Goal: Task Accomplishment & Management: Complete application form

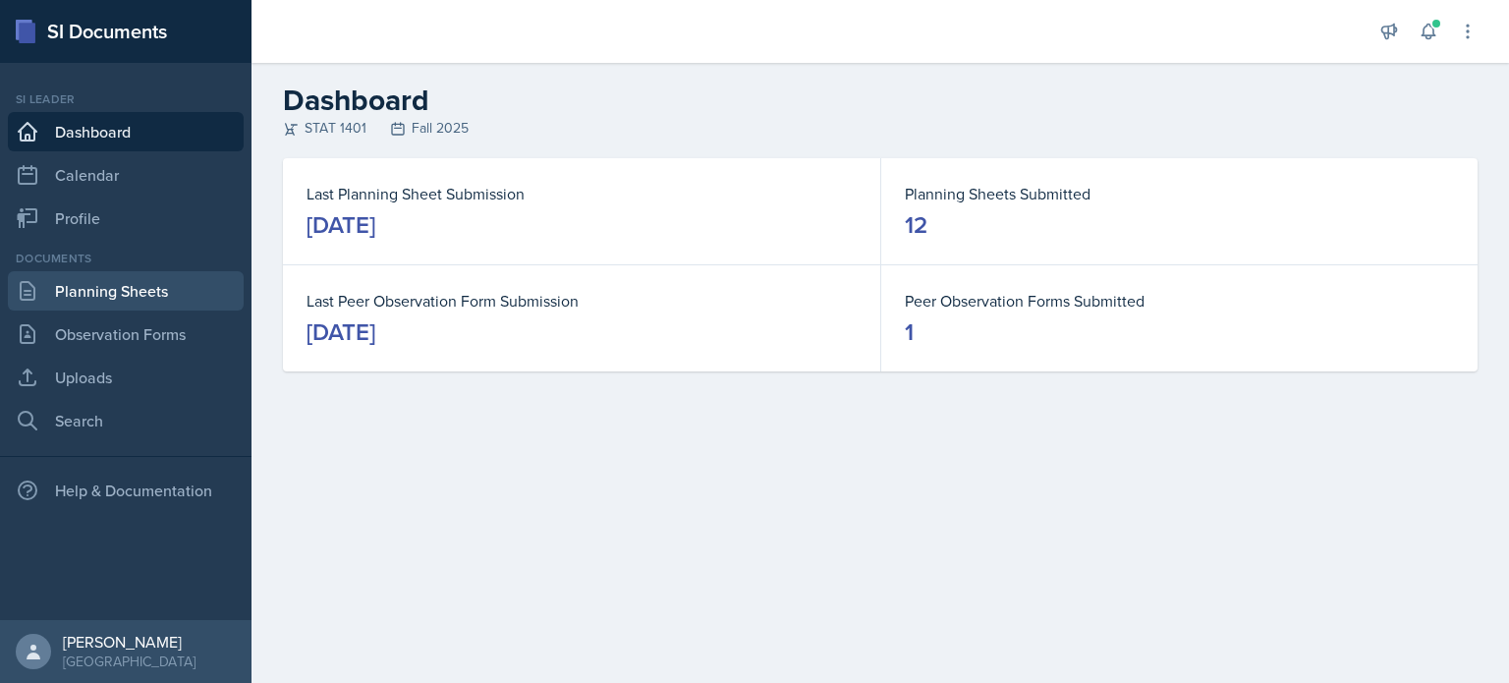
click at [140, 283] on link "Planning Sheets" at bounding box center [126, 290] width 236 height 39
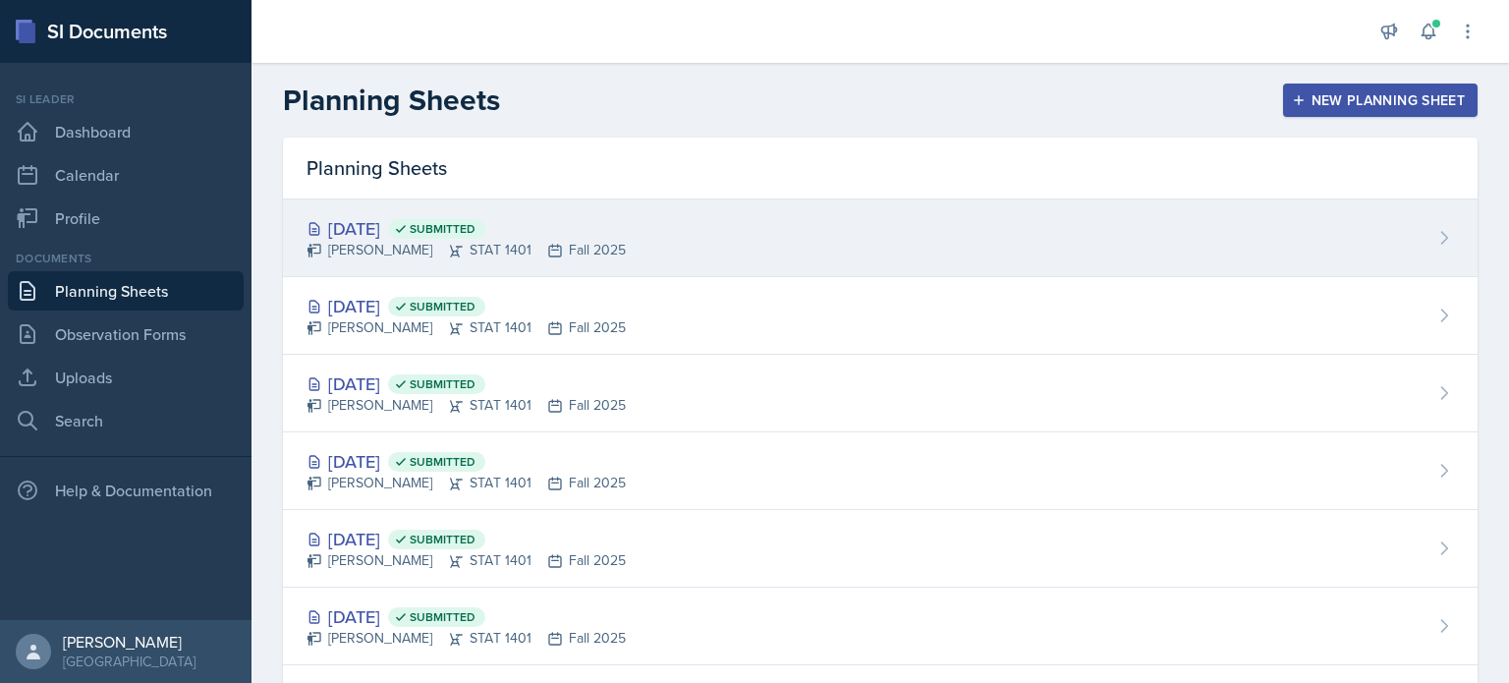
click at [475, 233] on span "Submitted" at bounding box center [443, 229] width 66 height 16
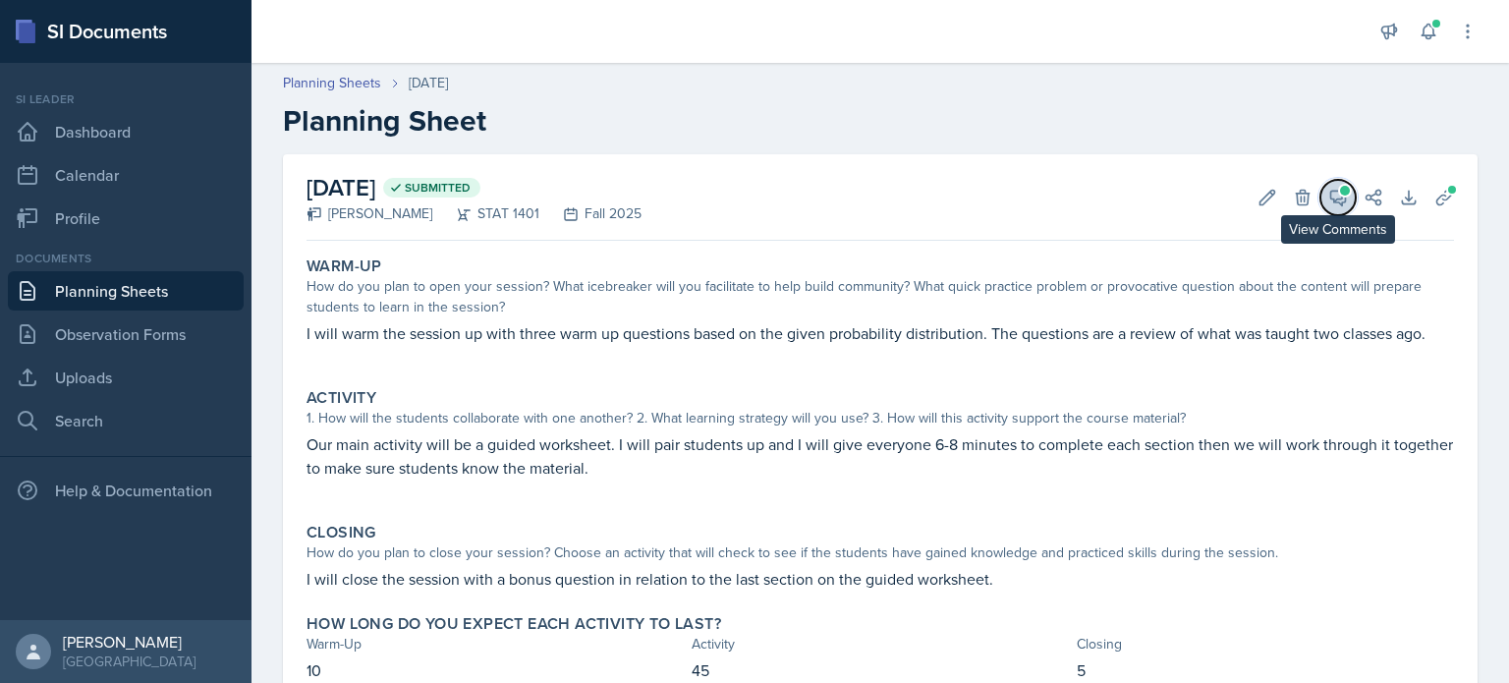
click at [1328, 197] on icon at bounding box center [1338, 198] width 20 height 20
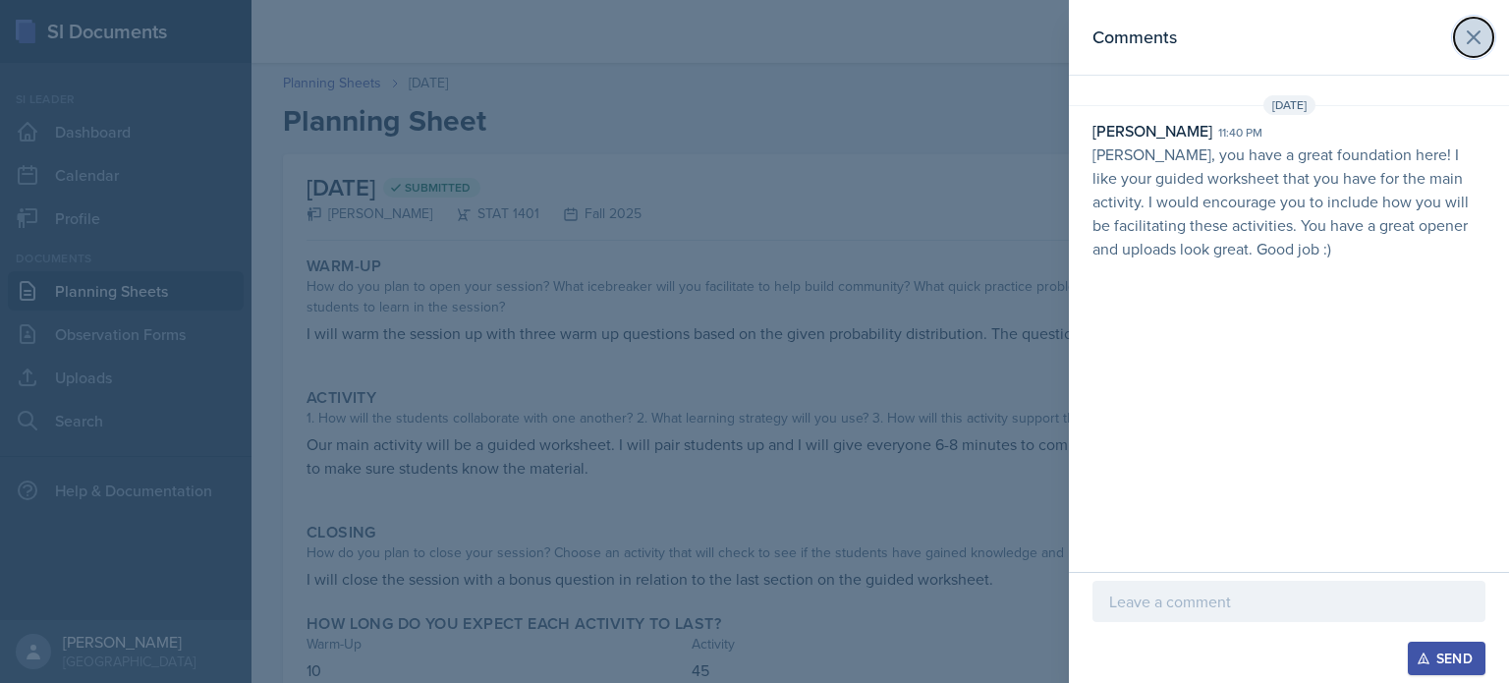
click at [1477, 36] on icon at bounding box center [1474, 38] width 24 height 24
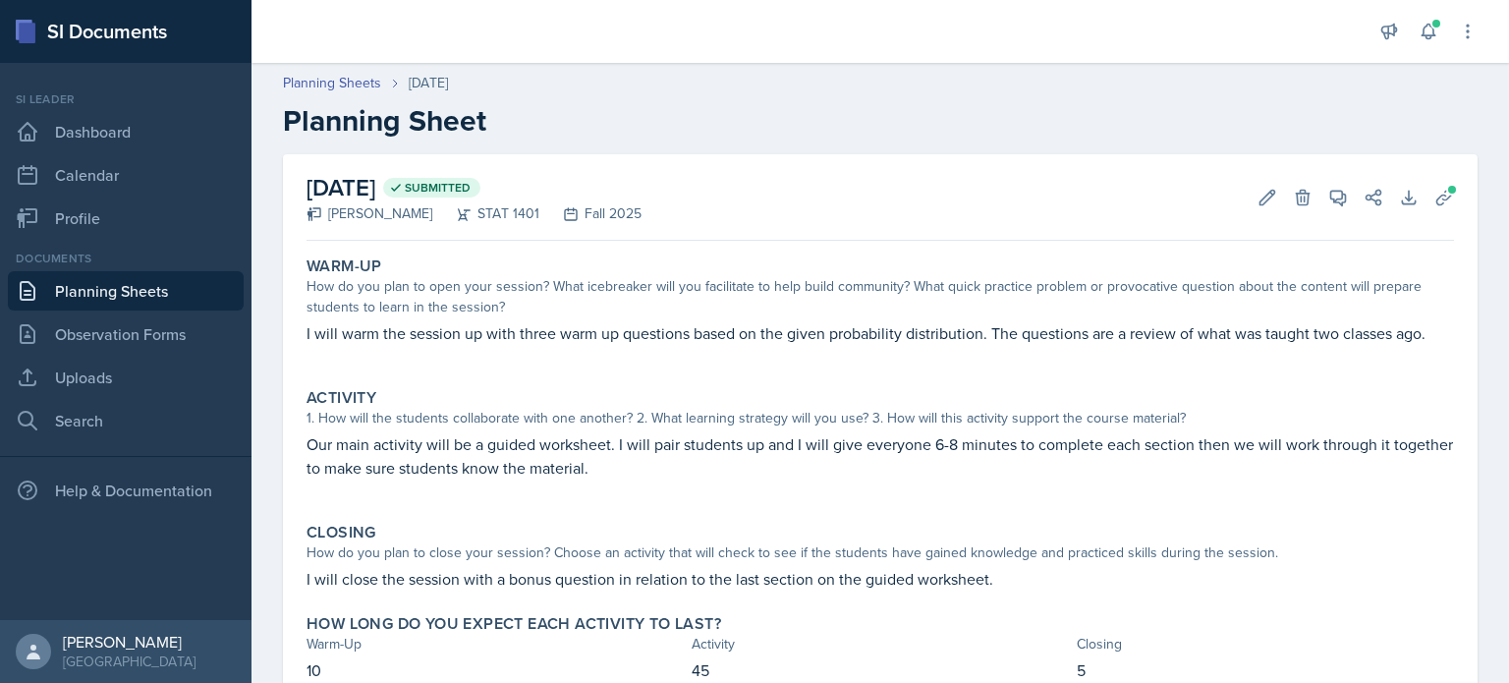
click at [136, 295] on link "Planning Sheets" at bounding box center [126, 290] width 236 height 39
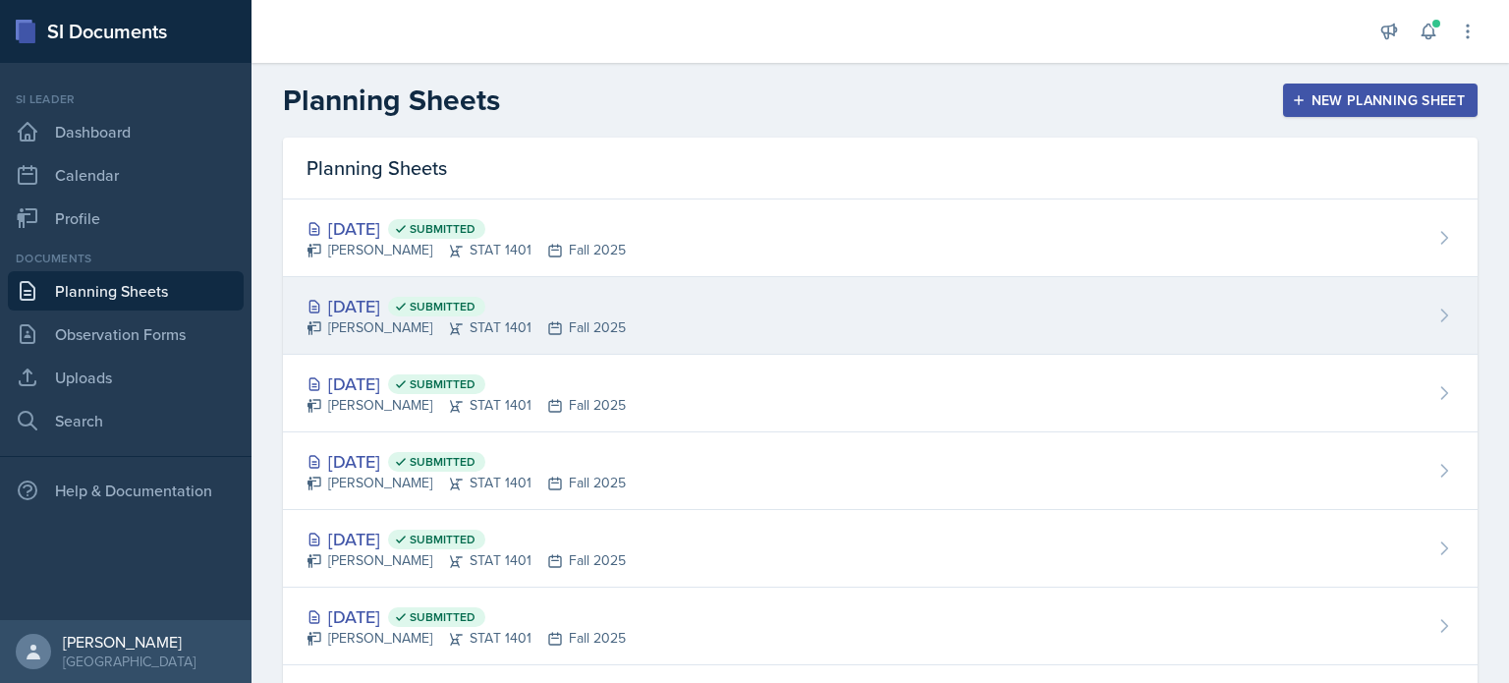
click at [432, 296] on div "[DATE] Submitted" at bounding box center [465, 306] width 319 height 27
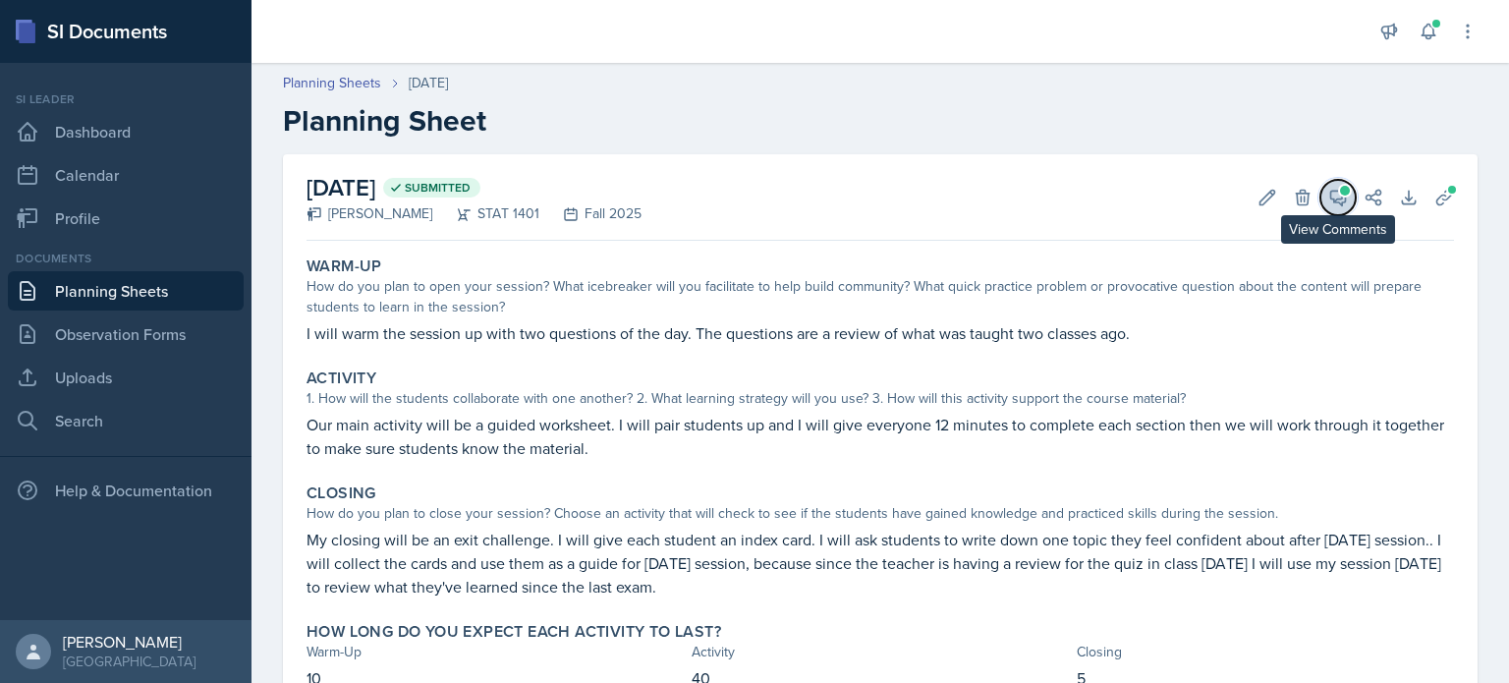
click at [1340, 194] on span at bounding box center [1345, 191] width 10 height 10
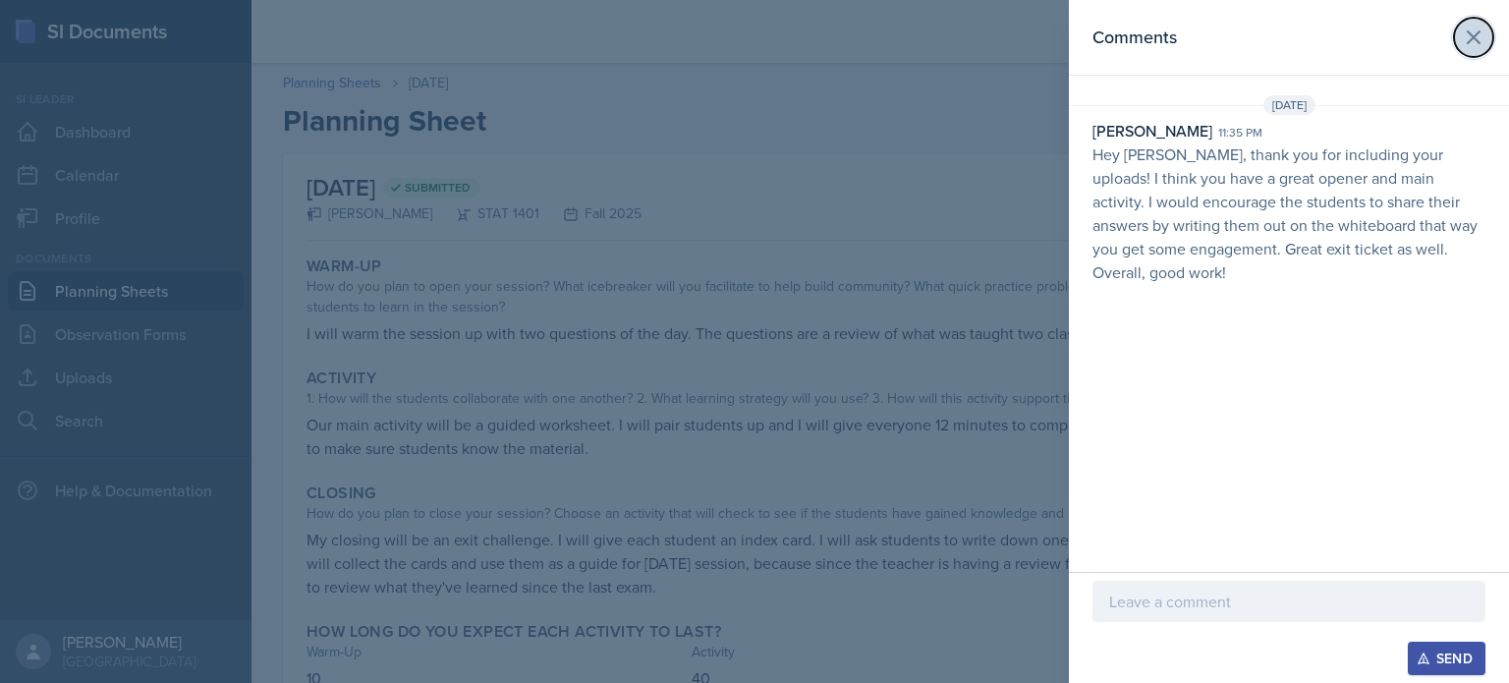
click at [1473, 38] on icon at bounding box center [1474, 37] width 12 height 12
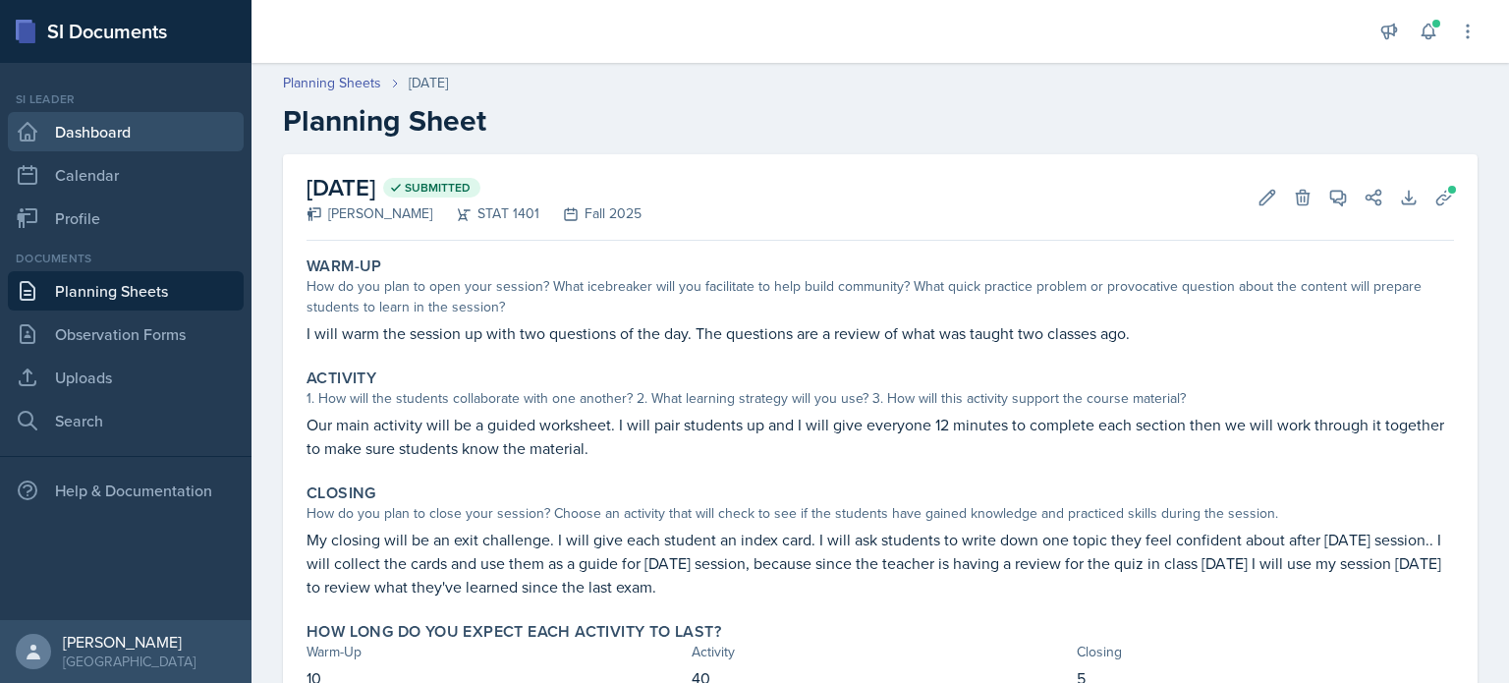
click at [74, 133] on link "Dashboard" at bounding box center [126, 131] width 236 height 39
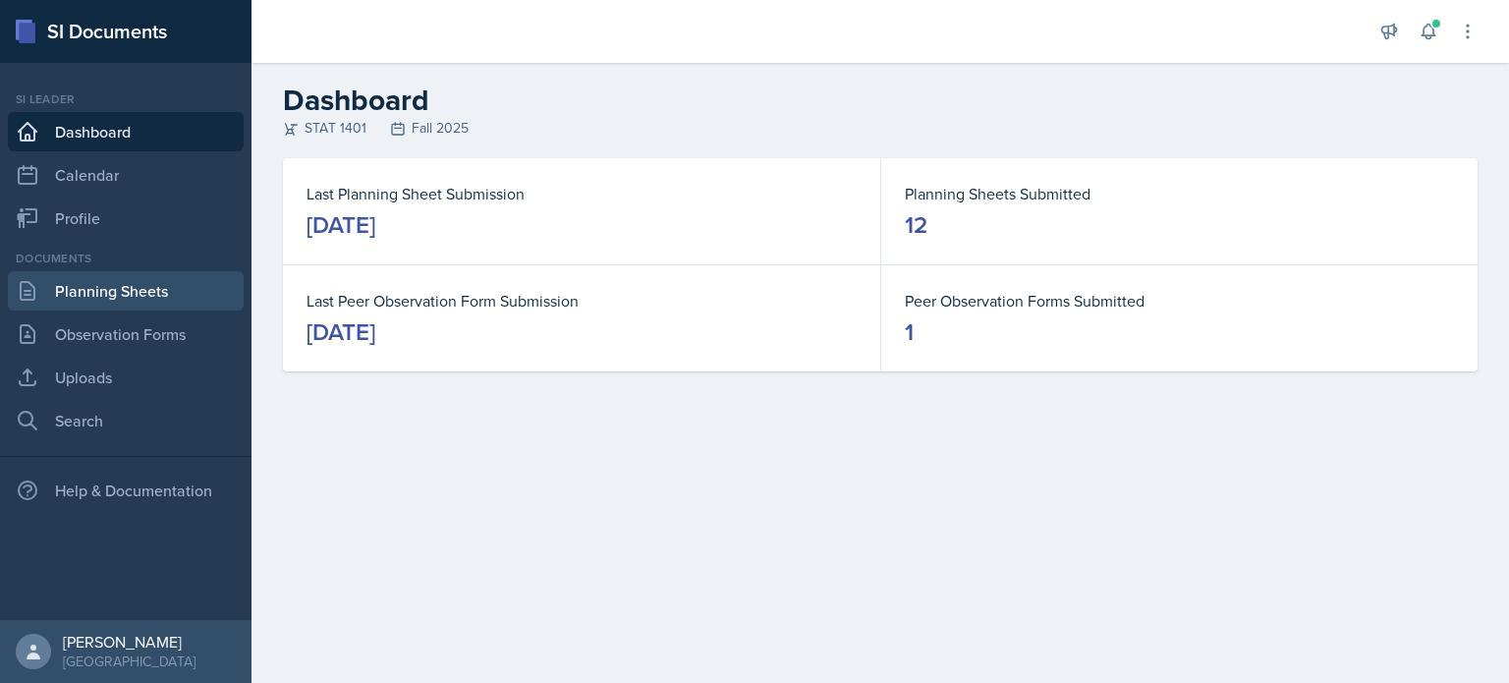
click at [106, 292] on link "Planning Sheets" at bounding box center [126, 290] width 236 height 39
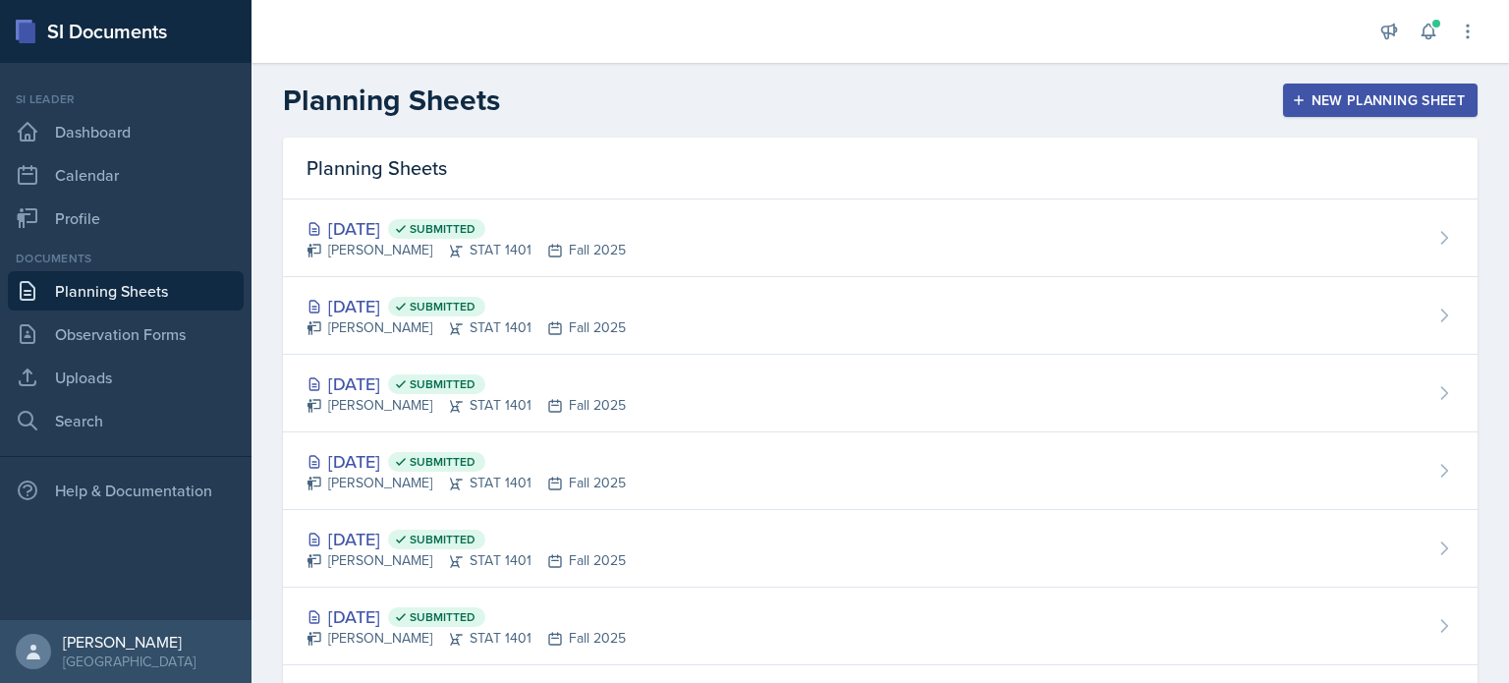
click at [1296, 102] on div "New Planning Sheet" at bounding box center [1380, 100] width 169 height 16
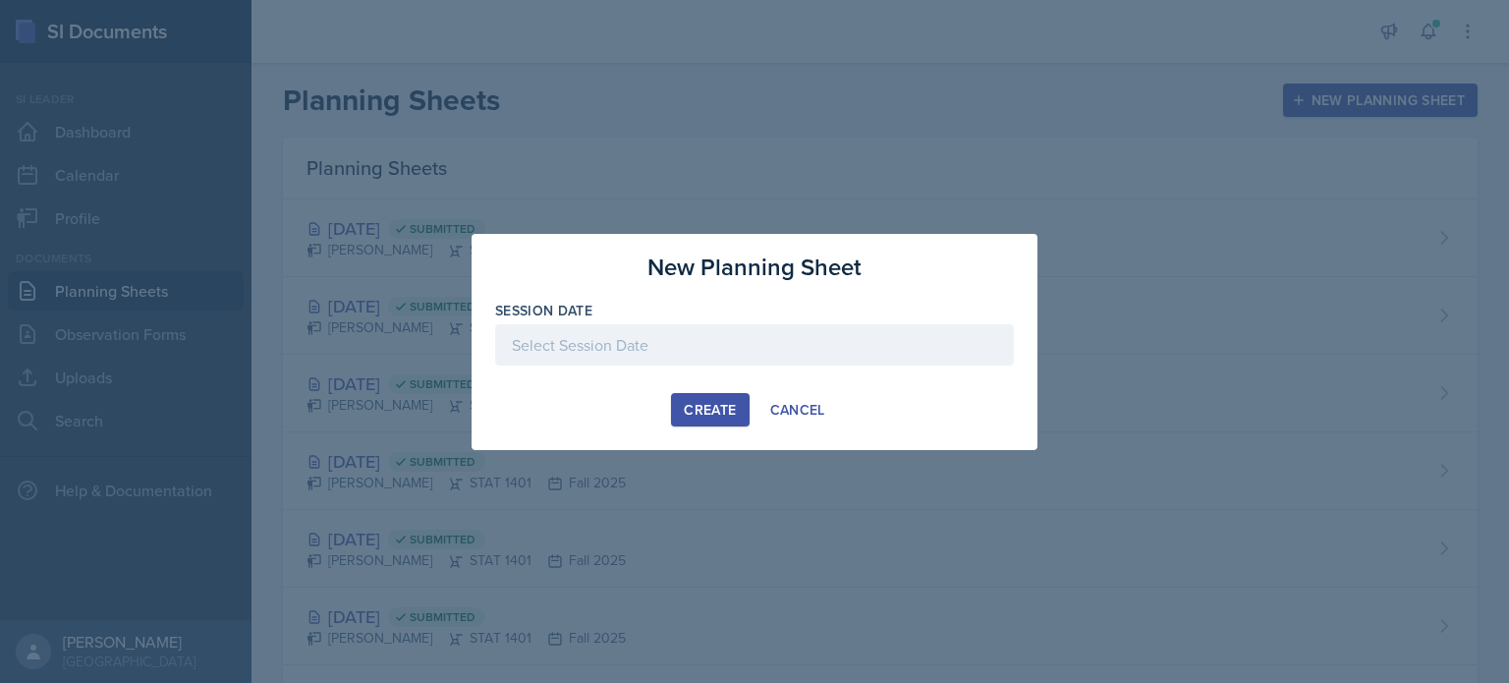
click at [607, 337] on div at bounding box center [754, 344] width 519 height 41
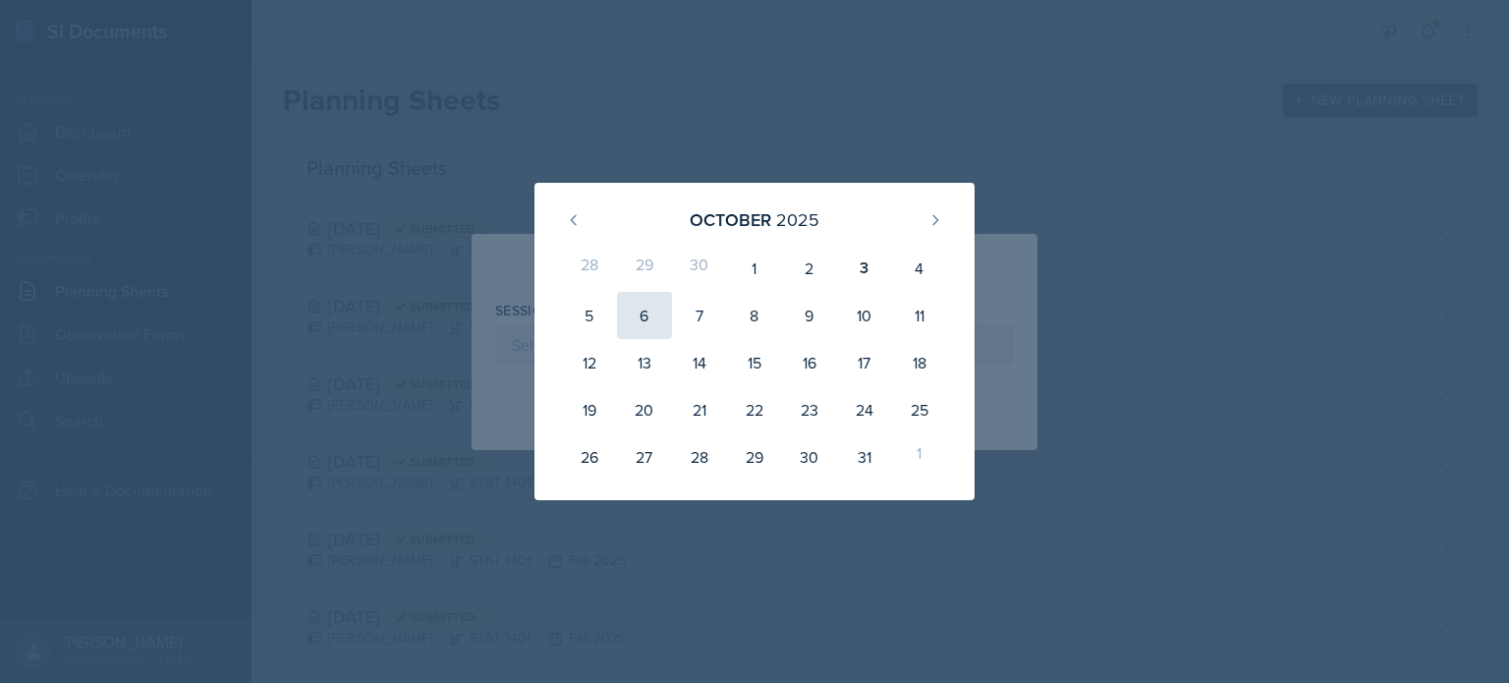
click at [652, 317] on div "6" at bounding box center [644, 315] width 55 height 47
type input "[DATE]"
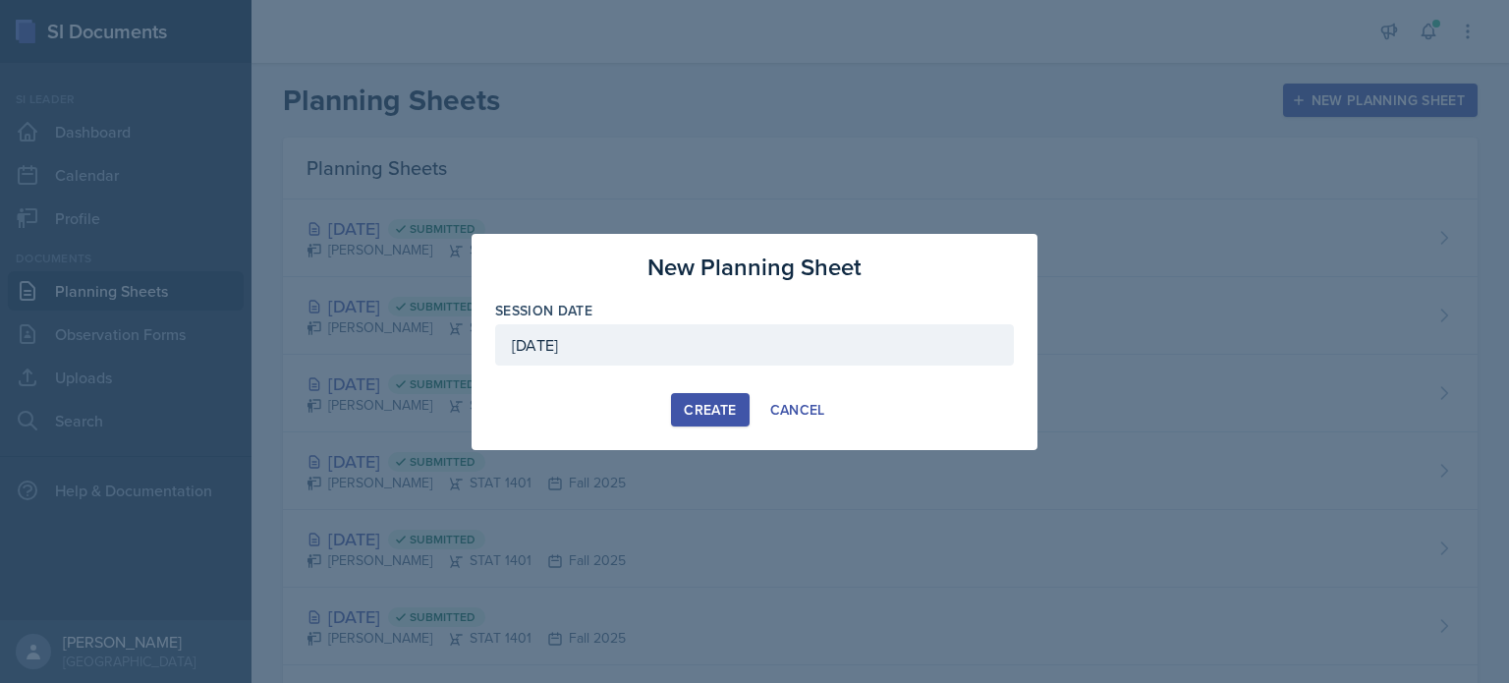
click at [703, 406] on div "Create" at bounding box center [710, 410] width 52 height 16
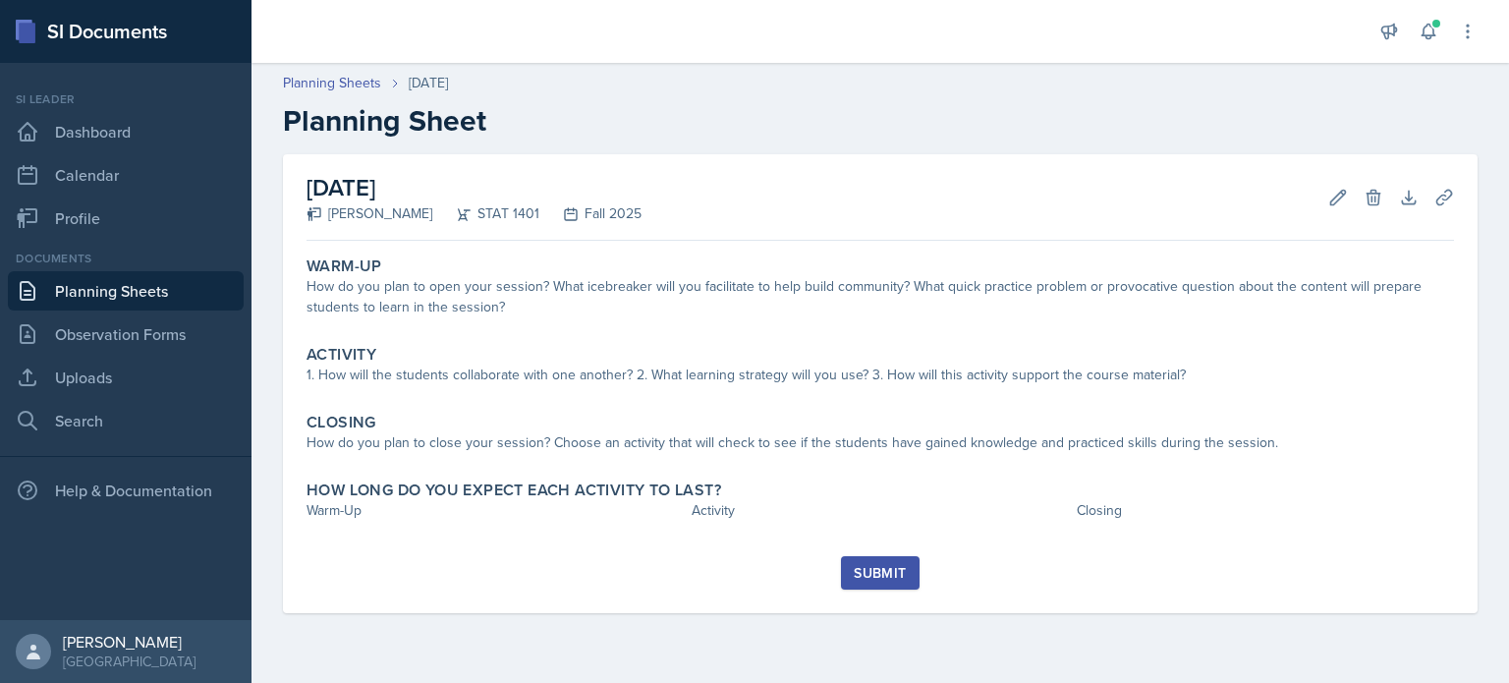
click at [696, 388] on div "Activity 1. How will the students collaborate with one another? 2. What learnin…" at bounding box center [880, 367] width 1163 height 60
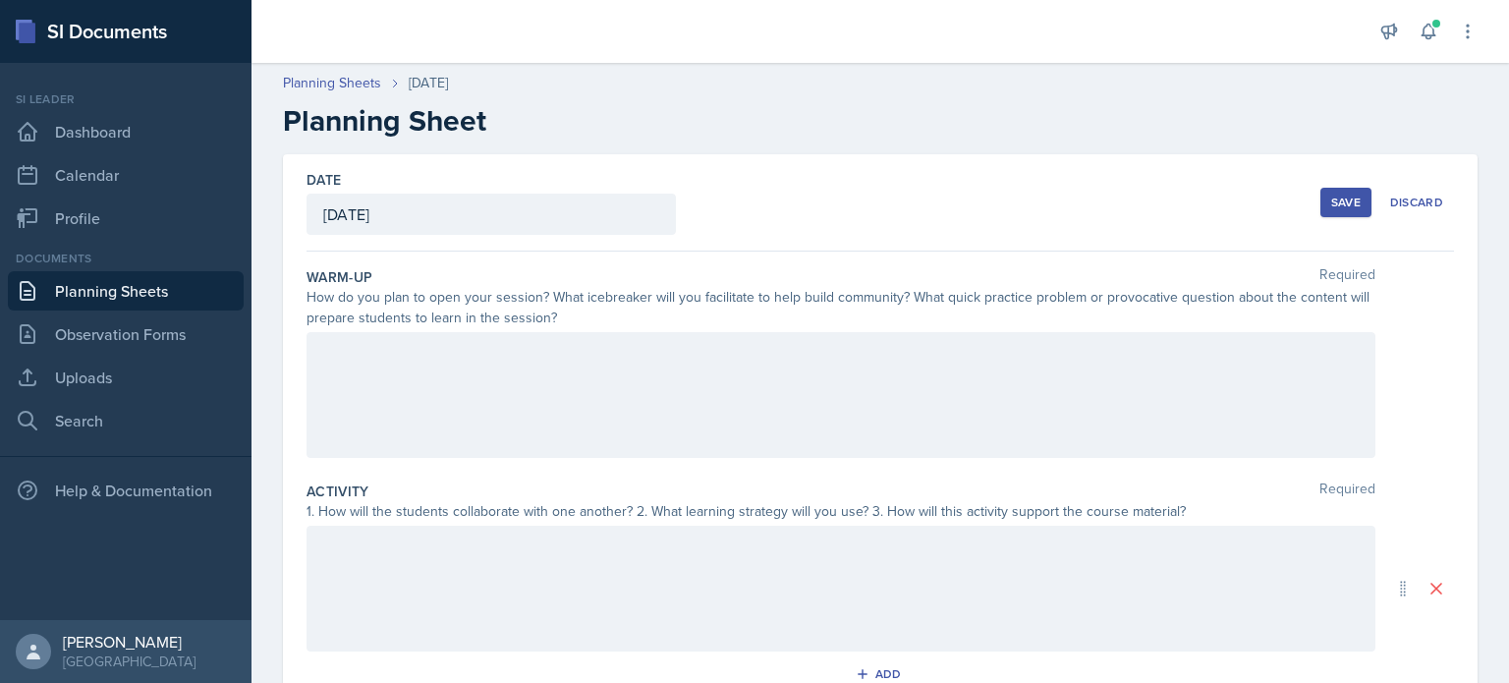
click at [398, 392] on div at bounding box center [840, 395] width 1069 height 126
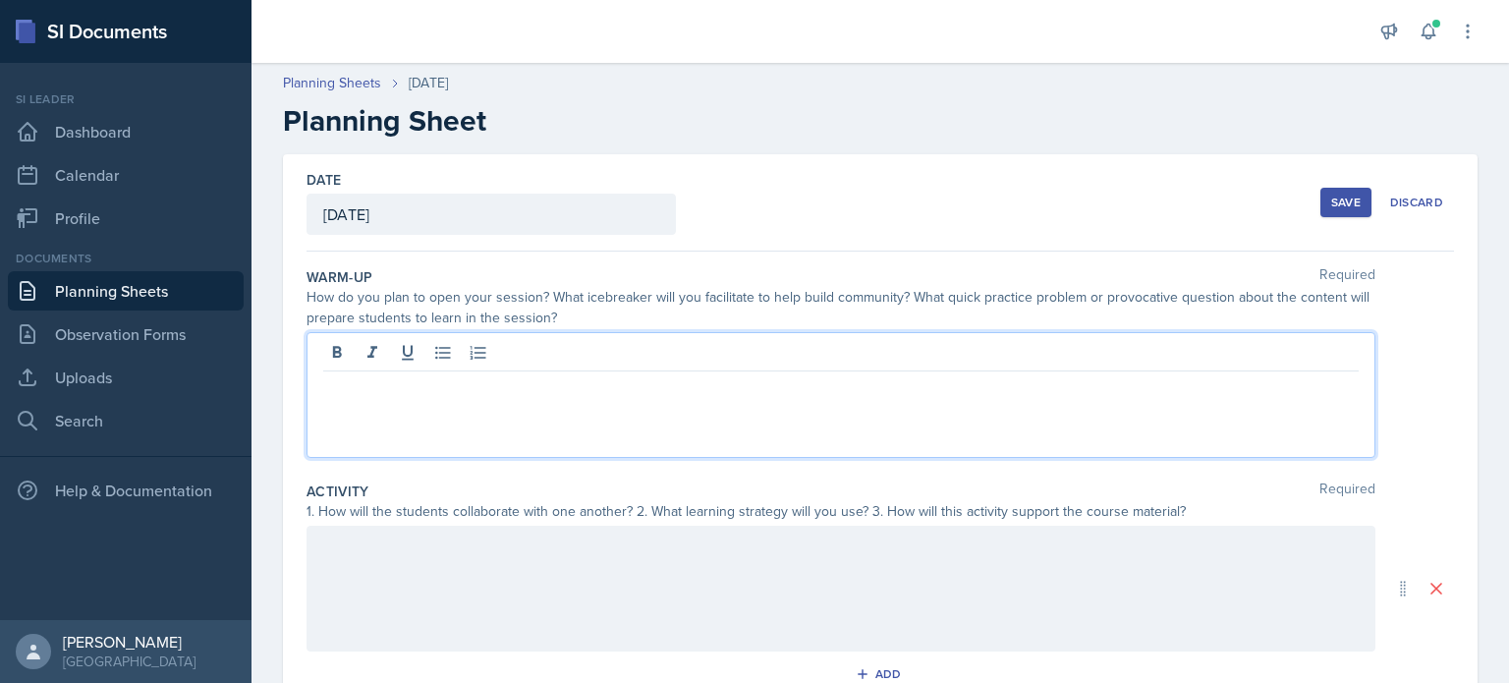
paste div
click at [550, 386] on p "I will warm the session up with two questions of the day. The questions are a r…" at bounding box center [840, 387] width 1035 height 24
click at [613, 391] on p "I will warm the session up with a questions of the day. The questions are a rev…" at bounding box center [840, 387] width 1035 height 24
click at [782, 391] on p "I will warm the session up with a question of the day. The questions are a revi…" at bounding box center [840, 387] width 1035 height 24
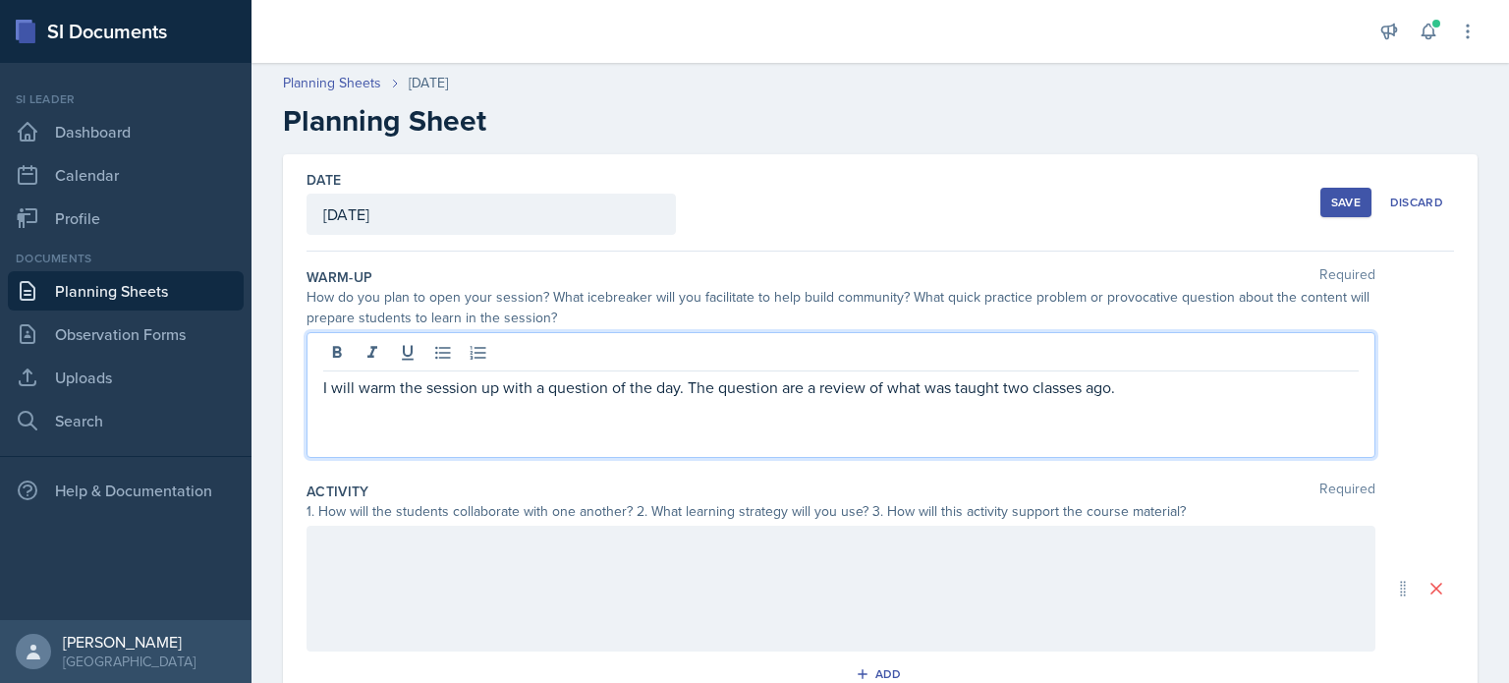
click at [798, 392] on p "I will warm the session up with a question of the day. The question are a revie…" at bounding box center [840, 387] width 1035 height 24
click at [1004, 389] on p "I will warm the session up with a question of the day. The question is a review…" at bounding box center [840, 387] width 1035 height 24
click at [1045, 388] on p "I will warm the session up with a question of the day. The question is a review…" at bounding box center [840, 387] width 1035 height 24
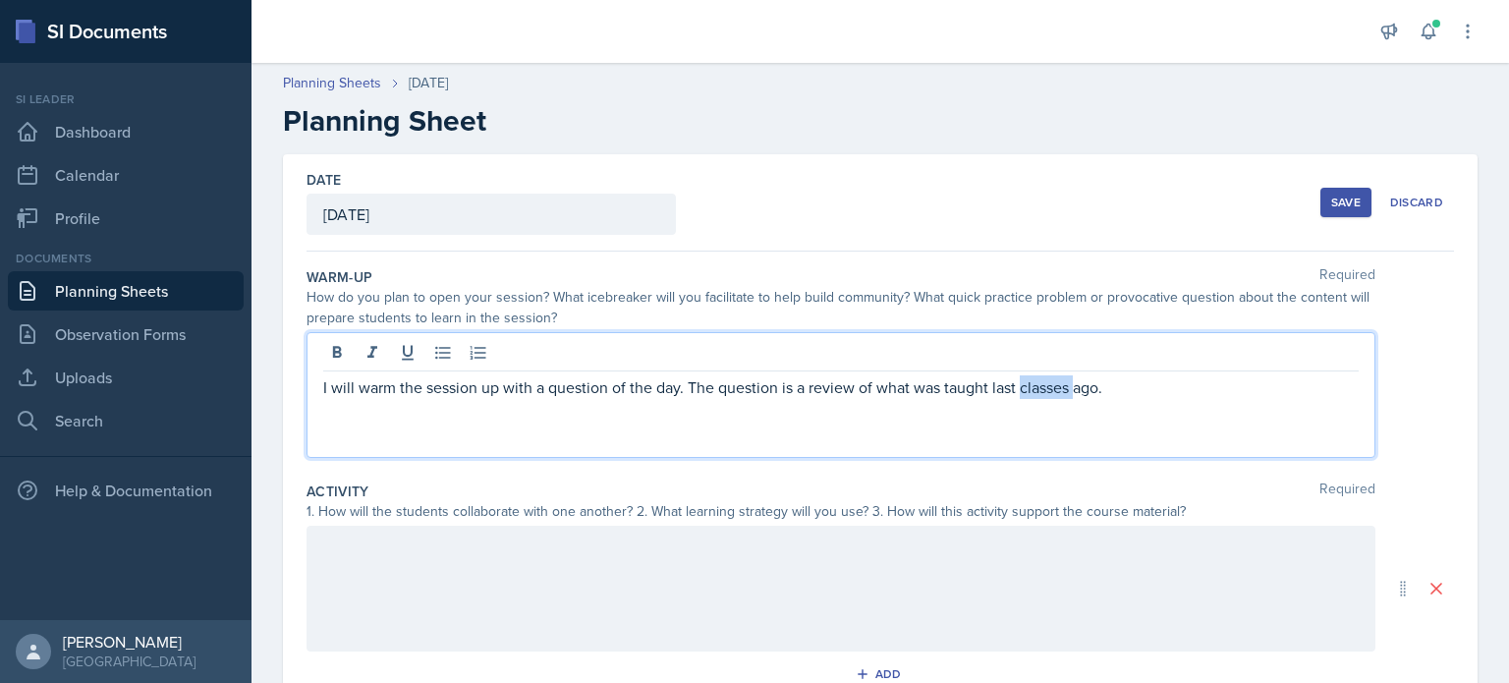
click at [1045, 388] on p "I will warm the session up with a question of the day. The question is a review…" at bounding box center [840, 387] width 1035 height 24
click at [1071, 388] on p "I will warm the session up with a question of the day. The question is a review…" at bounding box center [840, 387] width 1035 height 24
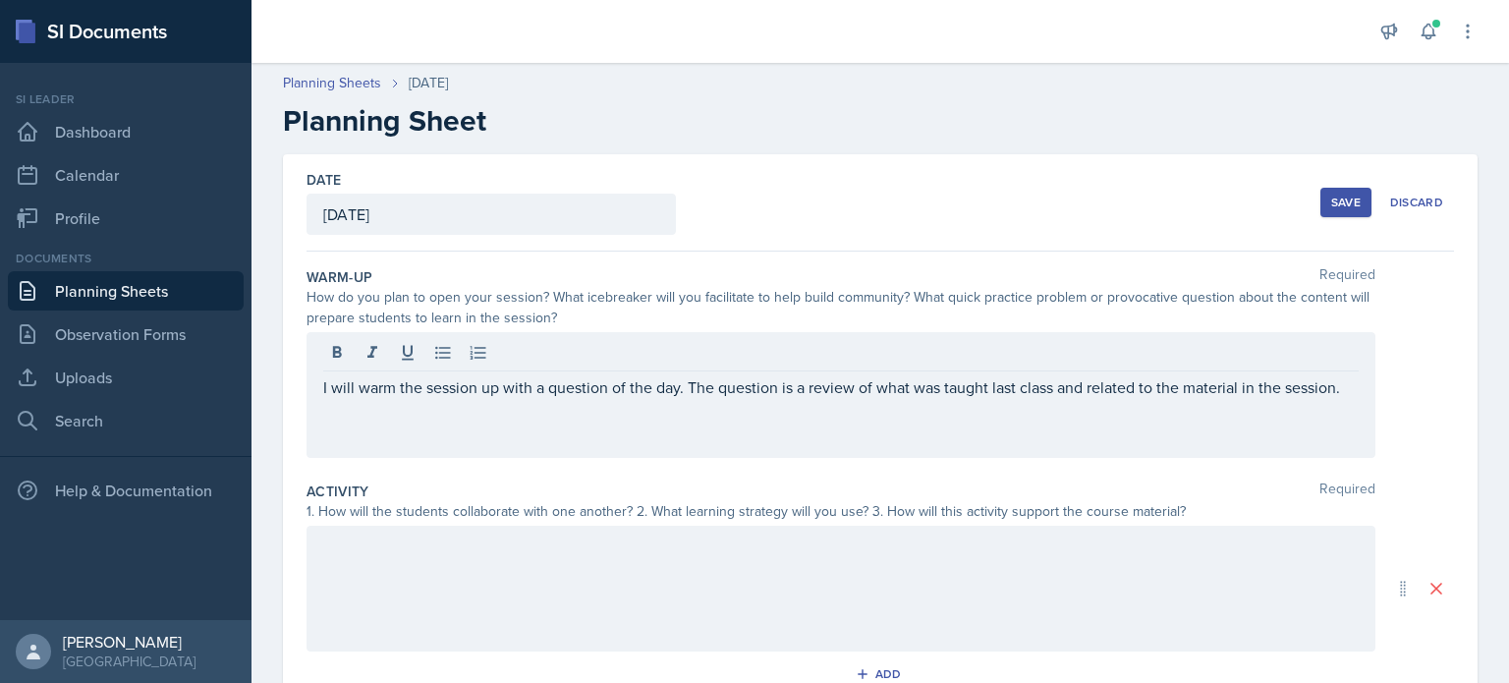
click at [1349, 401] on div "I will warm the session up with a question of the day. The question is a review…" at bounding box center [840, 395] width 1069 height 126
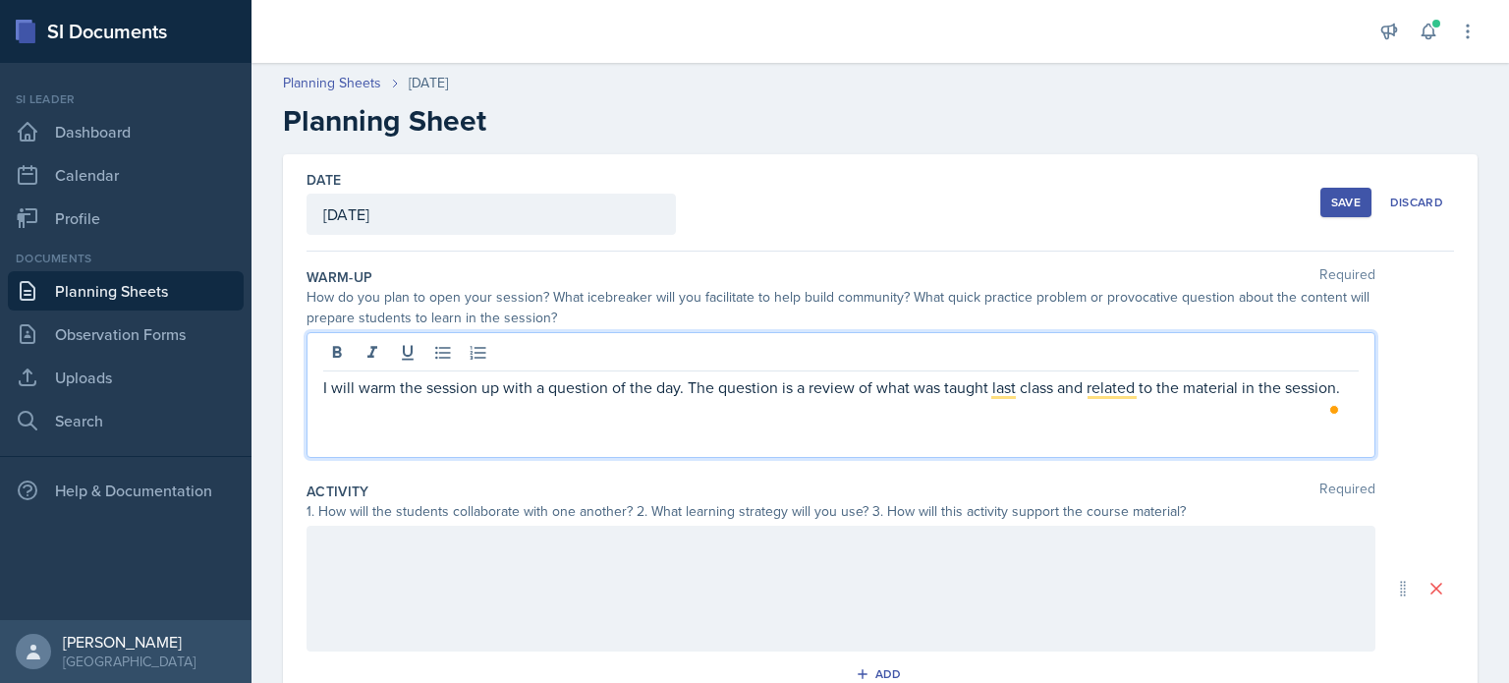
click at [1343, 380] on p "I will warm the session up with a question of the day. The question is a review…" at bounding box center [840, 387] width 1035 height 24
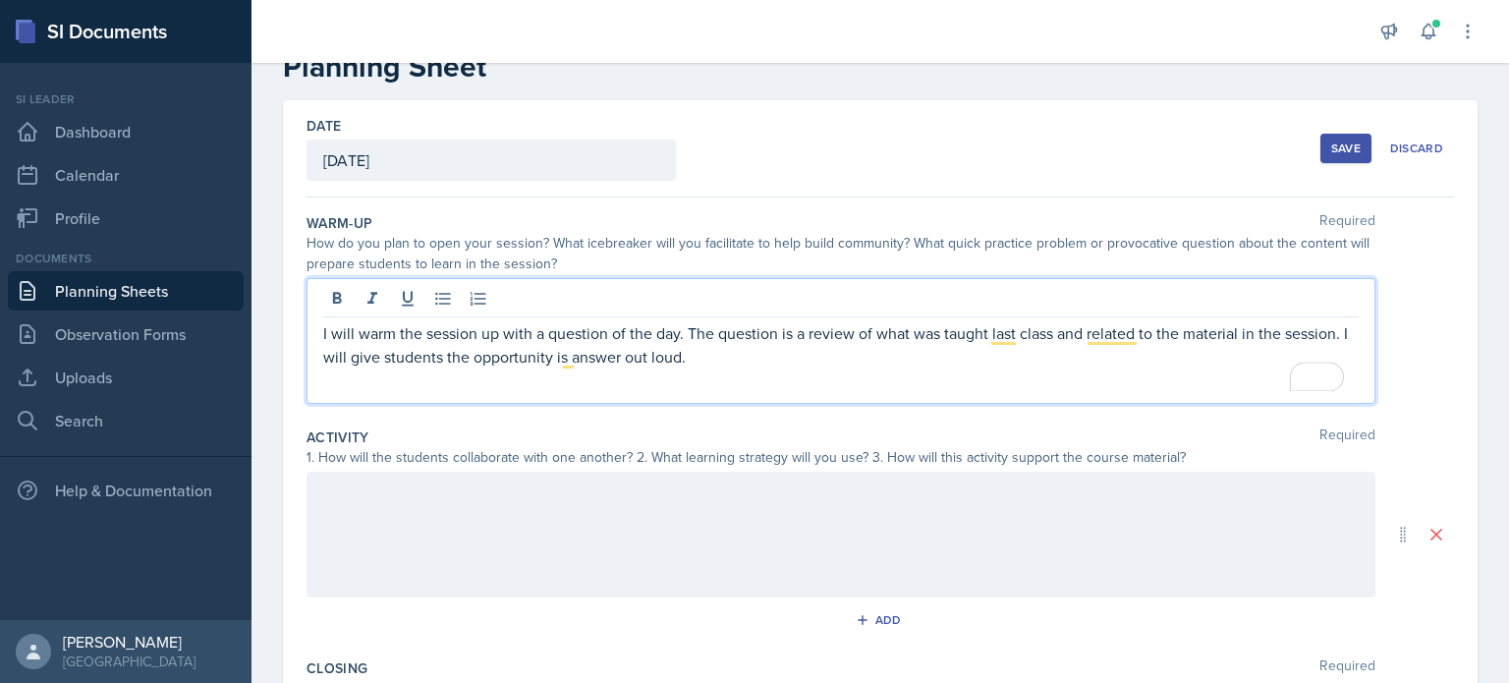
scroll to position [90, 0]
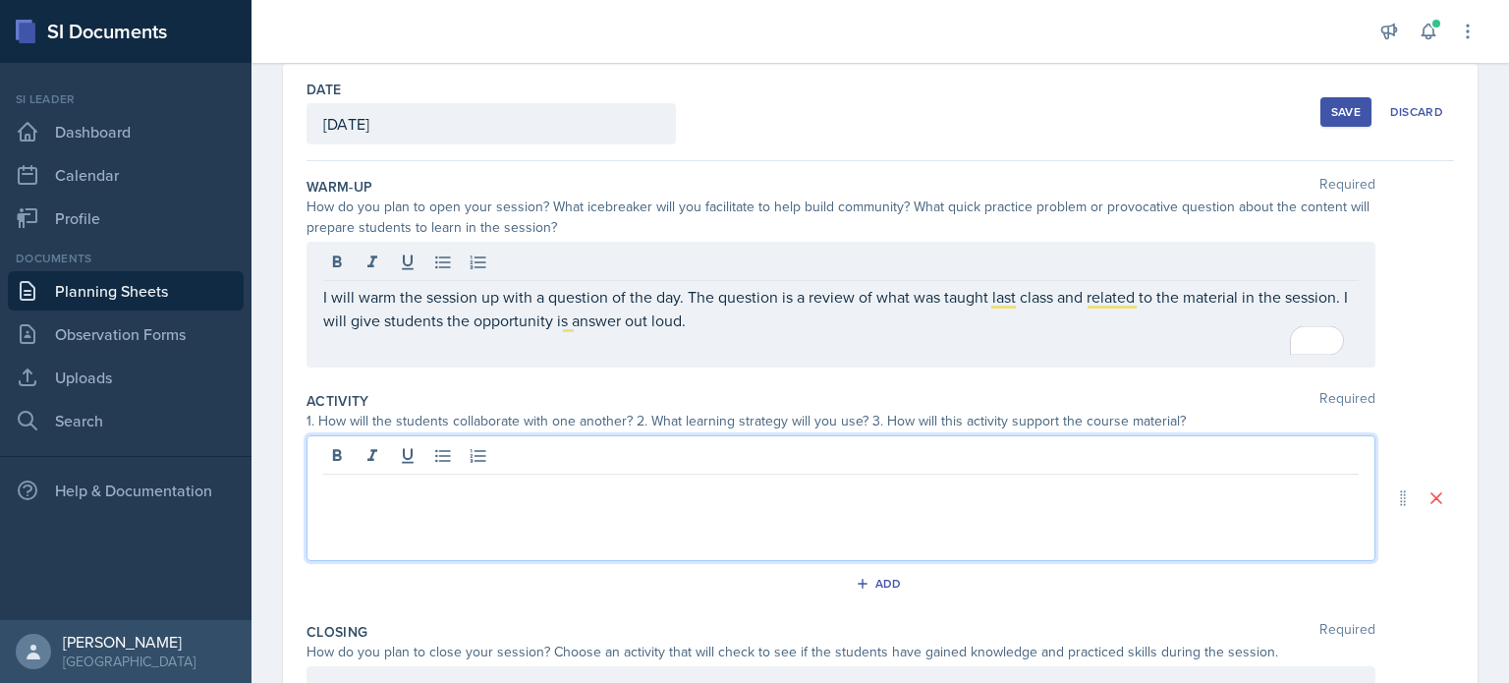
click at [758, 457] on div at bounding box center [840, 498] width 1069 height 126
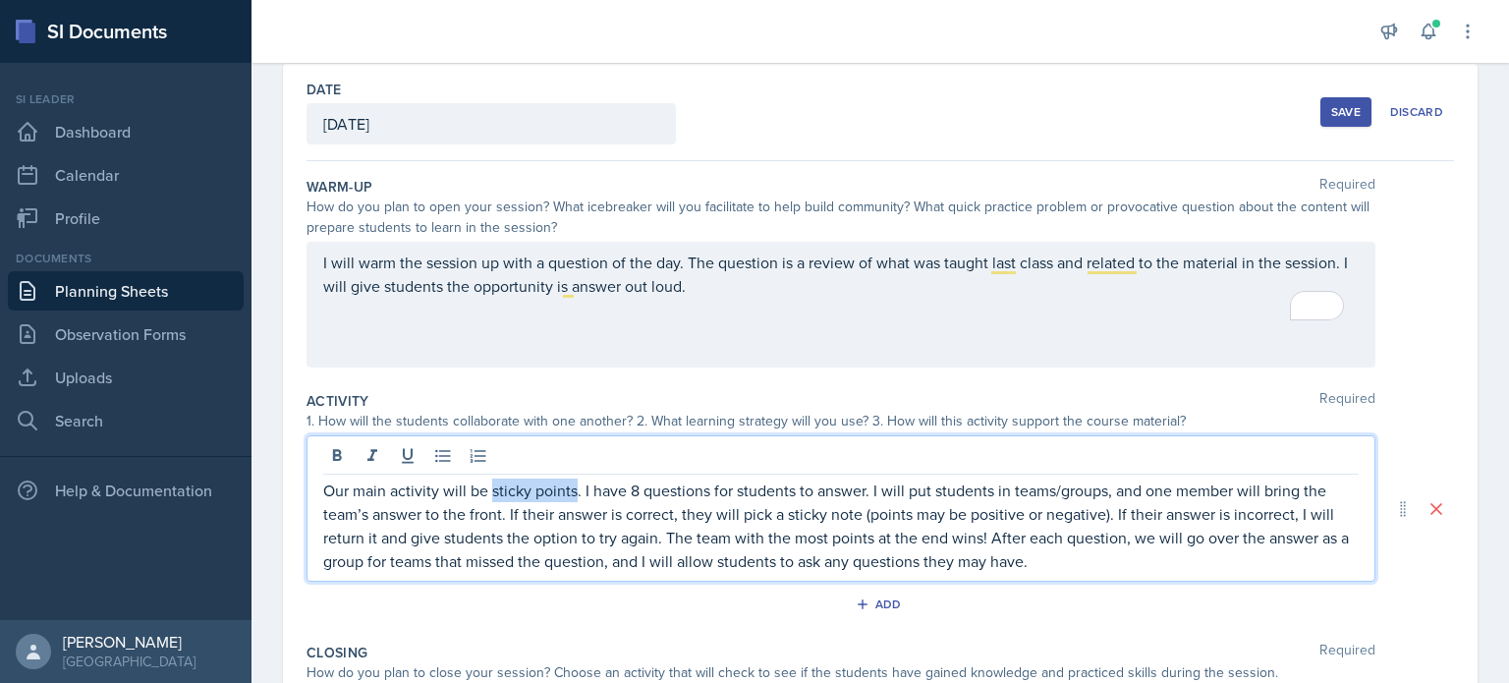
drag, startPoint x: 490, startPoint y: 485, endPoint x: 573, endPoint y: 485, distance: 82.5
click at [573, 485] on p "Our main activity will be sticky points. I have 8 questions for students to ans…" at bounding box center [840, 525] width 1035 height 94
click at [530, 497] on p "Our main activity will be a probablity bowl. I have 8 questions for students to…" at bounding box center [840, 525] width 1035 height 94
click at [668, 486] on p "Our main activity will be a probability bowl. I have 8 questions for students t…" at bounding box center [840, 525] width 1035 height 94
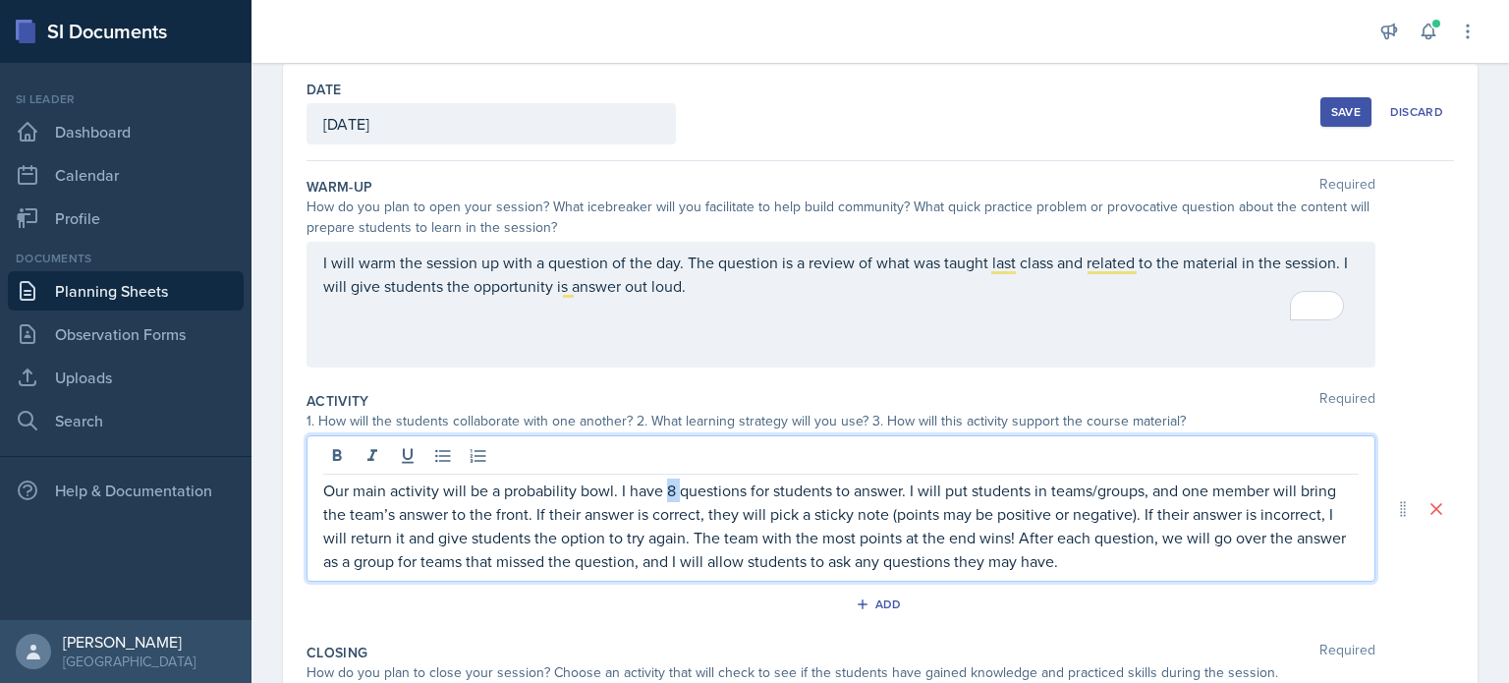
click at [668, 486] on p "Our main activity will be a probability bowl. I have 8 questions for students t…" at bounding box center [840, 525] width 1035 height 94
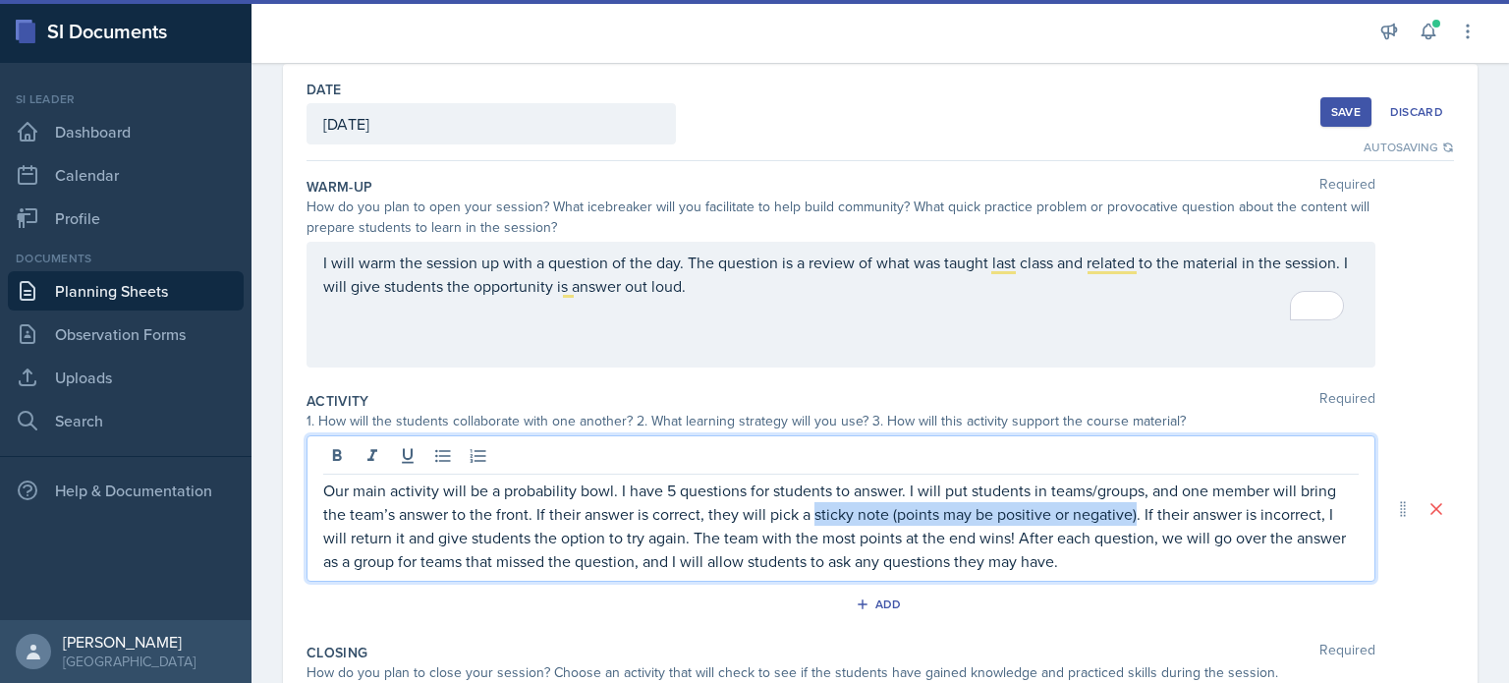
drag, startPoint x: 813, startPoint y: 511, endPoint x: 1136, endPoint y: 512, distance: 322.2
click at [1136, 512] on p "Our main activity will be a probability bowl. I have 5 questions for students t…" at bounding box center [840, 525] width 1035 height 94
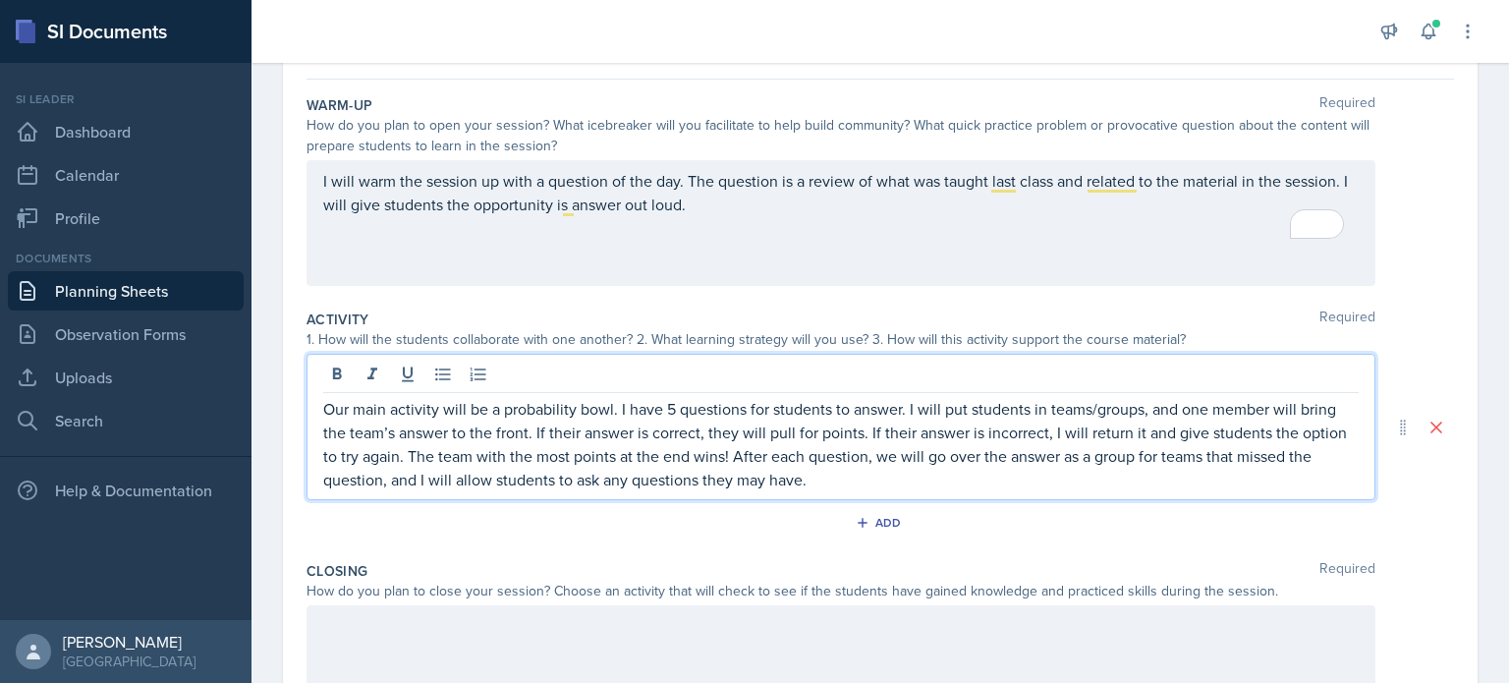
scroll to position [177, 0]
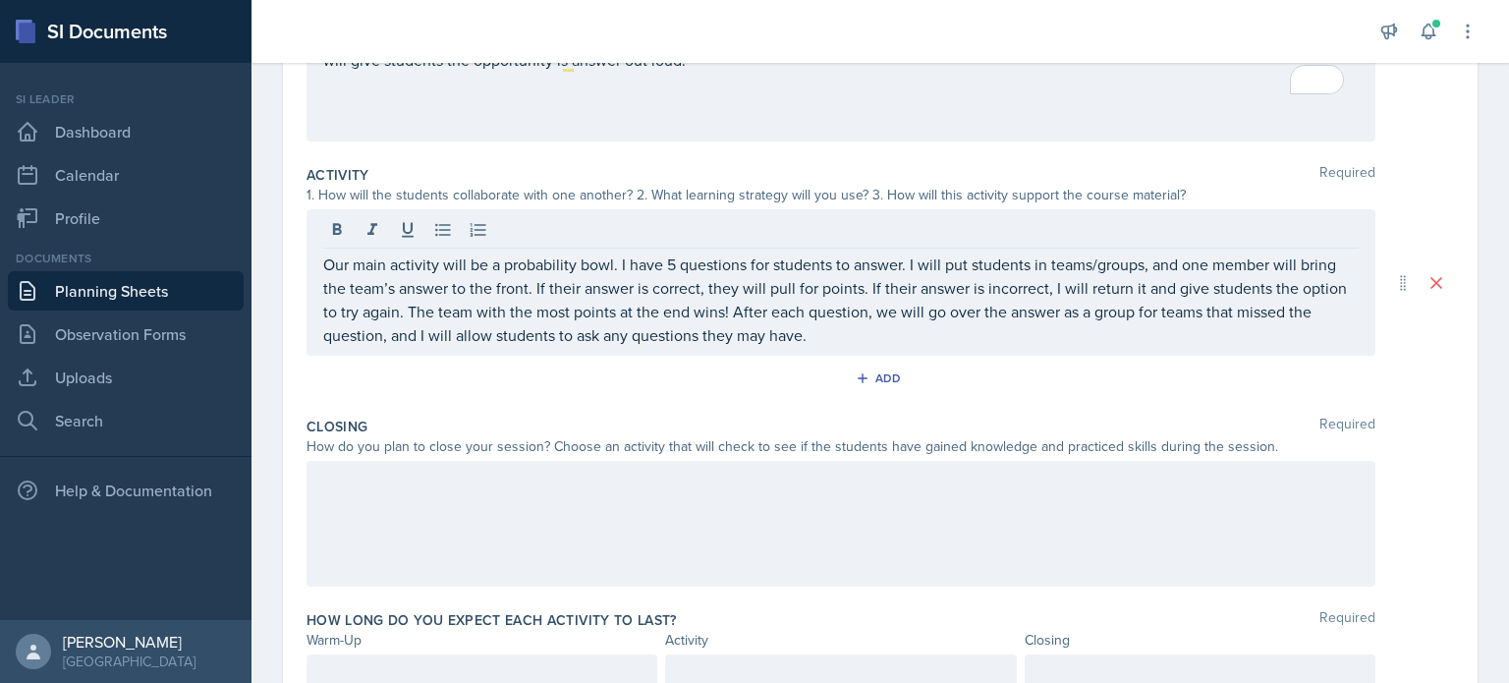
click at [430, 532] on div at bounding box center [840, 524] width 1069 height 126
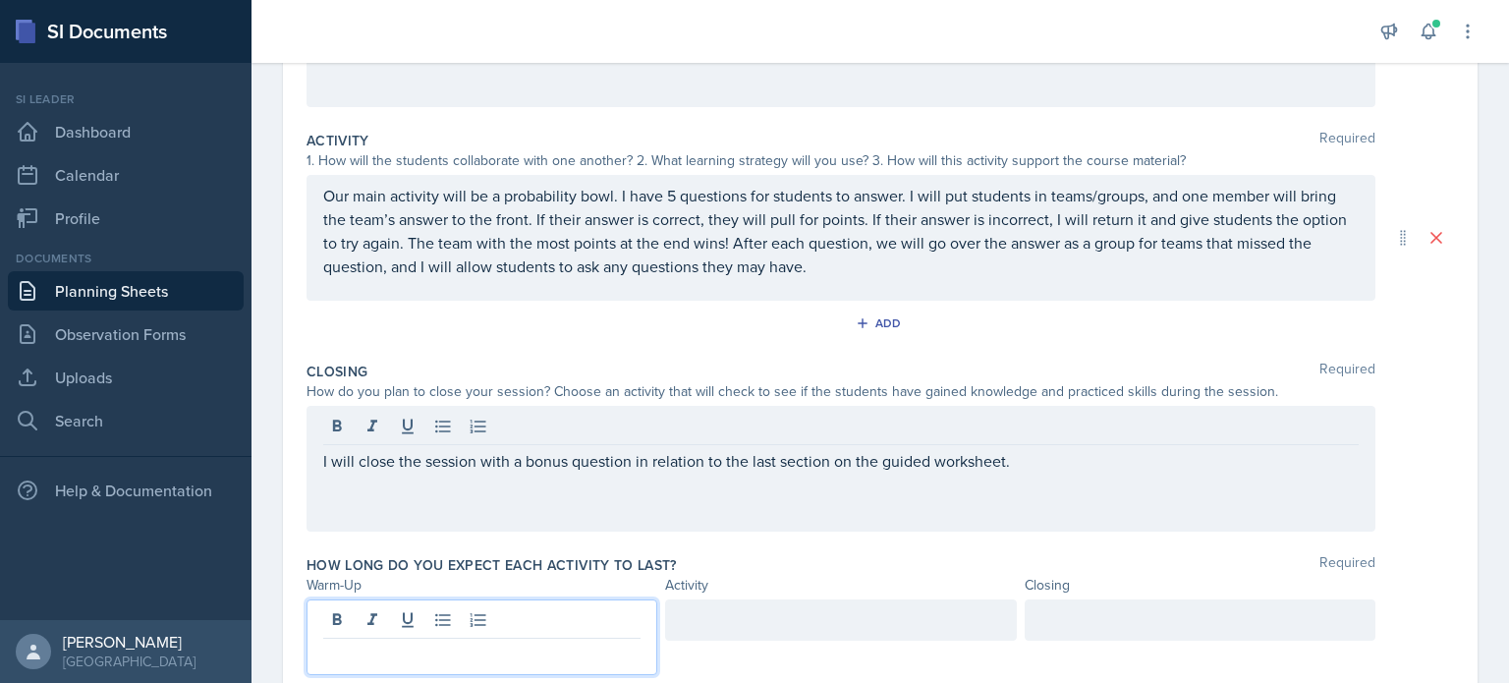
click at [431, 608] on div at bounding box center [481, 637] width 351 height 76
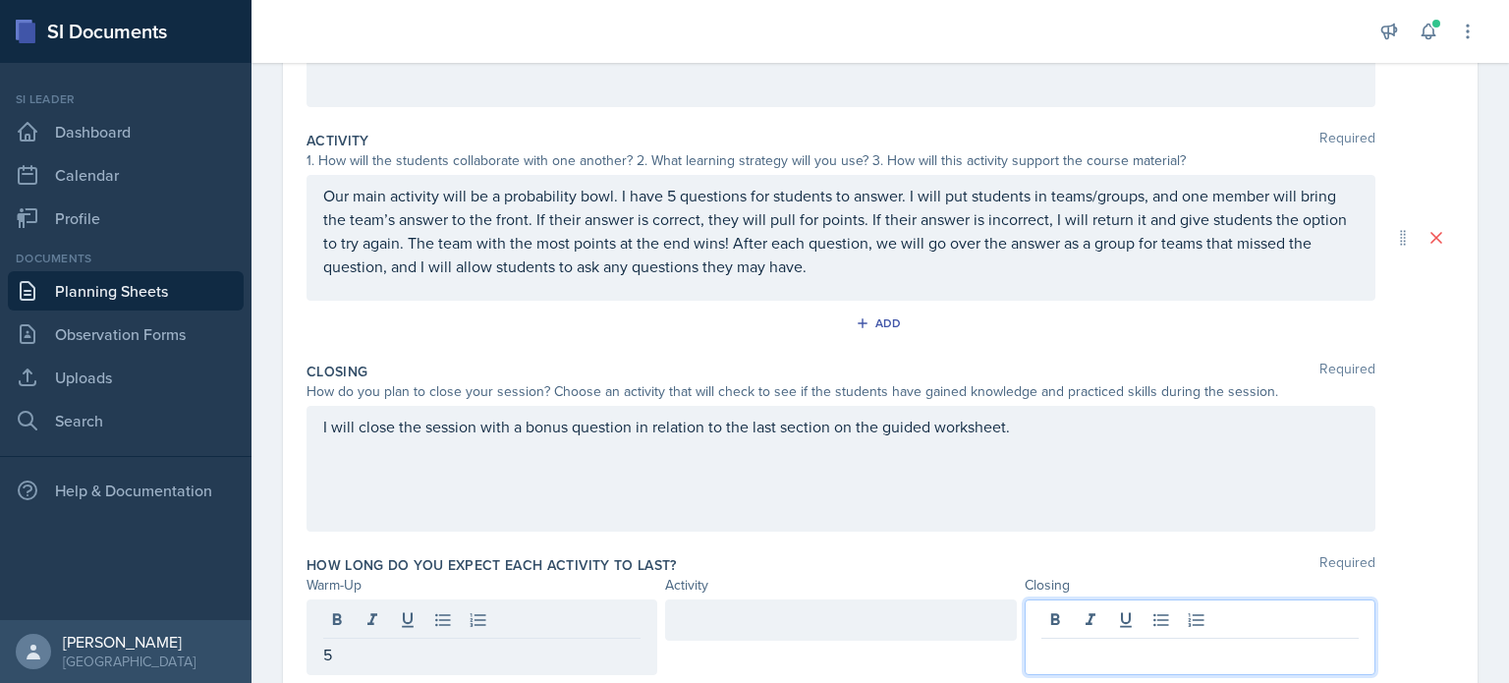
click at [1115, 611] on div at bounding box center [1200, 637] width 351 height 76
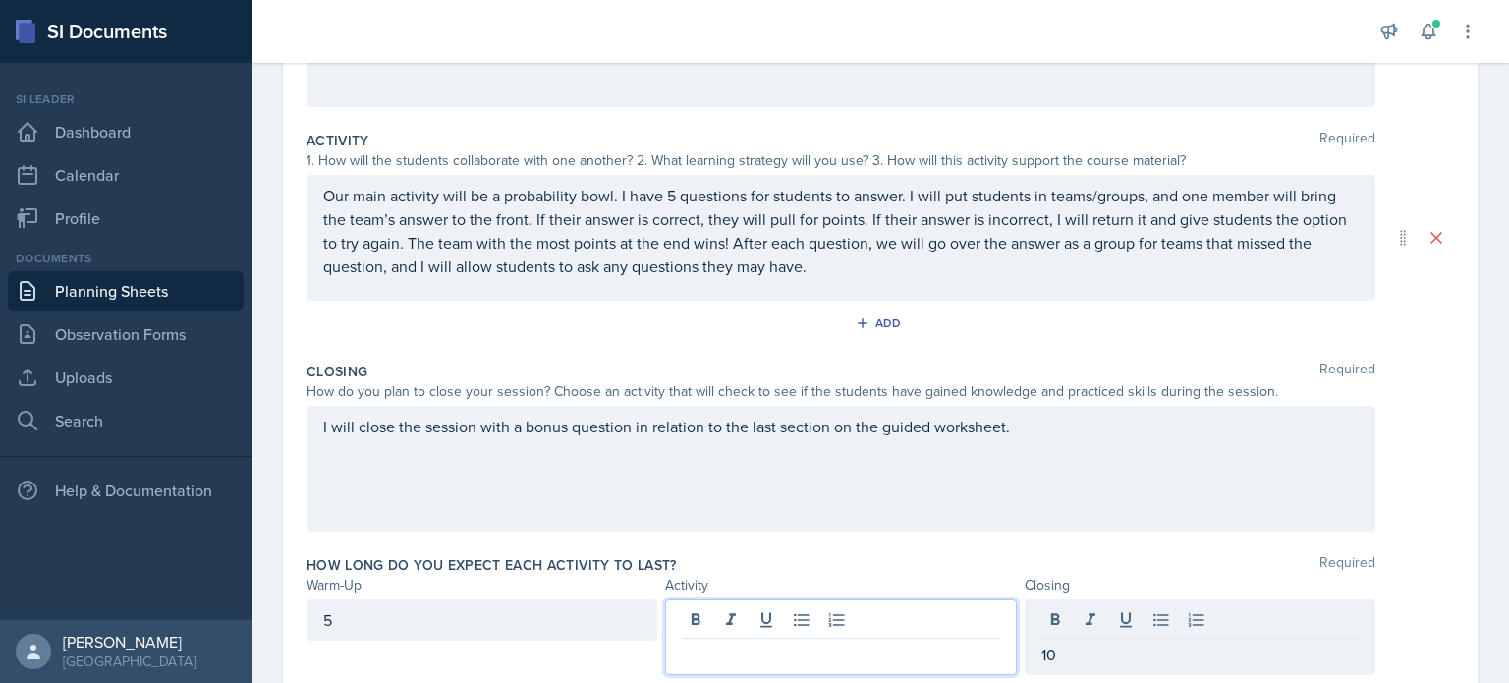
click at [921, 626] on div at bounding box center [840, 637] width 351 height 76
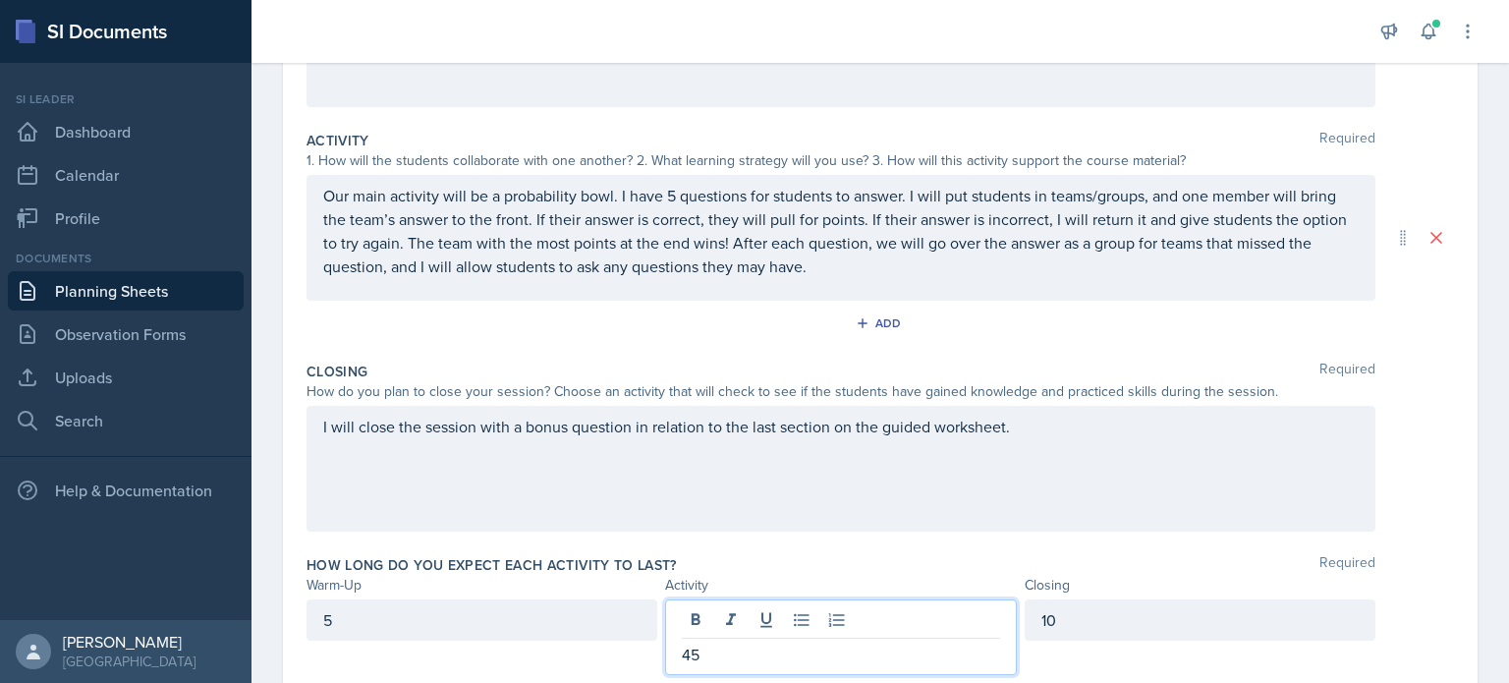
click at [863, 510] on div "I will close the session with a bonus question in relation to the last section …" at bounding box center [840, 469] width 1069 height 126
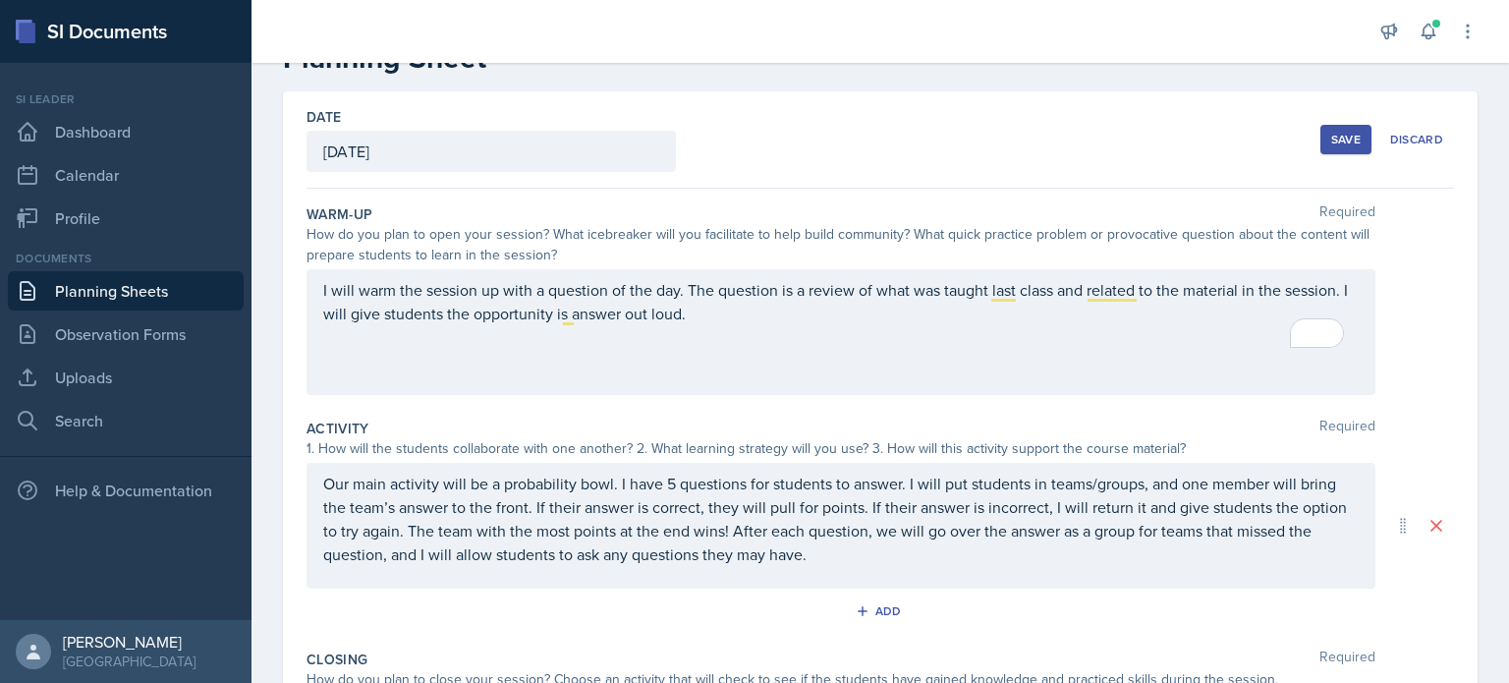
scroll to position [34, 0]
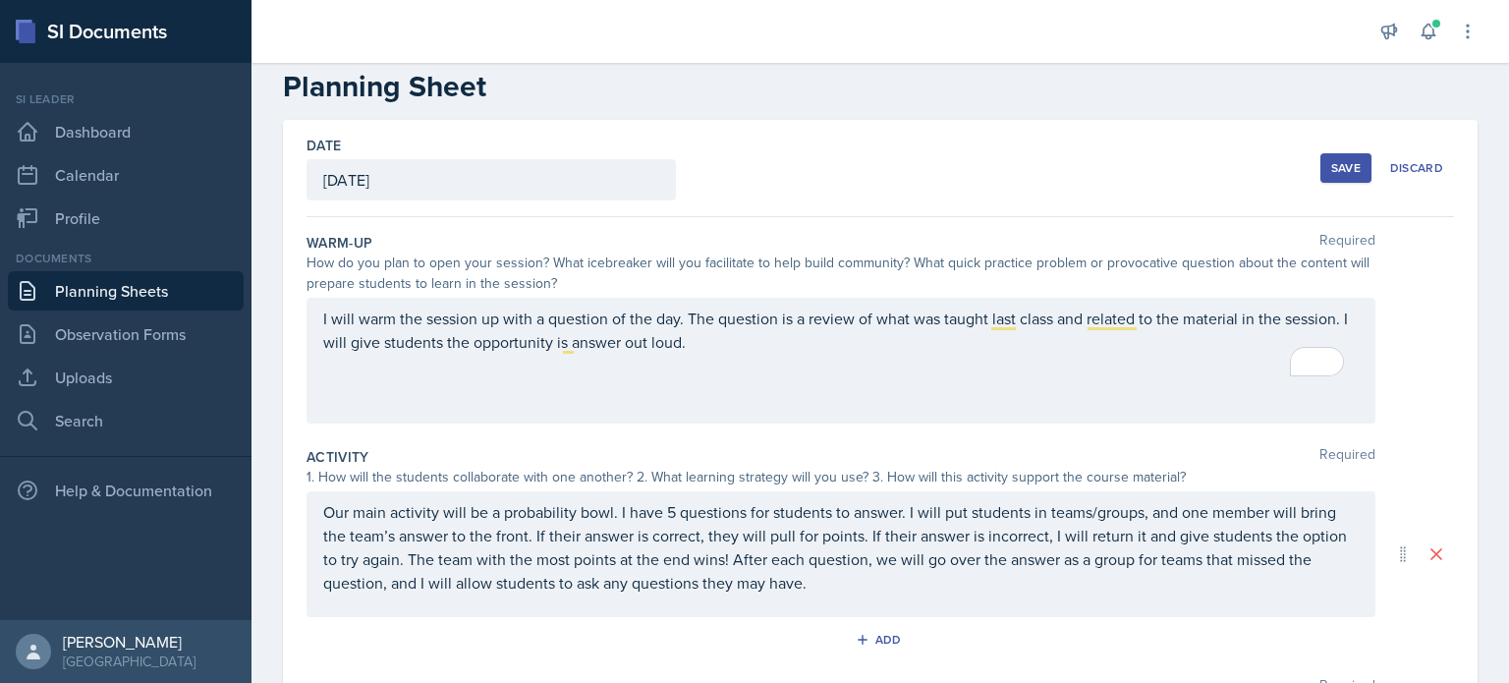
click at [1331, 164] on div "Save" at bounding box center [1345, 168] width 29 height 16
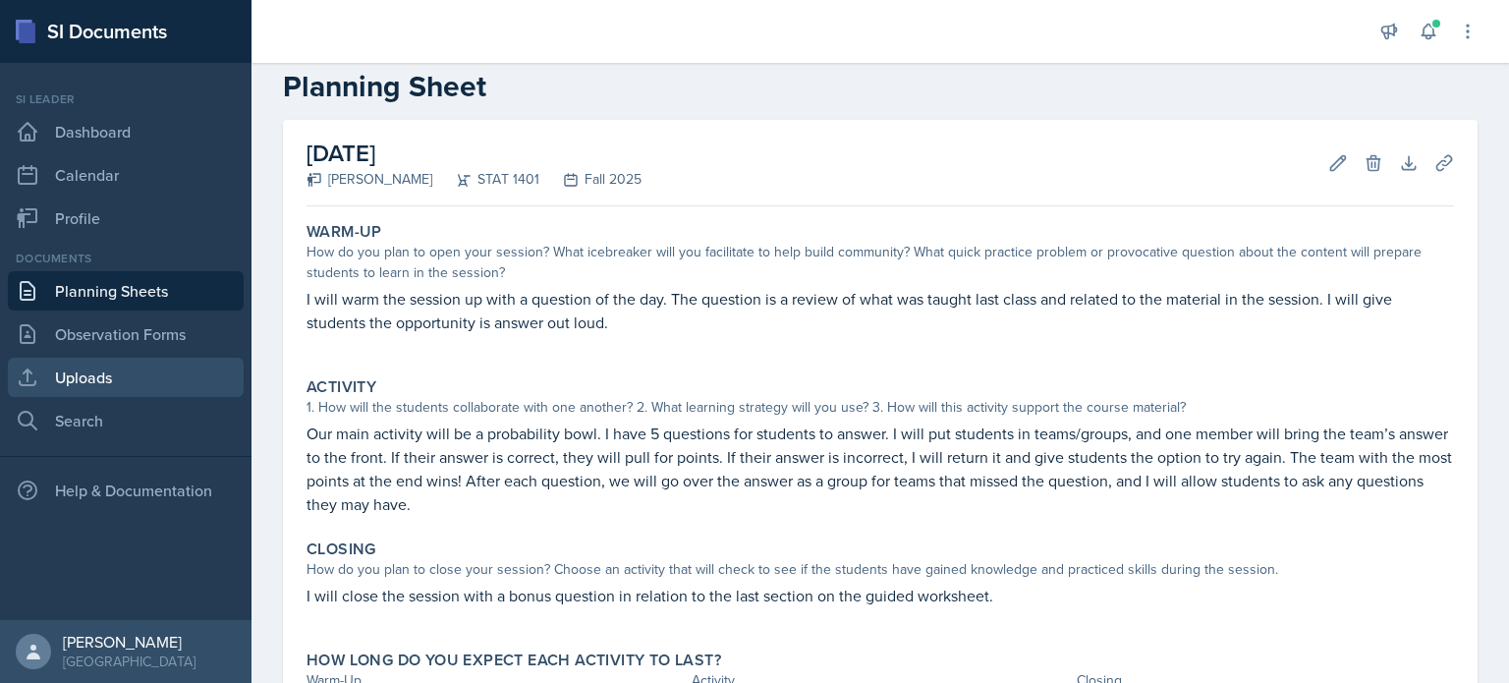
click at [113, 370] on link "Uploads" at bounding box center [126, 377] width 236 height 39
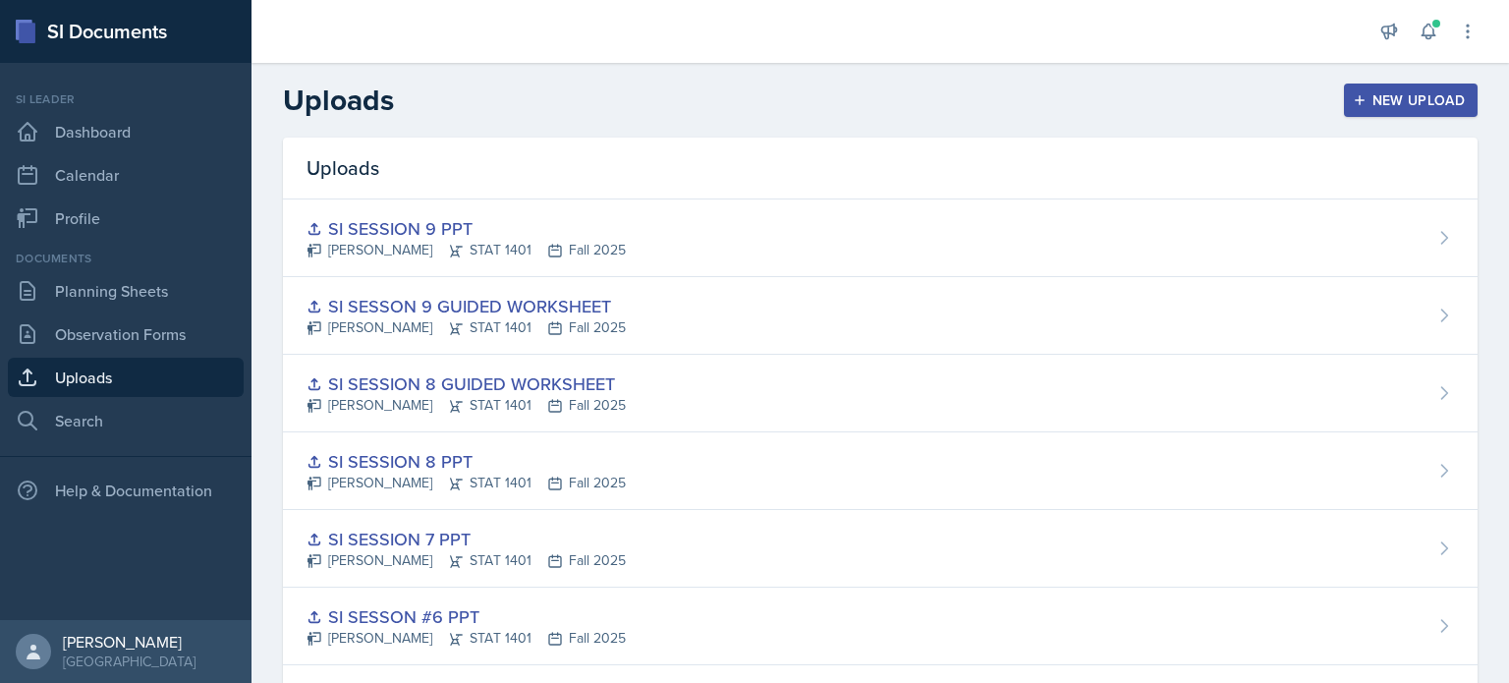
click at [1353, 95] on icon "button" at bounding box center [1360, 100] width 14 height 14
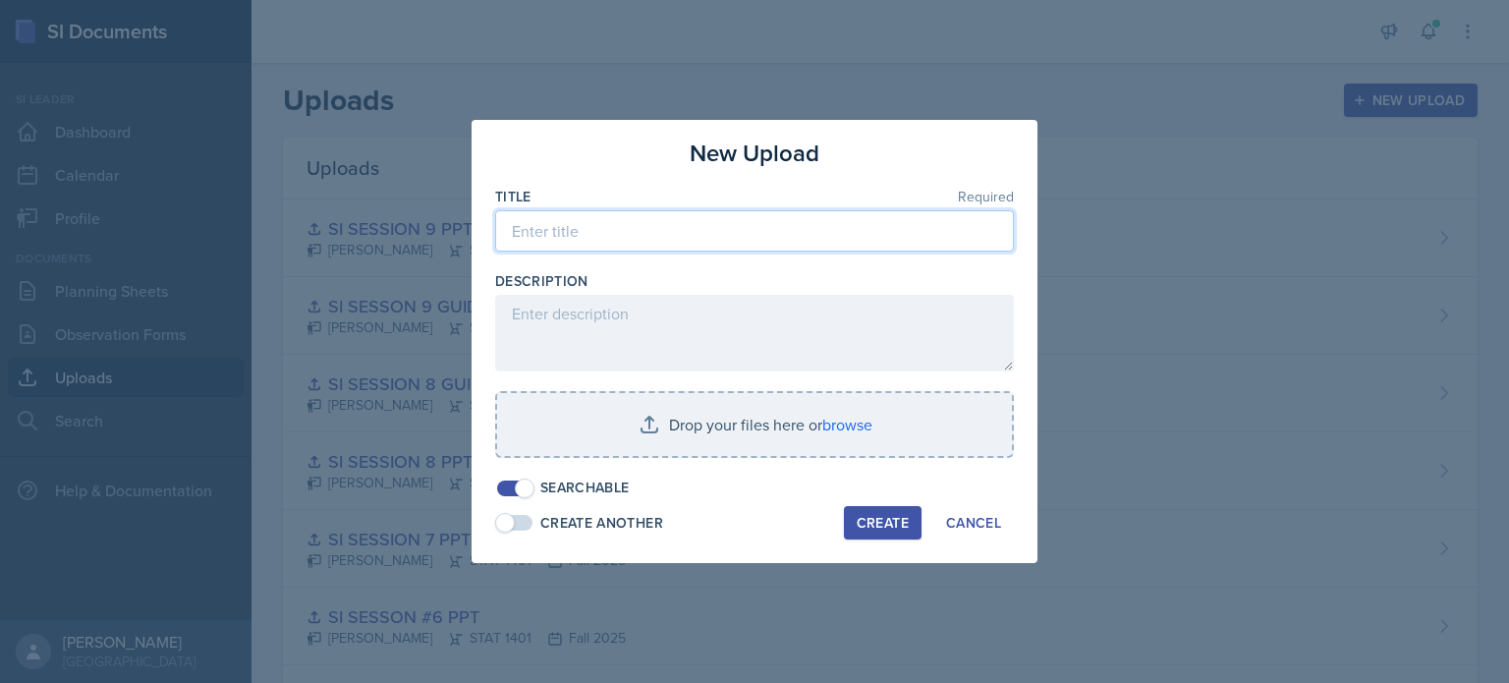
click at [770, 236] on input at bounding box center [754, 230] width 519 height 41
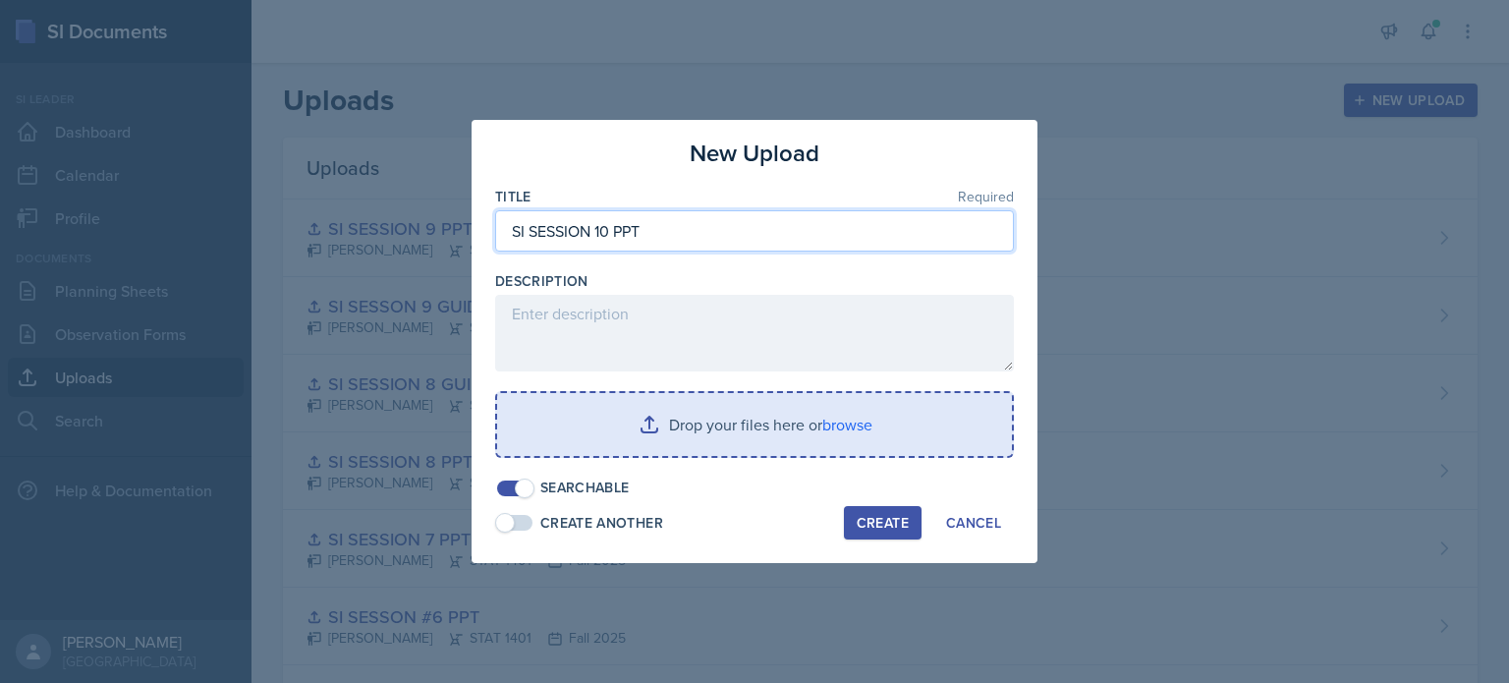
type input "SI SESSION 10 PPT"
click at [764, 433] on input "file" at bounding box center [754, 424] width 515 height 63
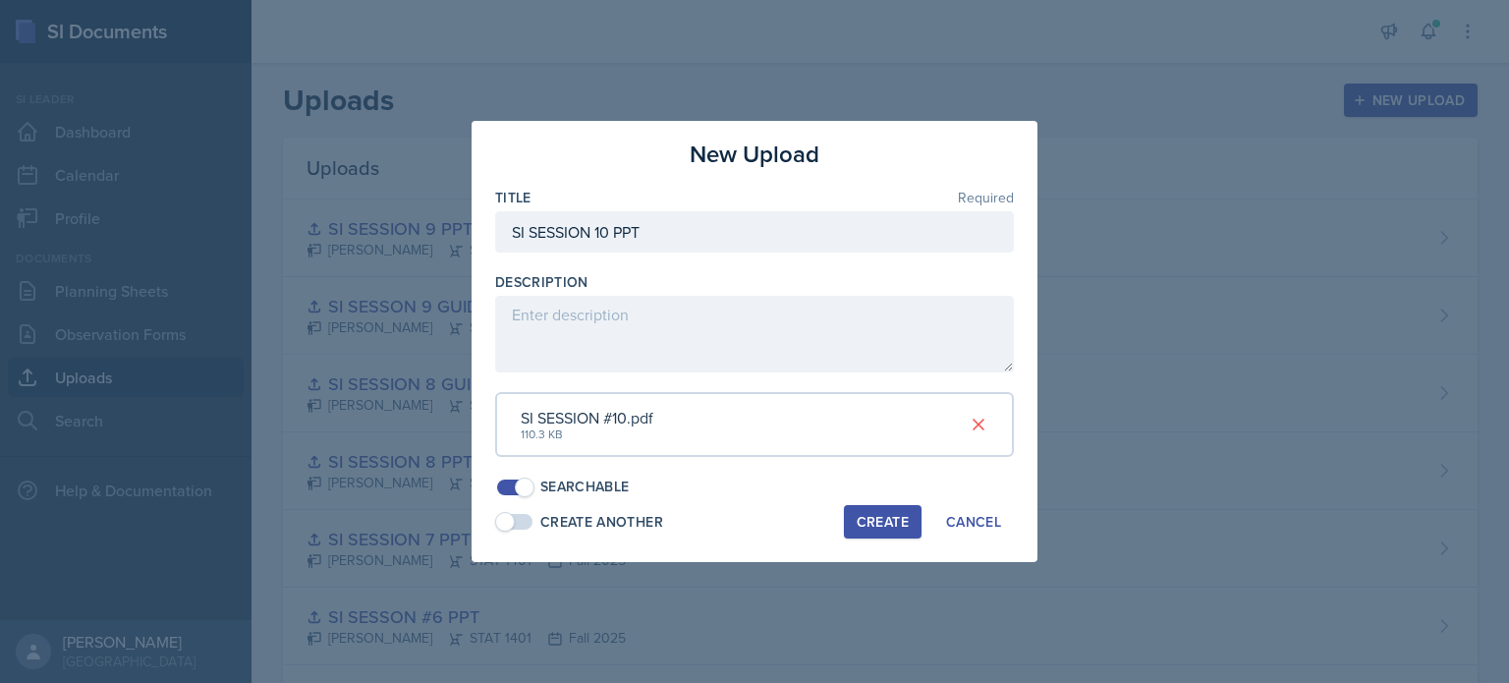
click at [867, 533] on button "Create" at bounding box center [883, 521] width 78 height 33
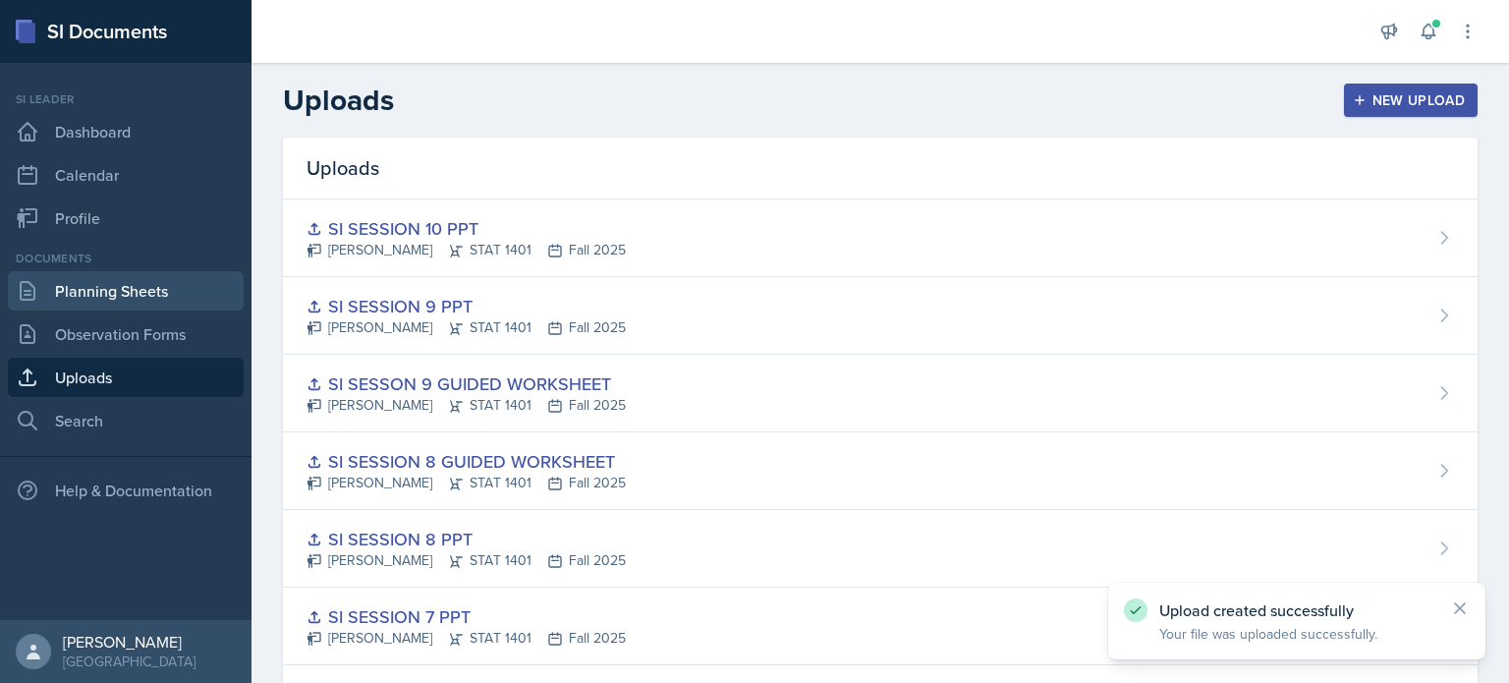
click at [134, 288] on link "Planning Sheets" at bounding box center [126, 290] width 236 height 39
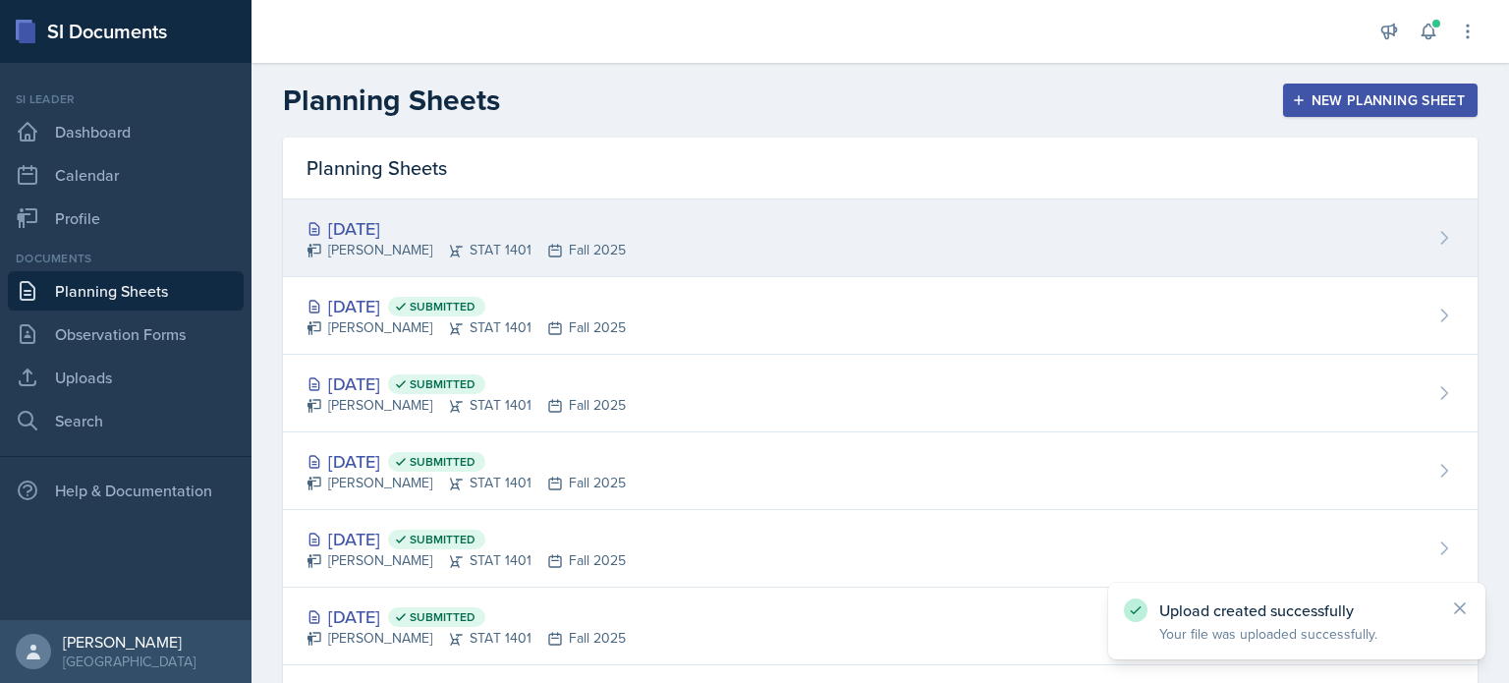
click at [448, 254] on icon at bounding box center [456, 251] width 16 height 16
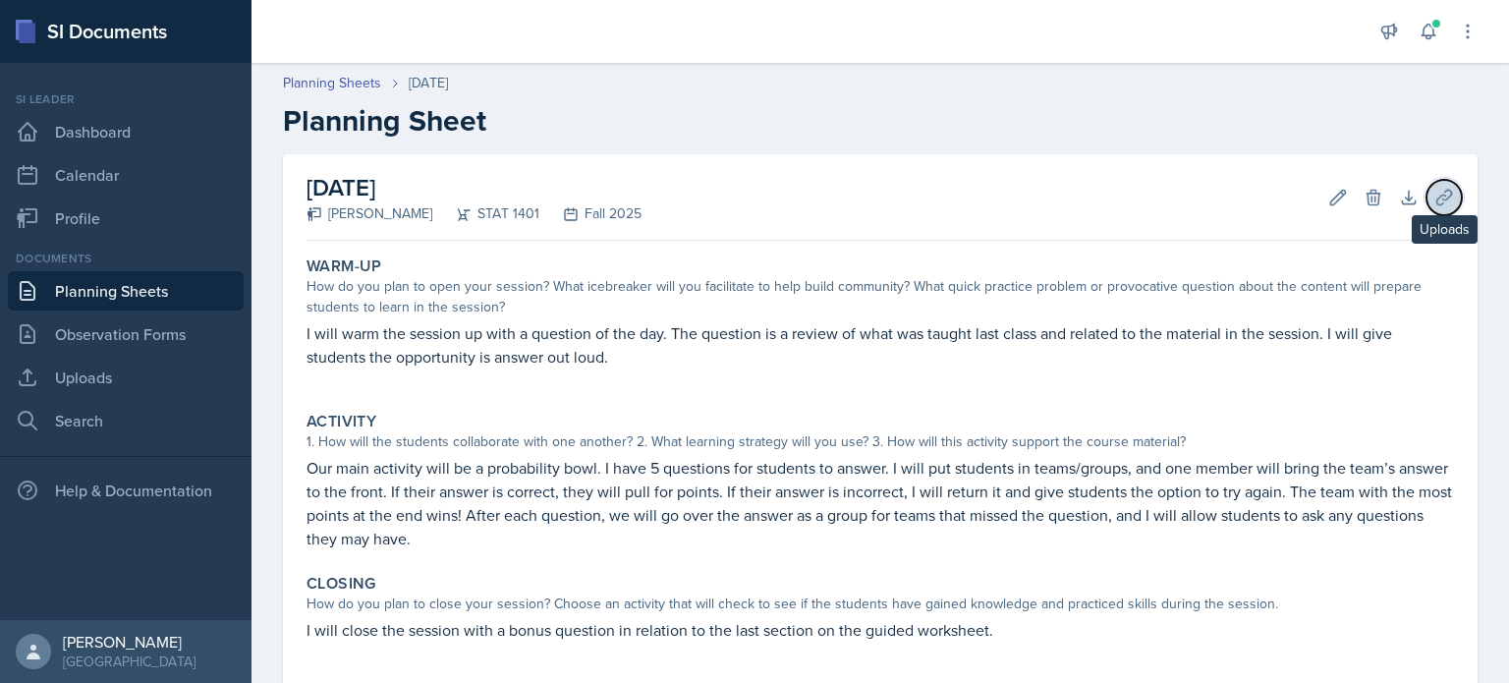
click at [1434, 197] on icon at bounding box center [1444, 198] width 20 height 20
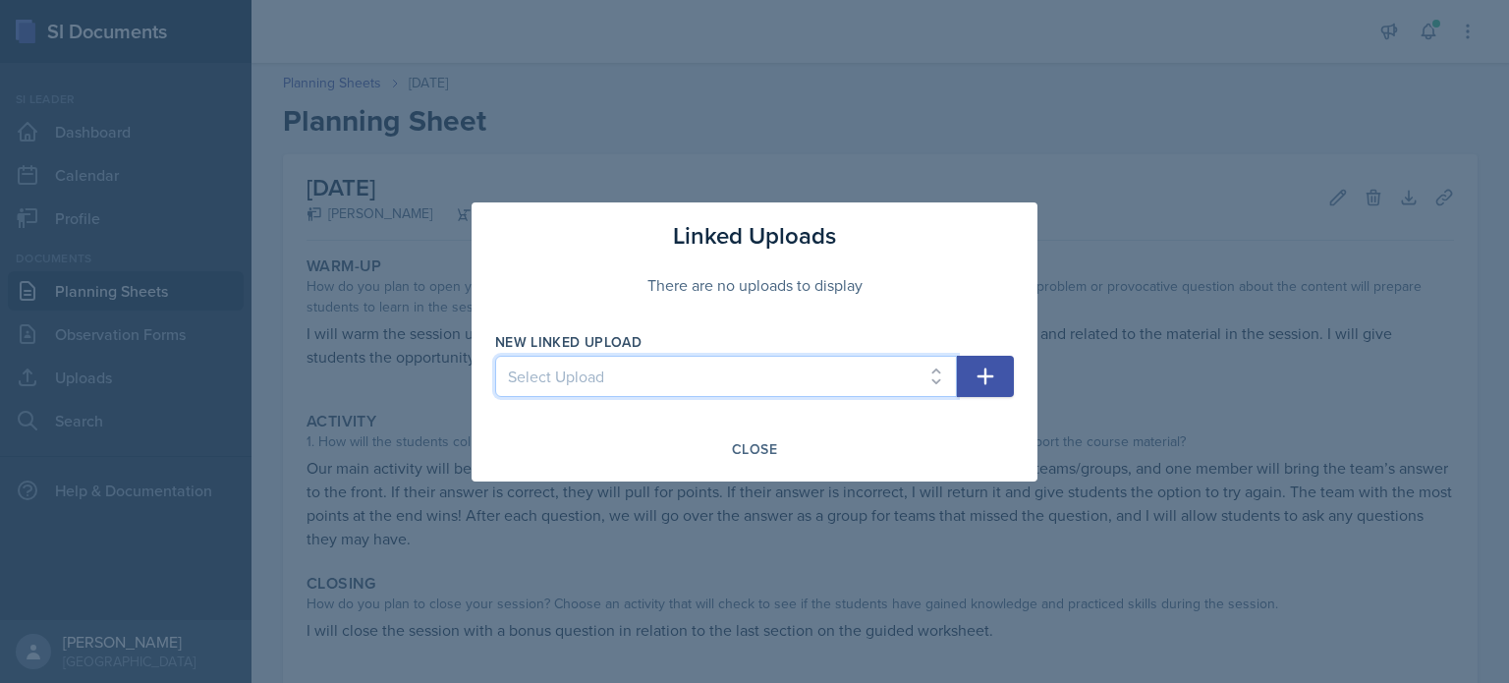
click at [875, 374] on select "Select Upload SI mock session planning ppt SI SESSION 8/25 PPT SI SESSION 8/27 …" at bounding box center [726, 376] width 462 height 41
select select "e53be404-c571-4a78-91f4-3c4636cbb533"
click at [495, 356] on select "Select Upload SI mock session planning ppt SI SESSION 8/25 PPT SI SESSION 8/27 …" at bounding box center [726, 376] width 462 height 41
click at [974, 370] on icon "button" at bounding box center [986, 376] width 24 height 24
select select
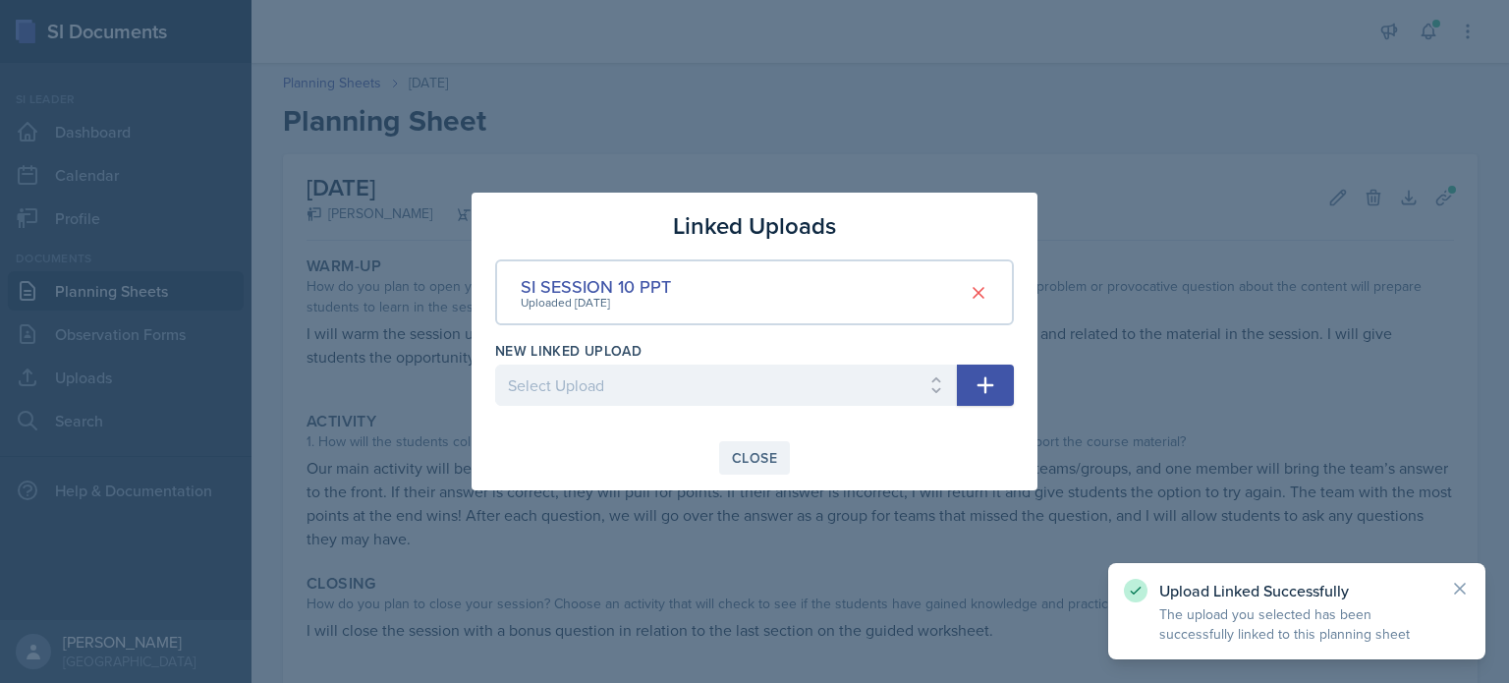
click at [785, 456] on button "Close" at bounding box center [754, 457] width 71 height 33
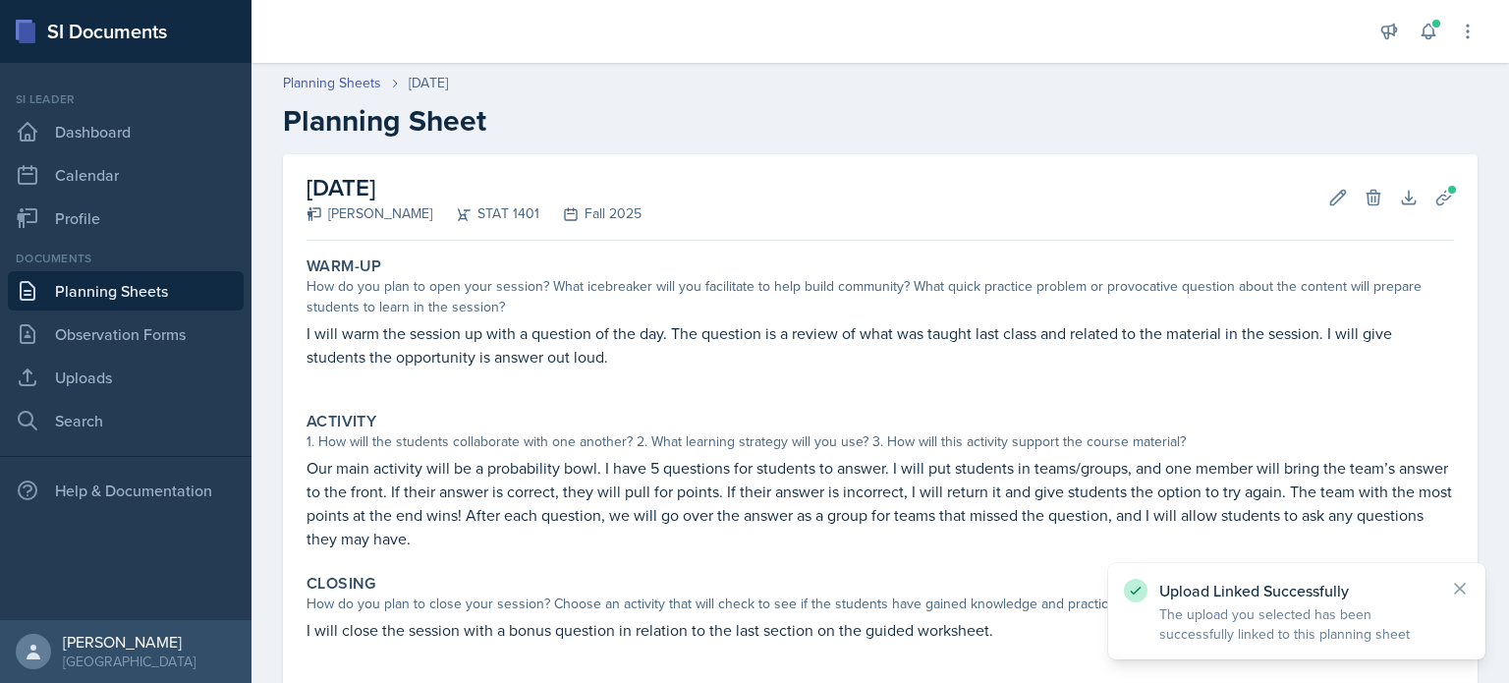
scroll to position [204, 0]
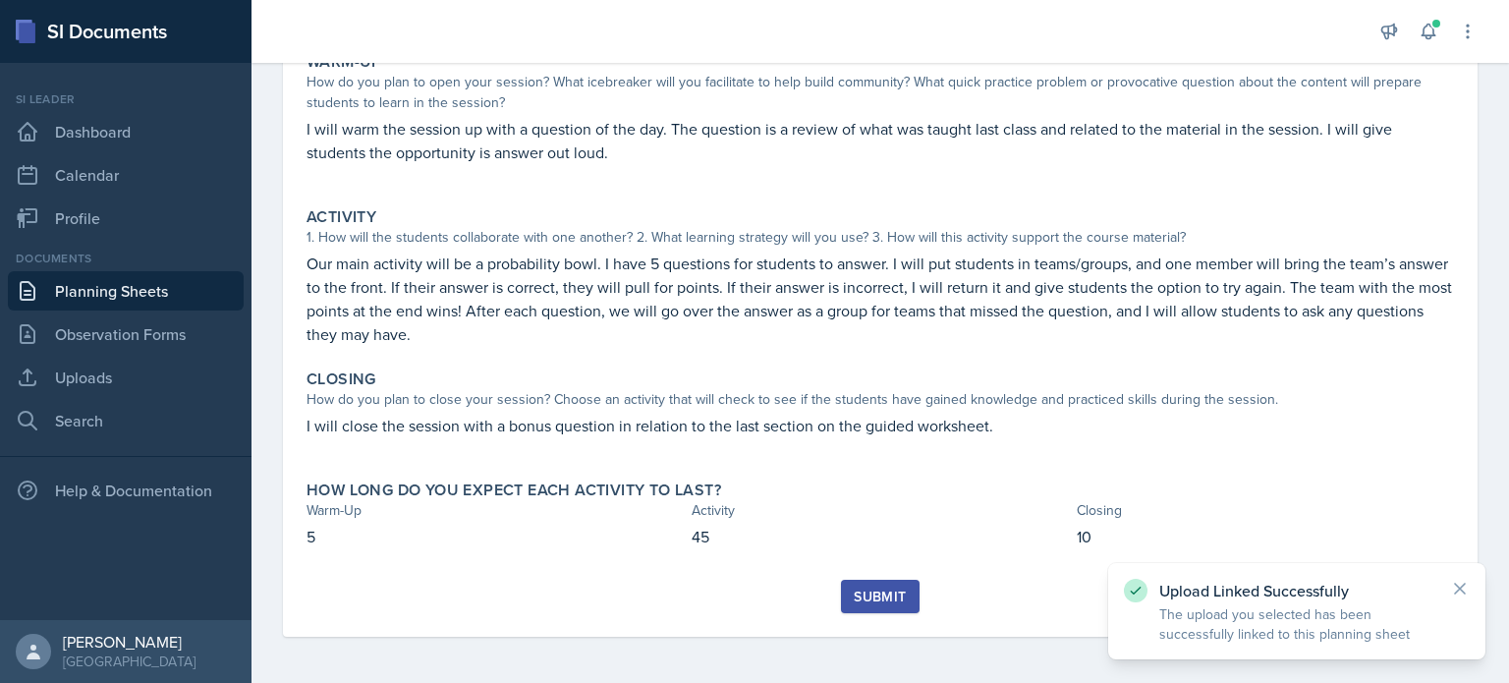
click at [855, 594] on div "Submit" at bounding box center [880, 596] width 52 height 16
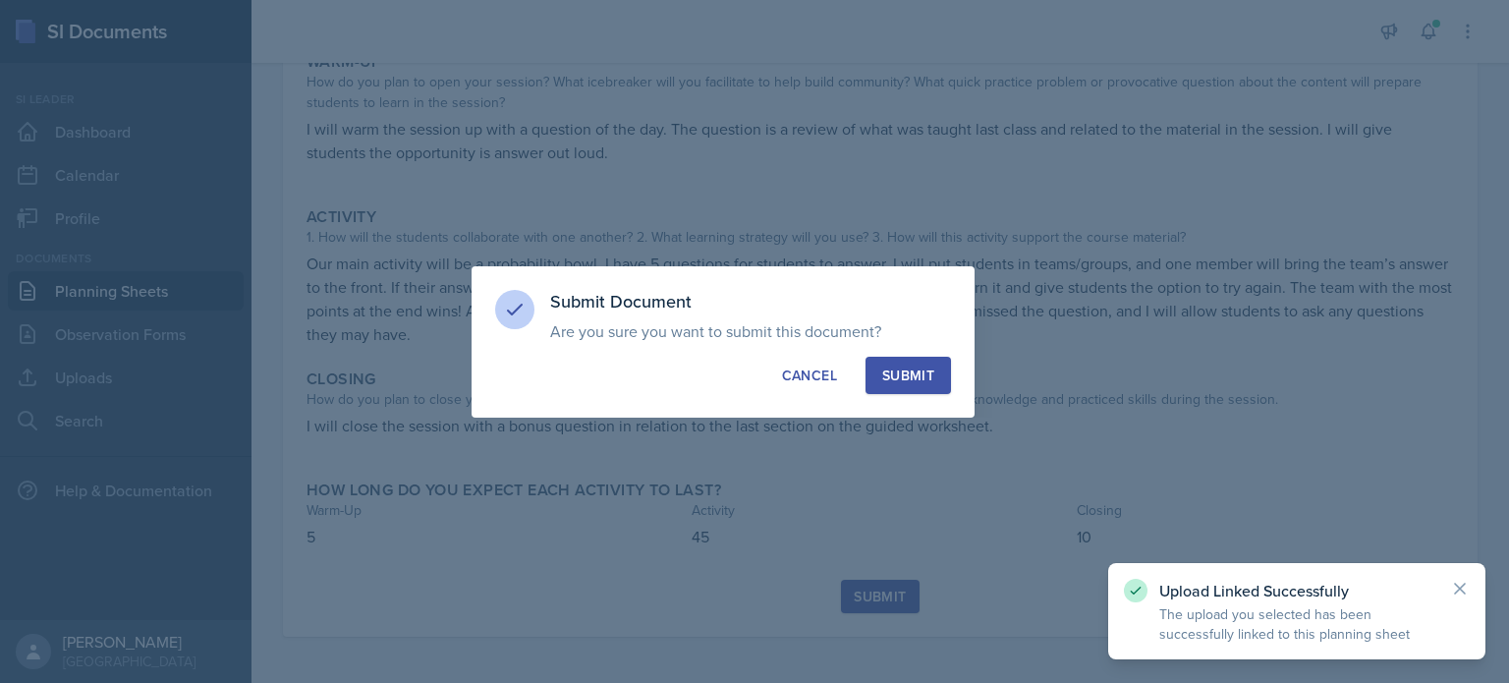
click at [895, 372] on div "Submit" at bounding box center [908, 375] width 52 height 20
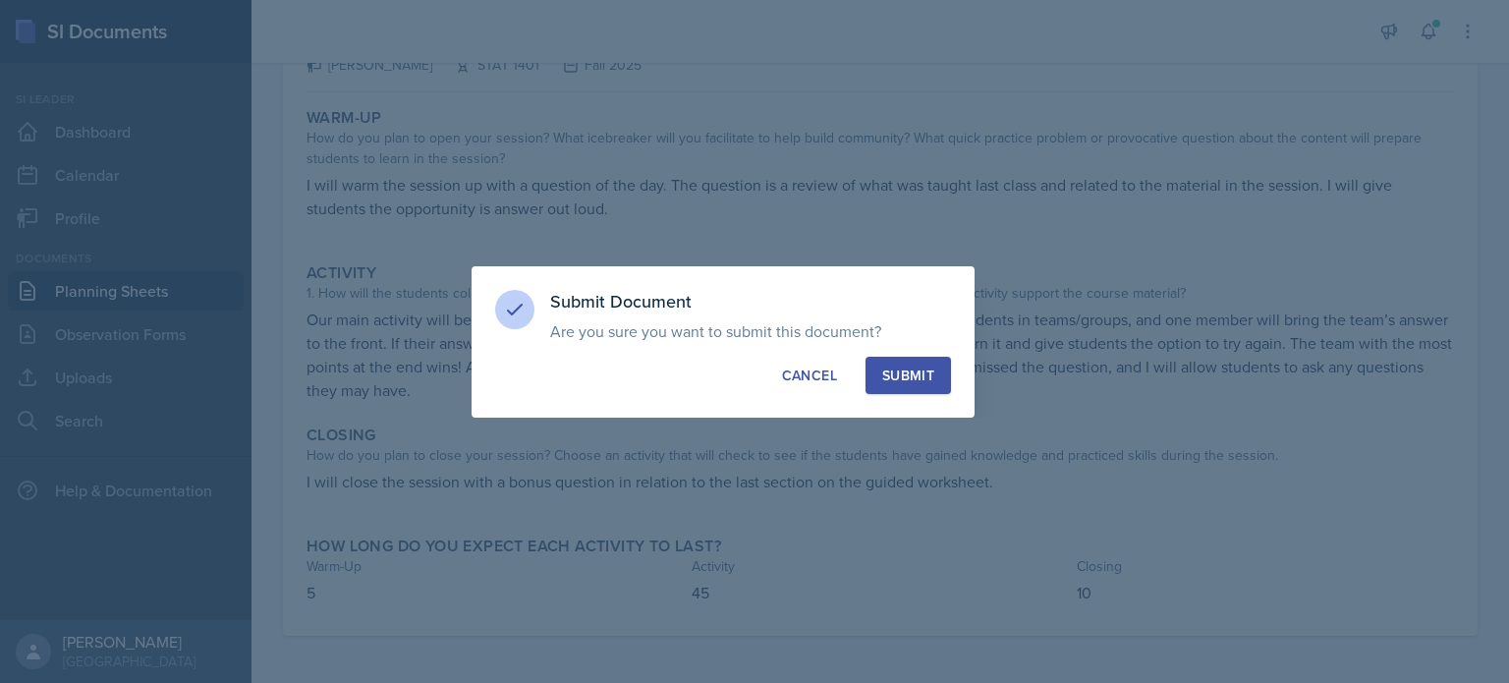
scroll to position [147, 0]
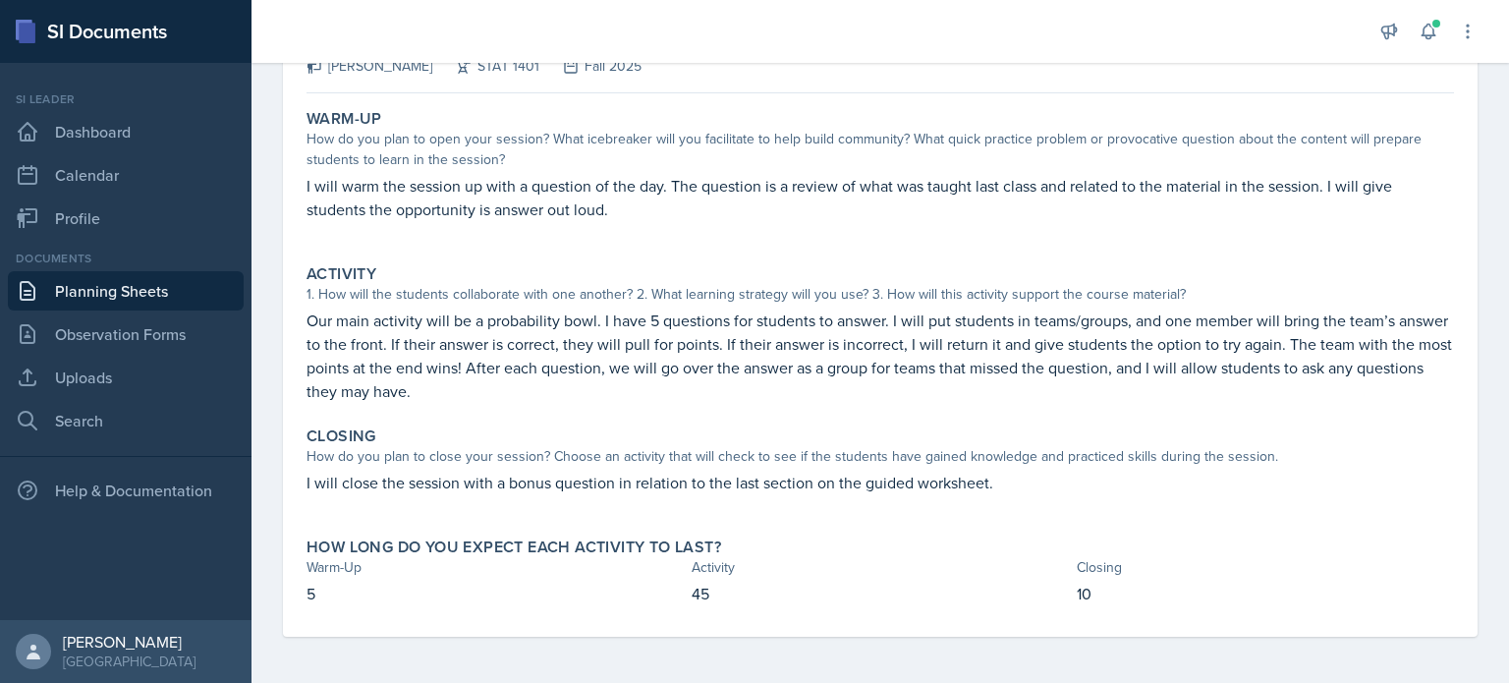
click at [849, 78] on div "[DATE] Submitted [PERSON_NAME] STAT 1401 Fall 2025 Edit Delete View Comments Co…" at bounding box center [879, 50] width 1147 height 86
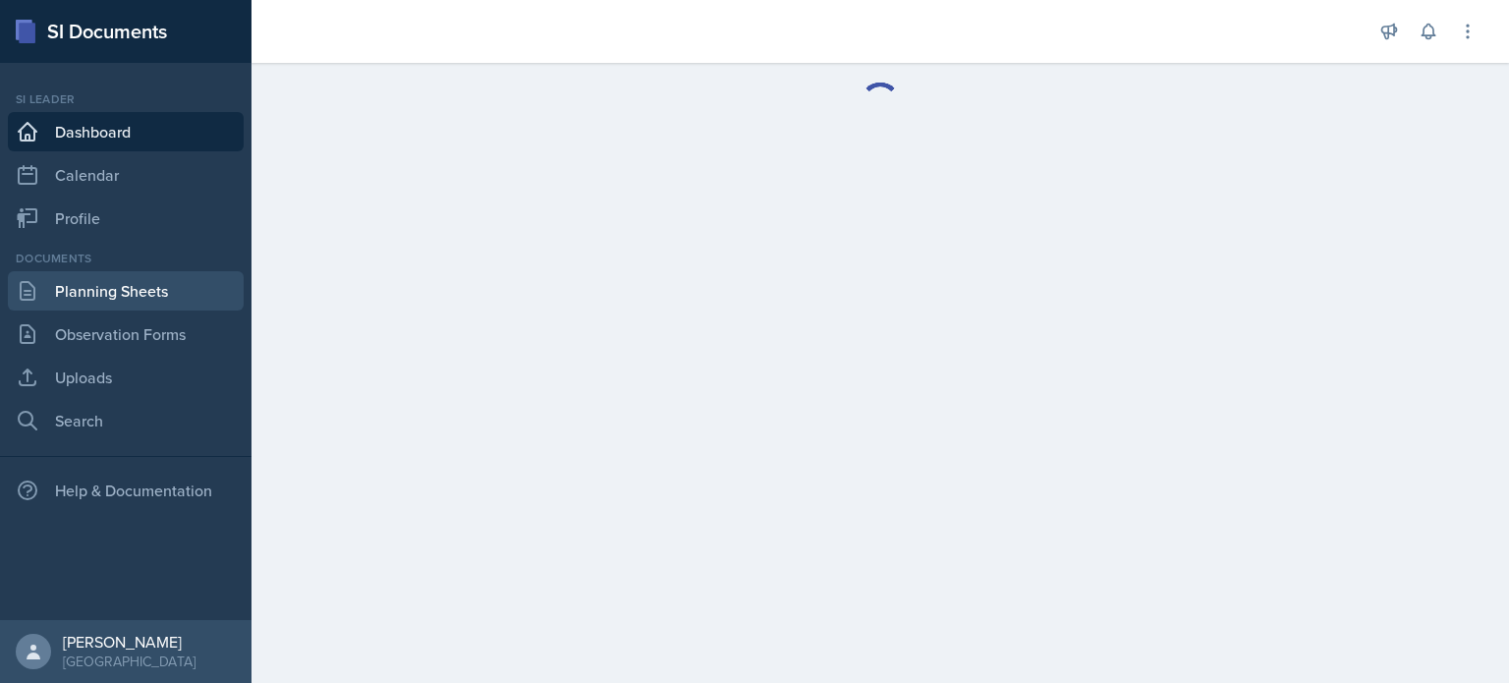
click at [117, 295] on link "Planning Sheets" at bounding box center [126, 290] width 236 height 39
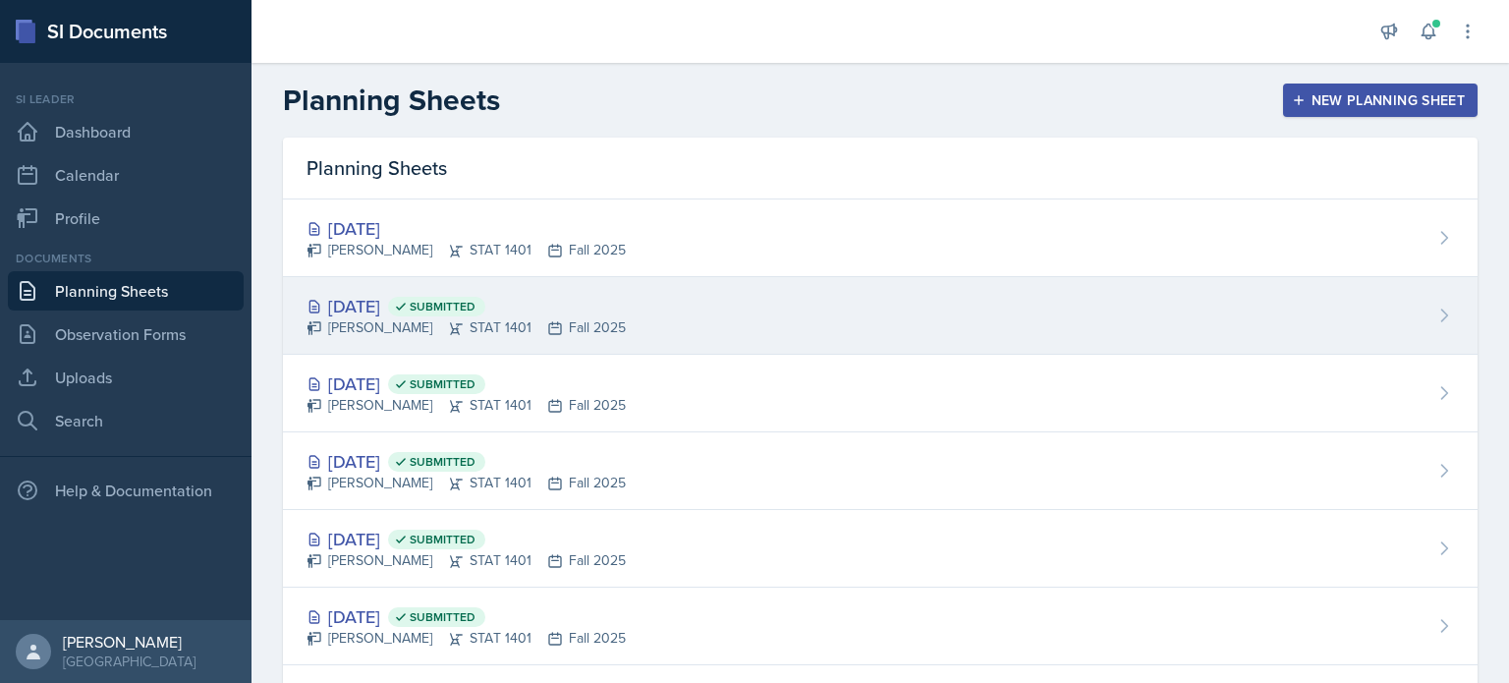
click at [419, 307] on div "Oct 1st, 2025 Submitted" at bounding box center [465, 306] width 319 height 27
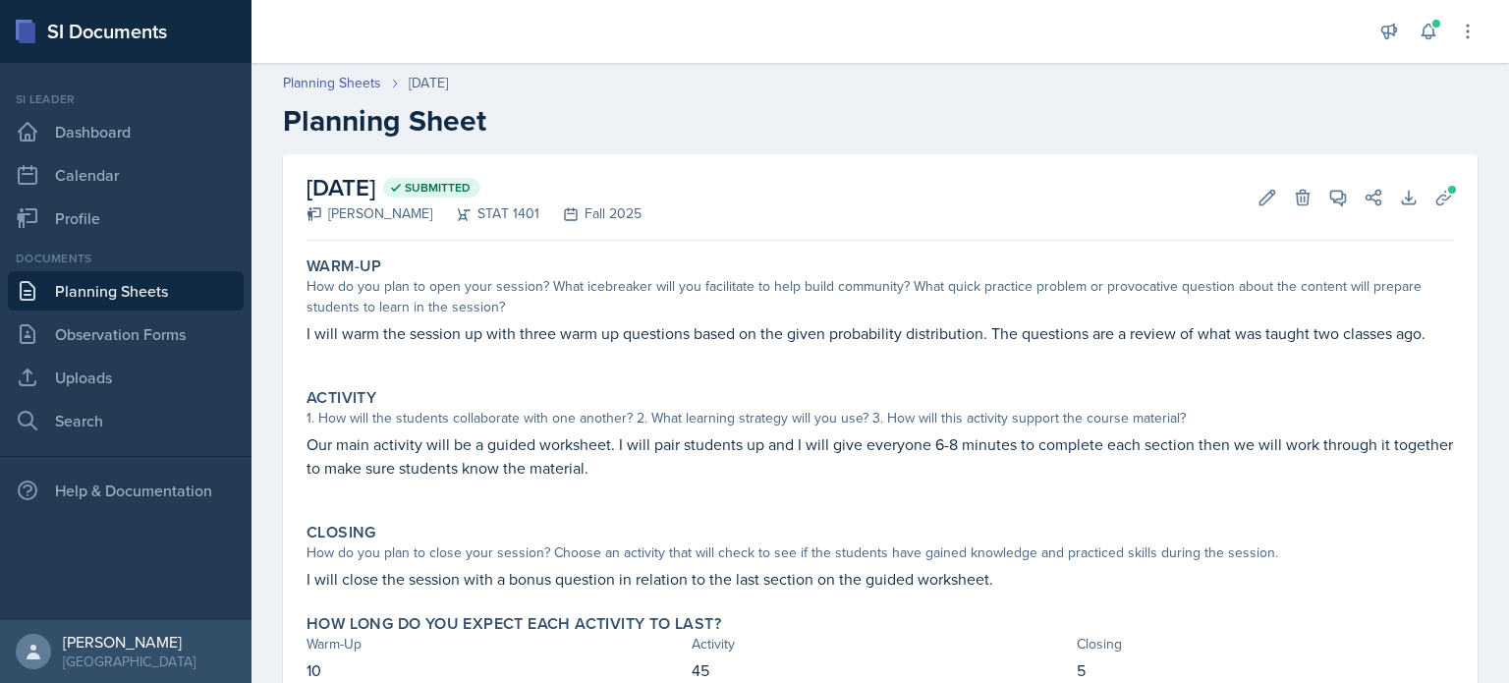
click at [367, 337] on p "I will warm the session up with three warm up questions based on the given prob…" at bounding box center [879, 333] width 1147 height 24
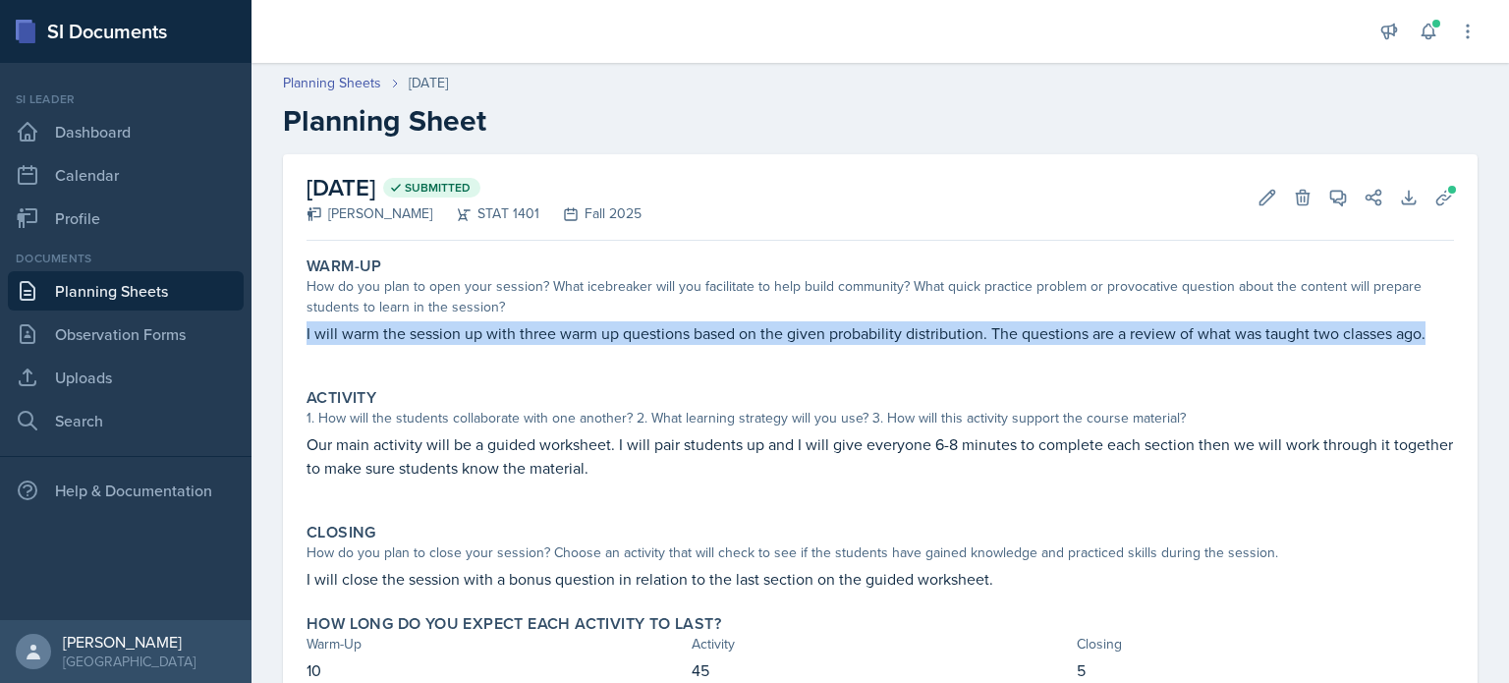
click at [367, 337] on p "I will warm the session up with three warm up questions based on the given prob…" at bounding box center [879, 333] width 1147 height 24
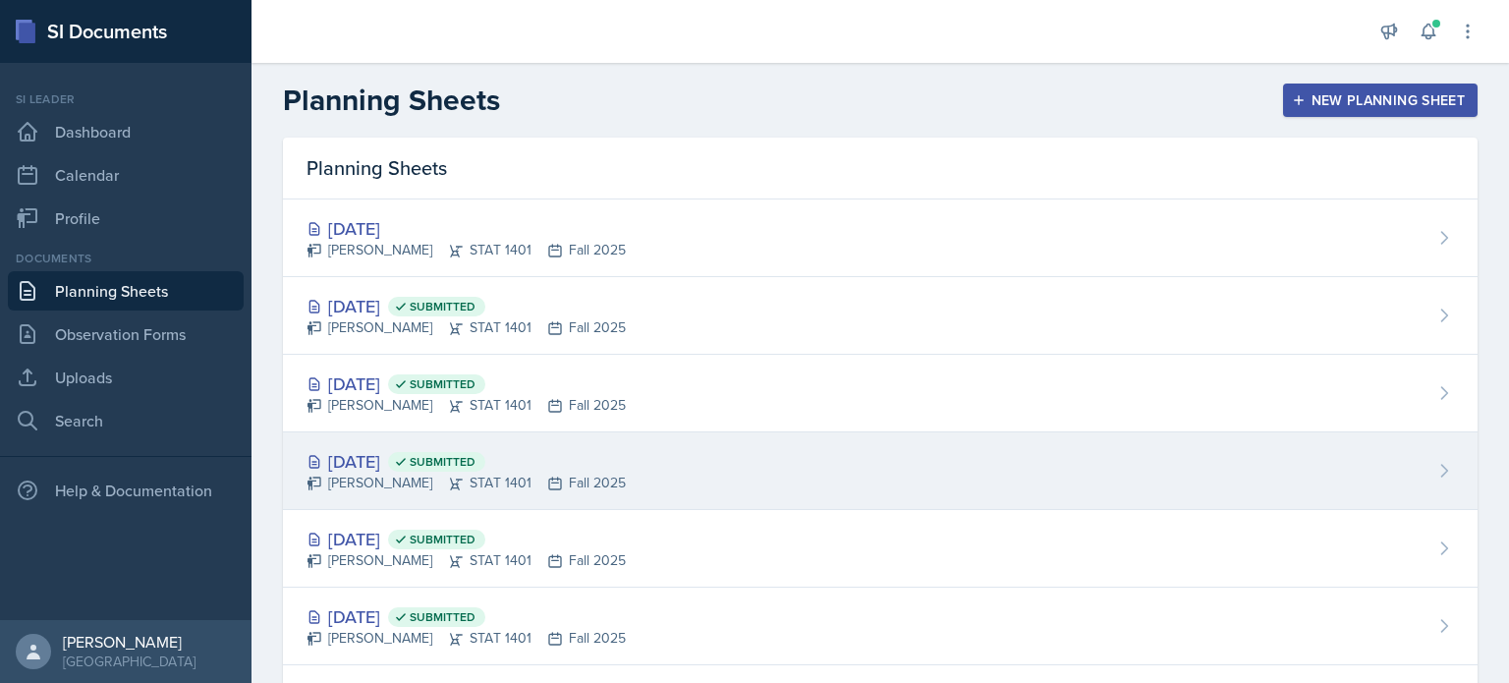
click at [475, 461] on span "Submitted" at bounding box center [443, 462] width 66 height 16
click at [482, 483] on div "Aissa Sylla STAT 1401 Fall 2025" at bounding box center [465, 483] width 319 height 21
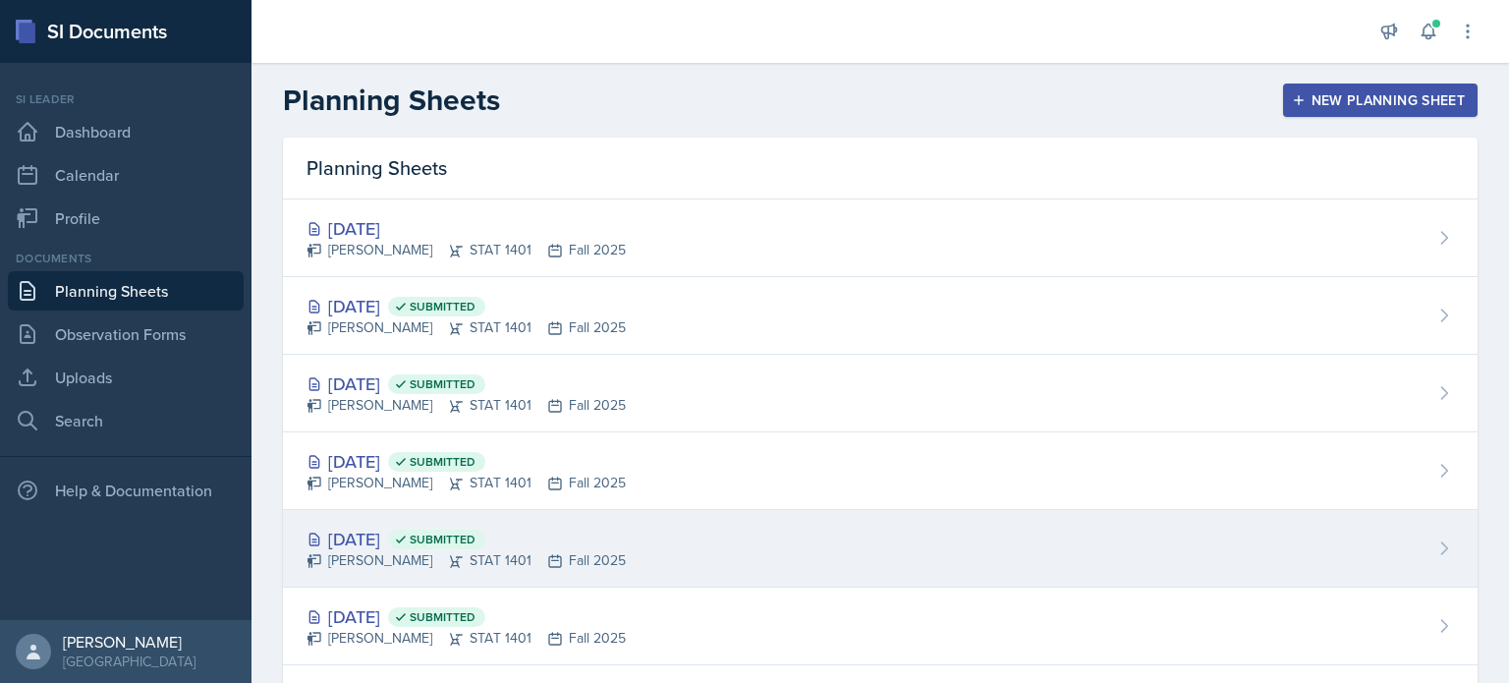
click at [475, 540] on span "Submitted" at bounding box center [443, 539] width 66 height 16
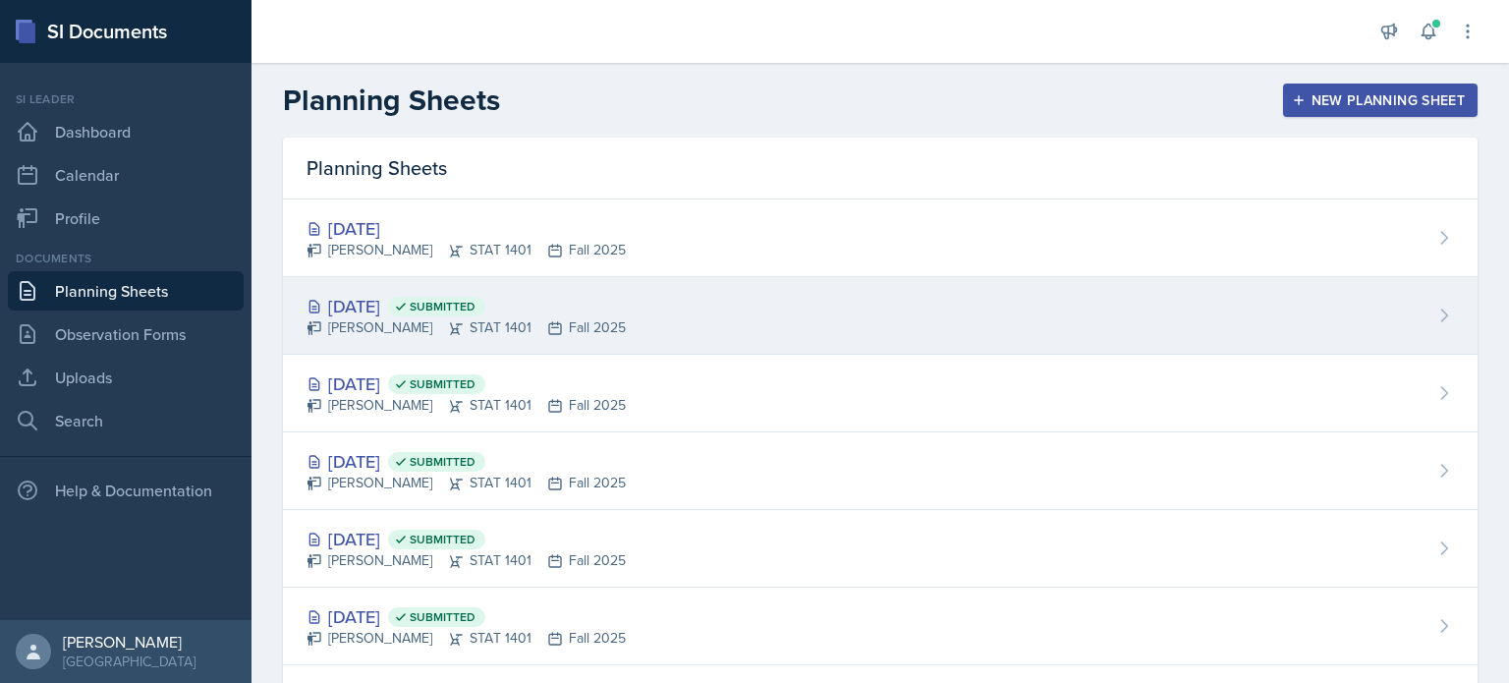
click at [382, 306] on div "Oct 1st, 2025 Submitted" at bounding box center [465, 306] width 319 height 27
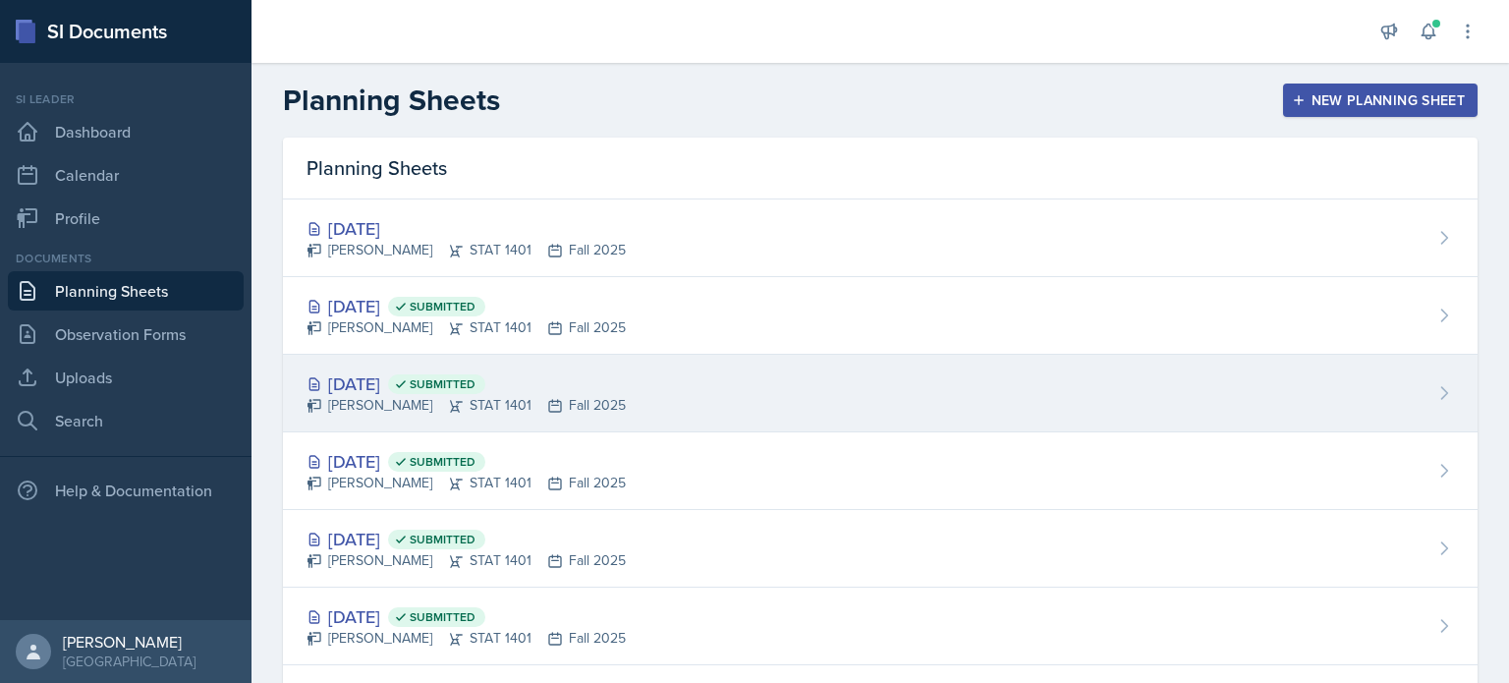
click at [405, 384] on icon at bounding box center [401, 384] width 8 height 6
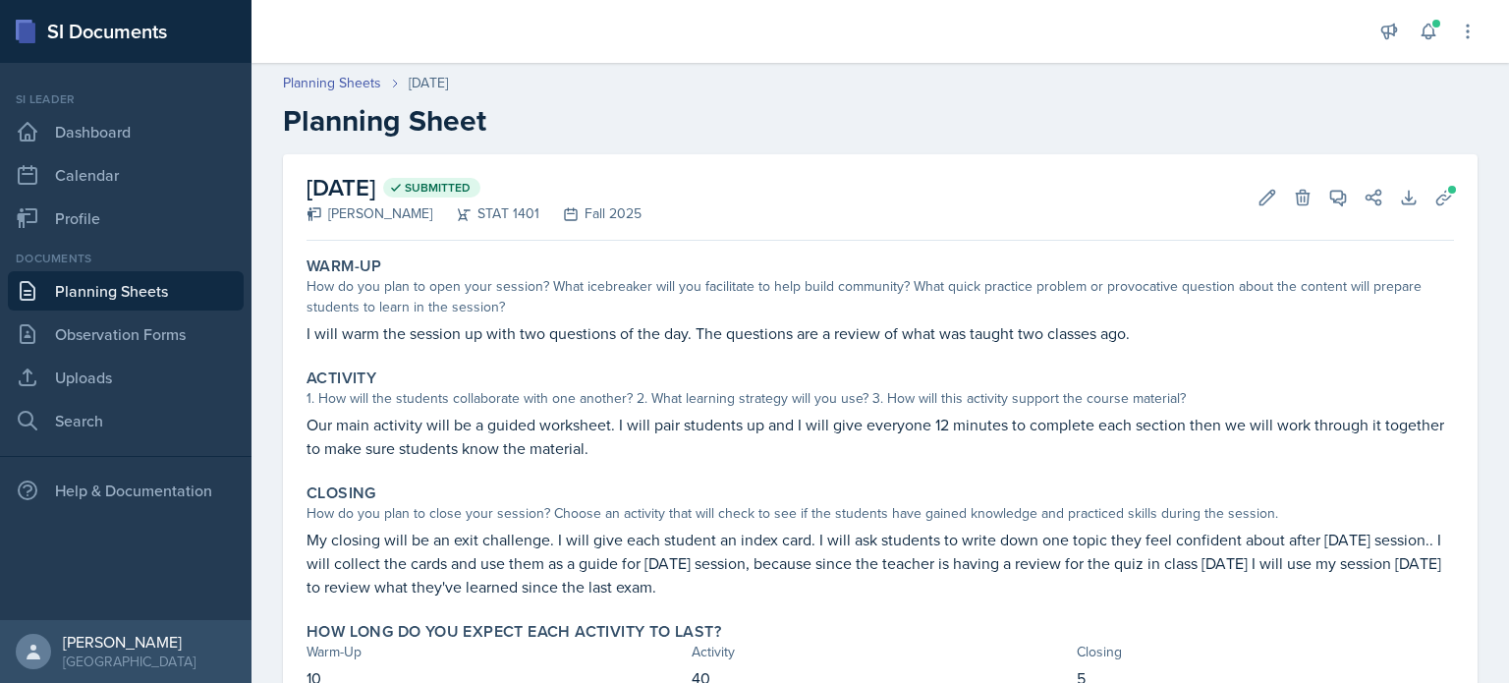
click at [450, 338] on p "I will warm the session up with two questions of the day. The questions are a r…" at bounding box center [879, 333] width 1147 height 24
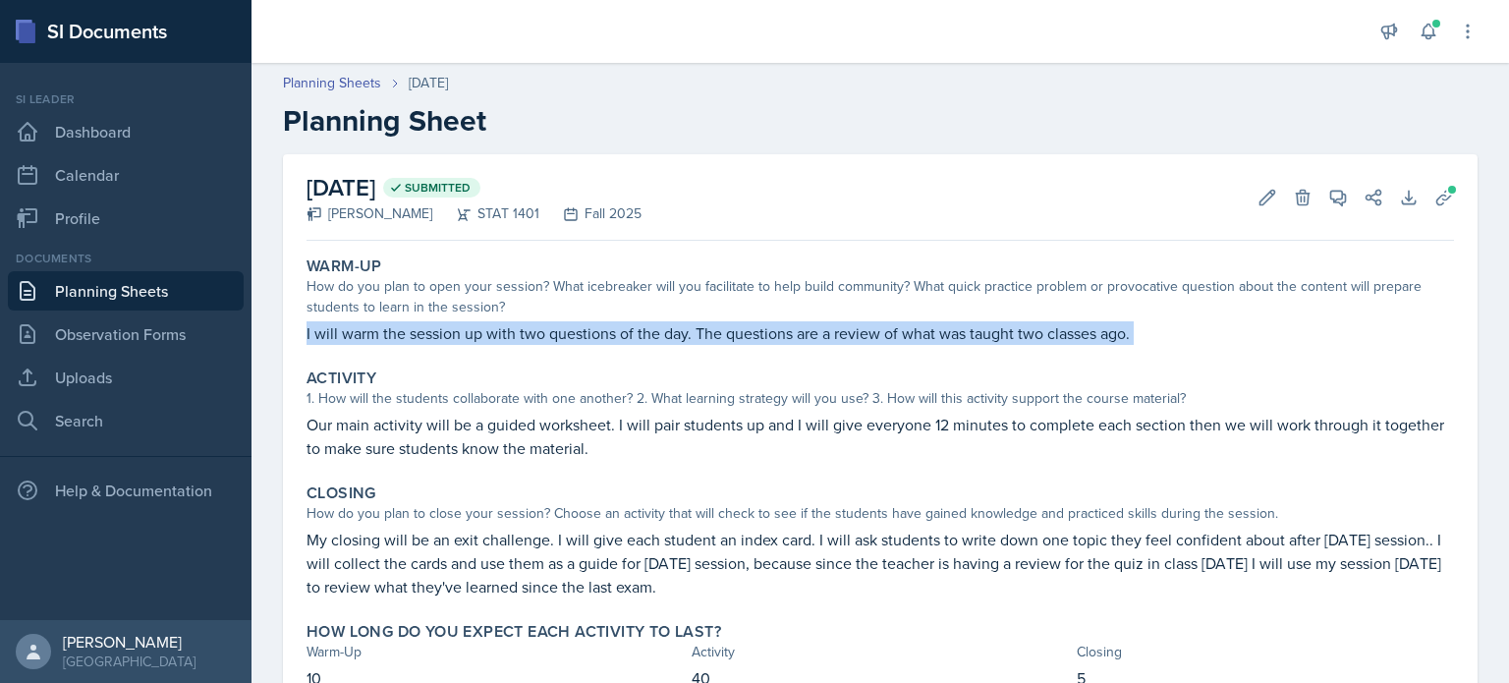
click at [450, 338] on p "I will warm the session up with two questions of the day. The questions are a r…" at bounding box center [879, 333] width 1147 height 24
copy div "I will warm the session up with two questions of the day. The questions are a r…"
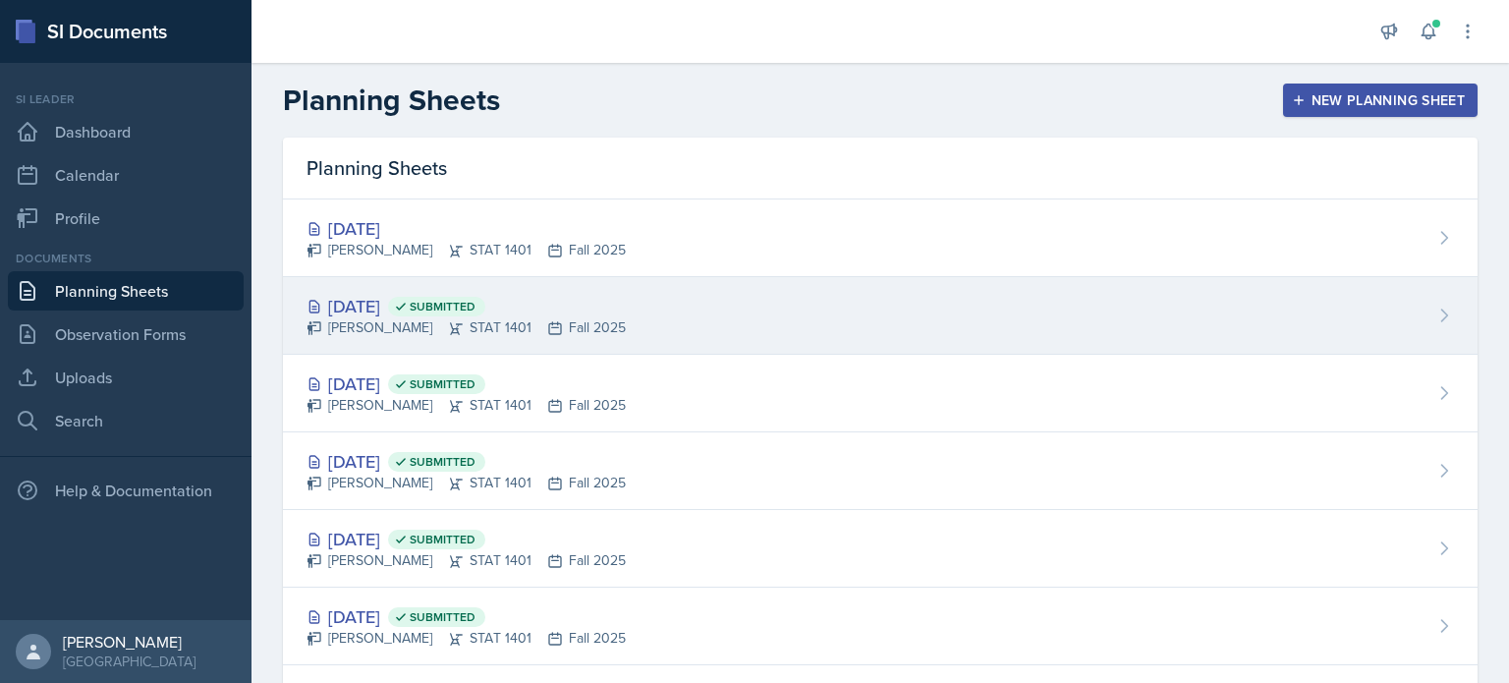
click at [402, 316] on div "Oct 1st, 2025 Submitted" at bounding box center [465, 306] width 319 height 27
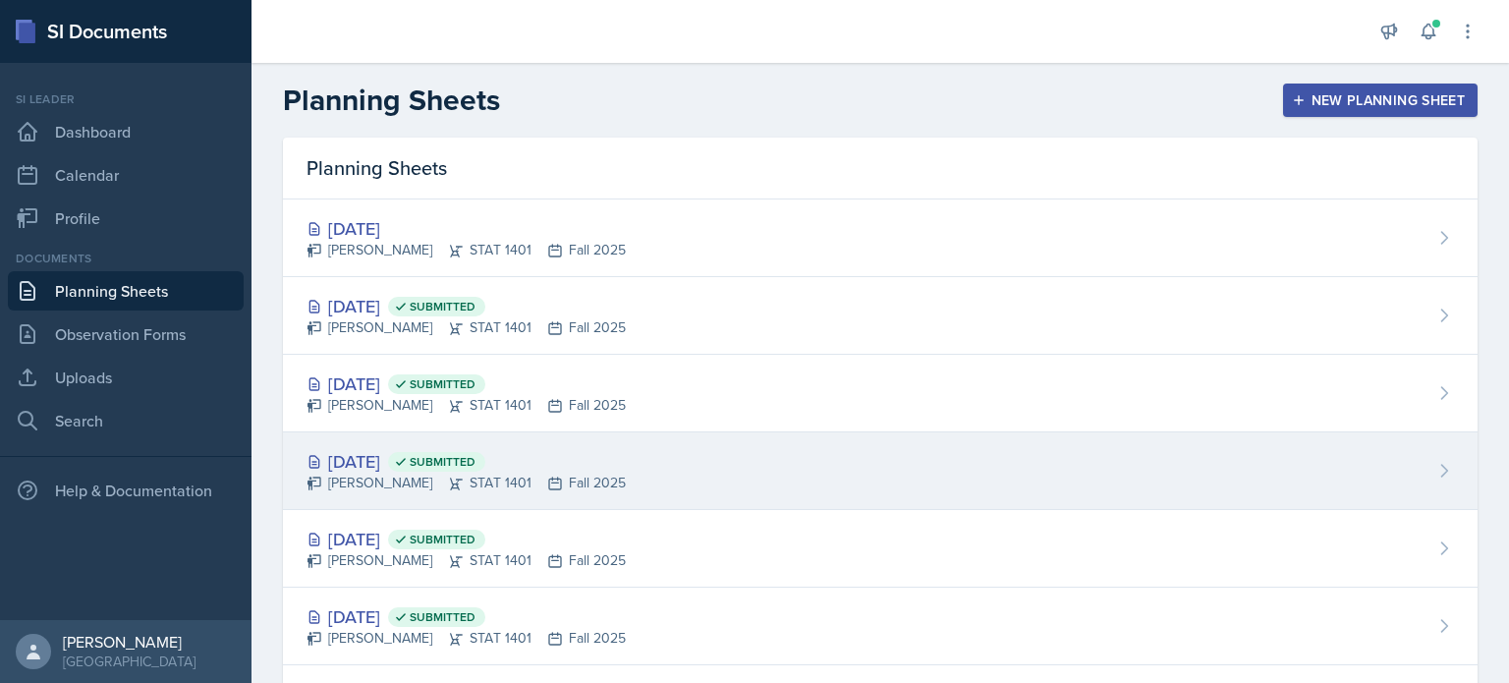
click at [332, 481] on div "Aissa Sylla STAT 1401 Fall 2025" at bounding box center [465, 483] width 319 height 21
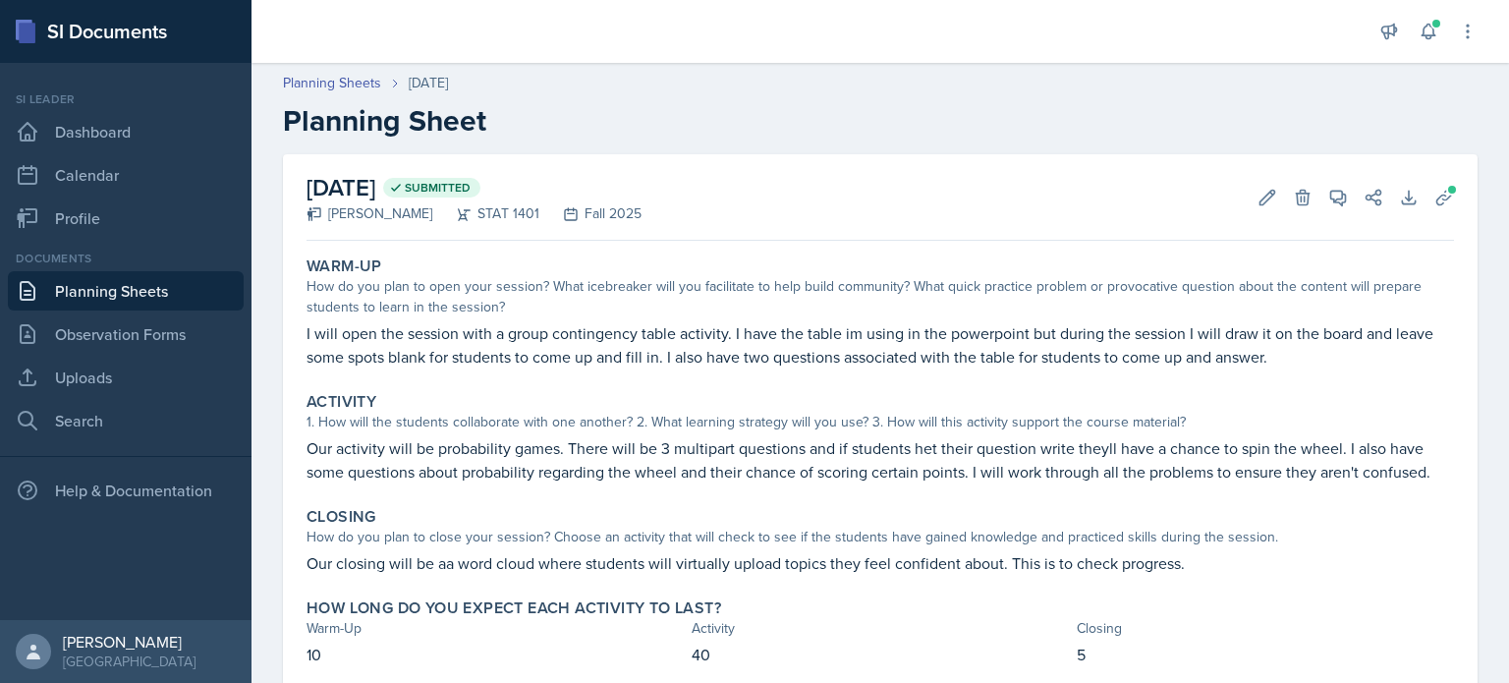
scroll to position [35, 0]
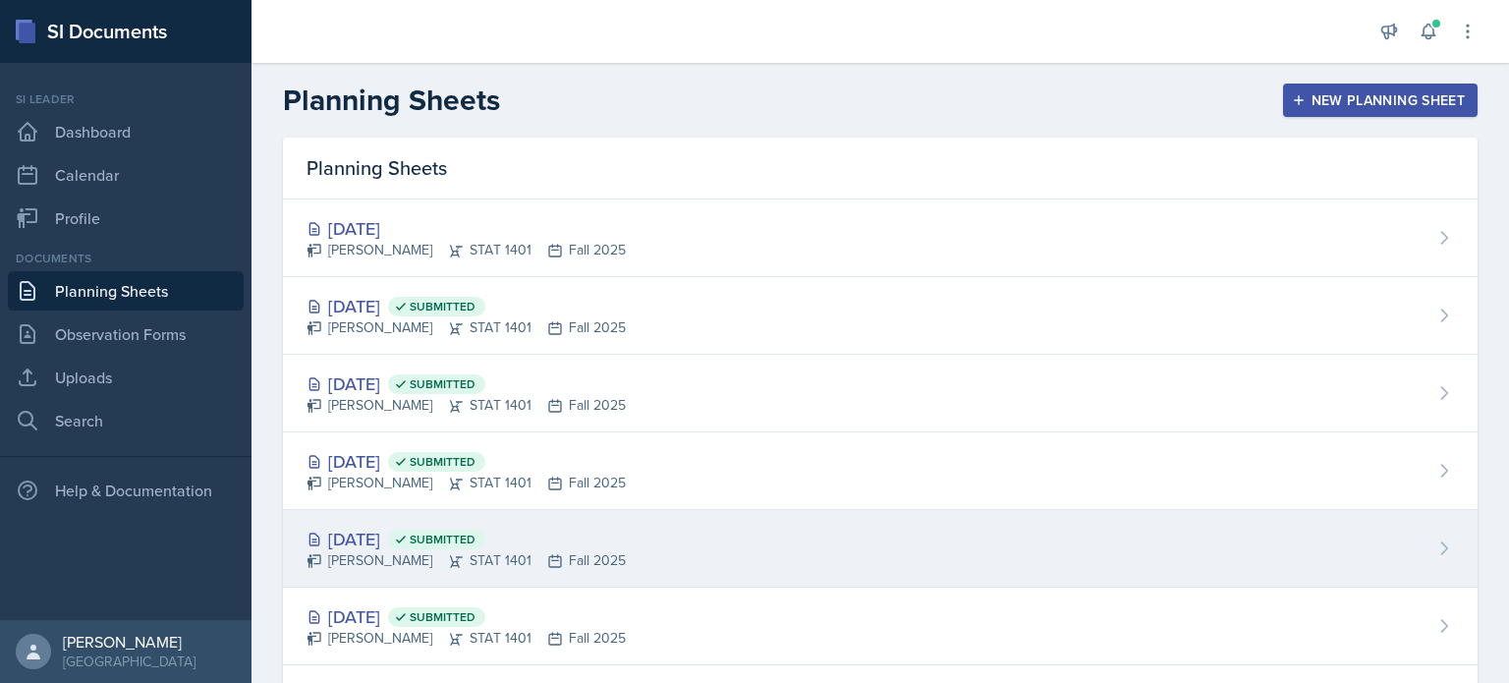
click at [418, 527] on div "Sep 22nd, 2025 Submitted" at bounding box center [465, 539] width 319 height 27
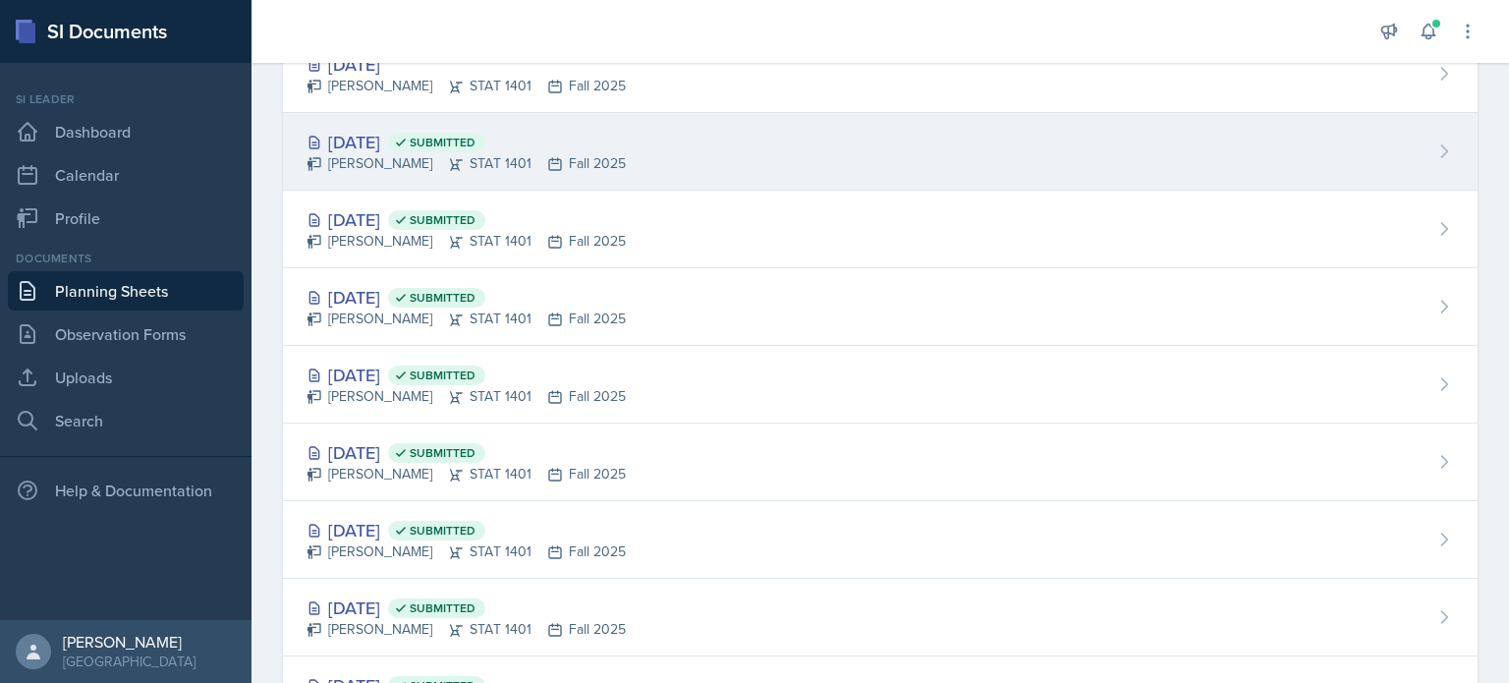
scroll to position [165, 0]
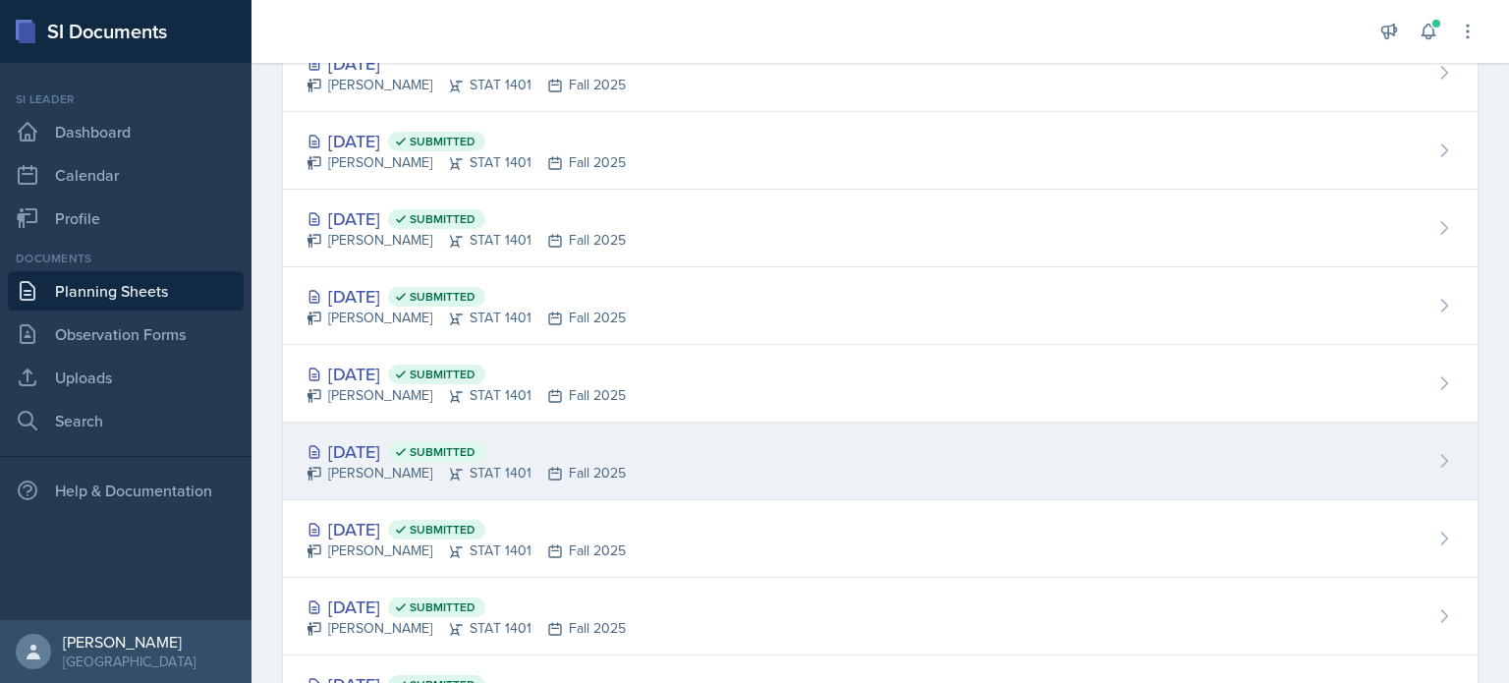
click at [392, 439] on div "Sep 17th, 2025 Submitted" at bounding box center [465, 451] width 319 height 27
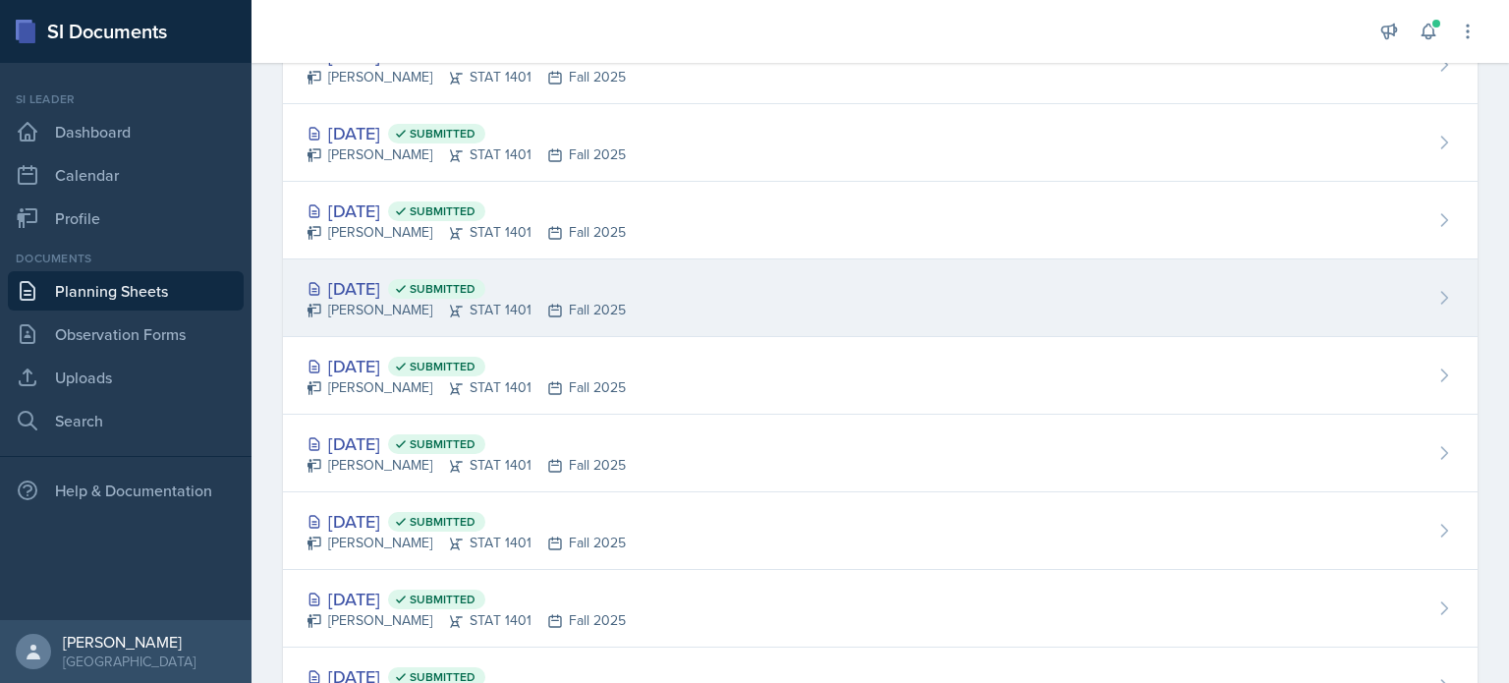
scroll to position [173, 0]
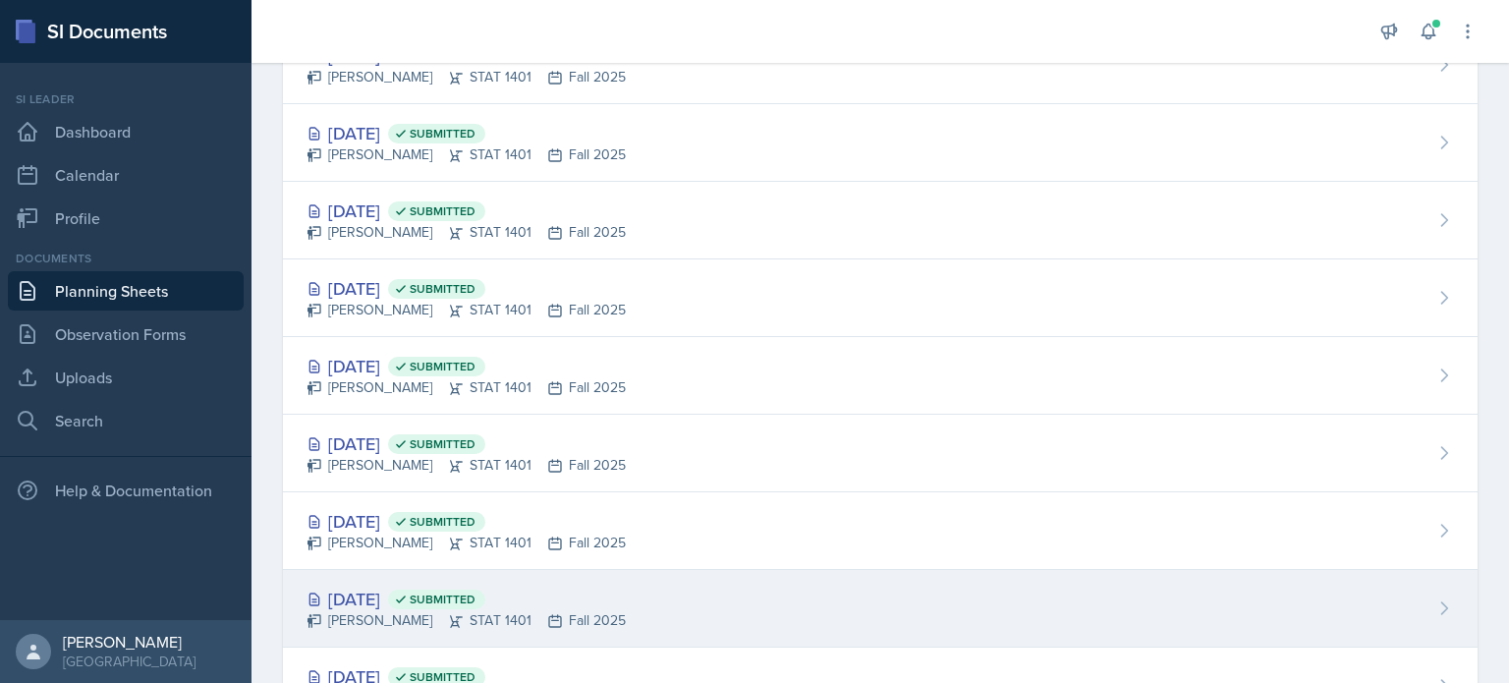
click at [420, 604] on div "Sep 10th, 2025 Submitted" at bounding box center [465, 598] width 319 height 27
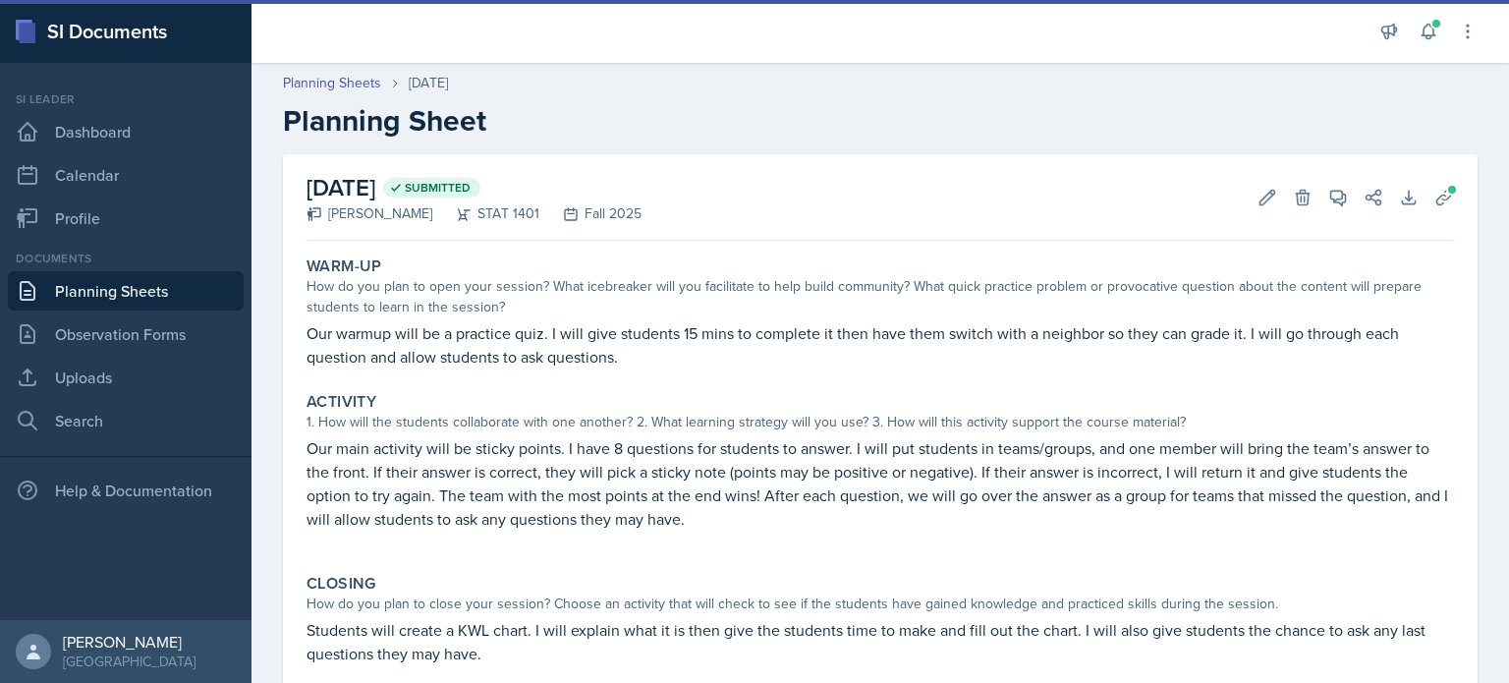
scroll to position [20, 0]
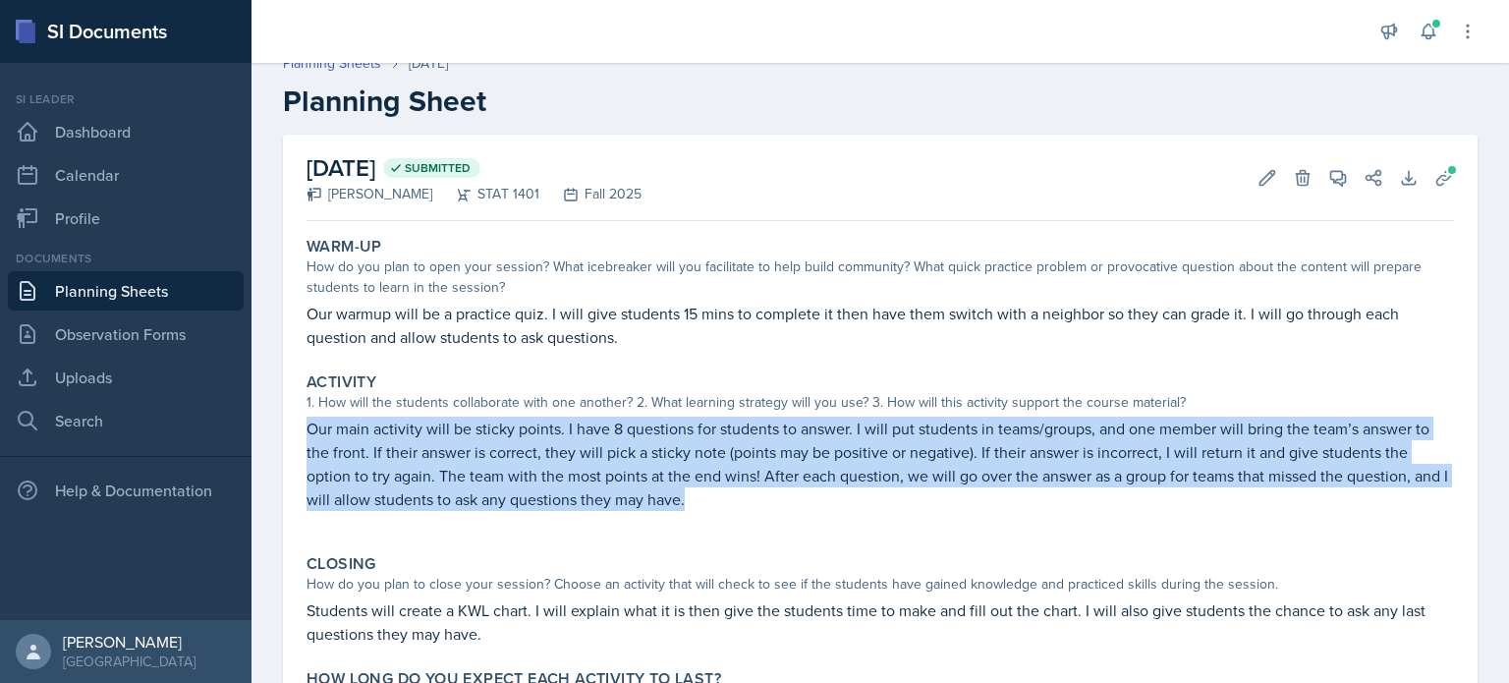
drag, startPoint x: 308, startPoint y: 423, endPoint x: 827, endPoint y: 494, distance: 523.5
click at [828, 494] on p "Our main activity will be sticky points. I have 8 questions for students to ans…" at bounding box center [879, 464] width 1147 height 94
copy p "Our main activity will be sticky points. I have 8 questions for students to ans…"
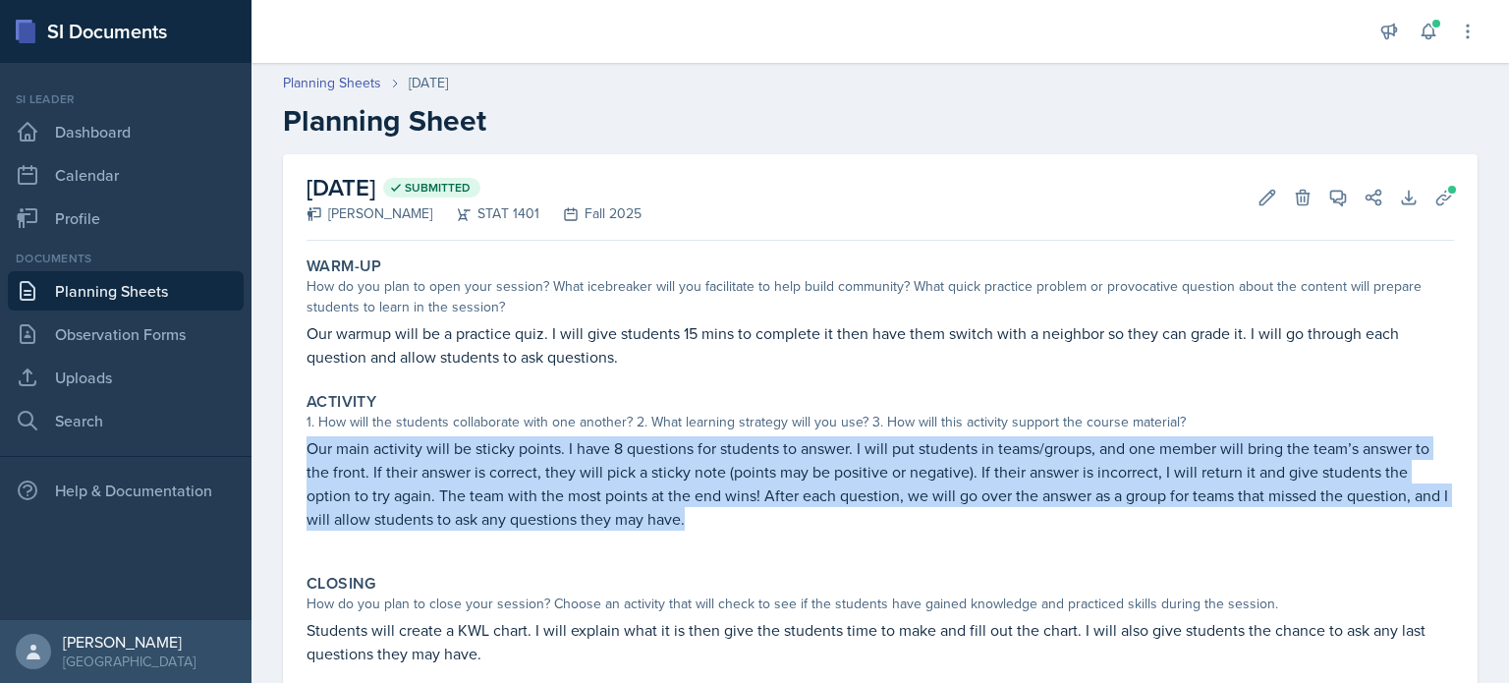
click at [138, 289] on link "Planning Sheets" at bounding box center [126, 290] width 236 height 39
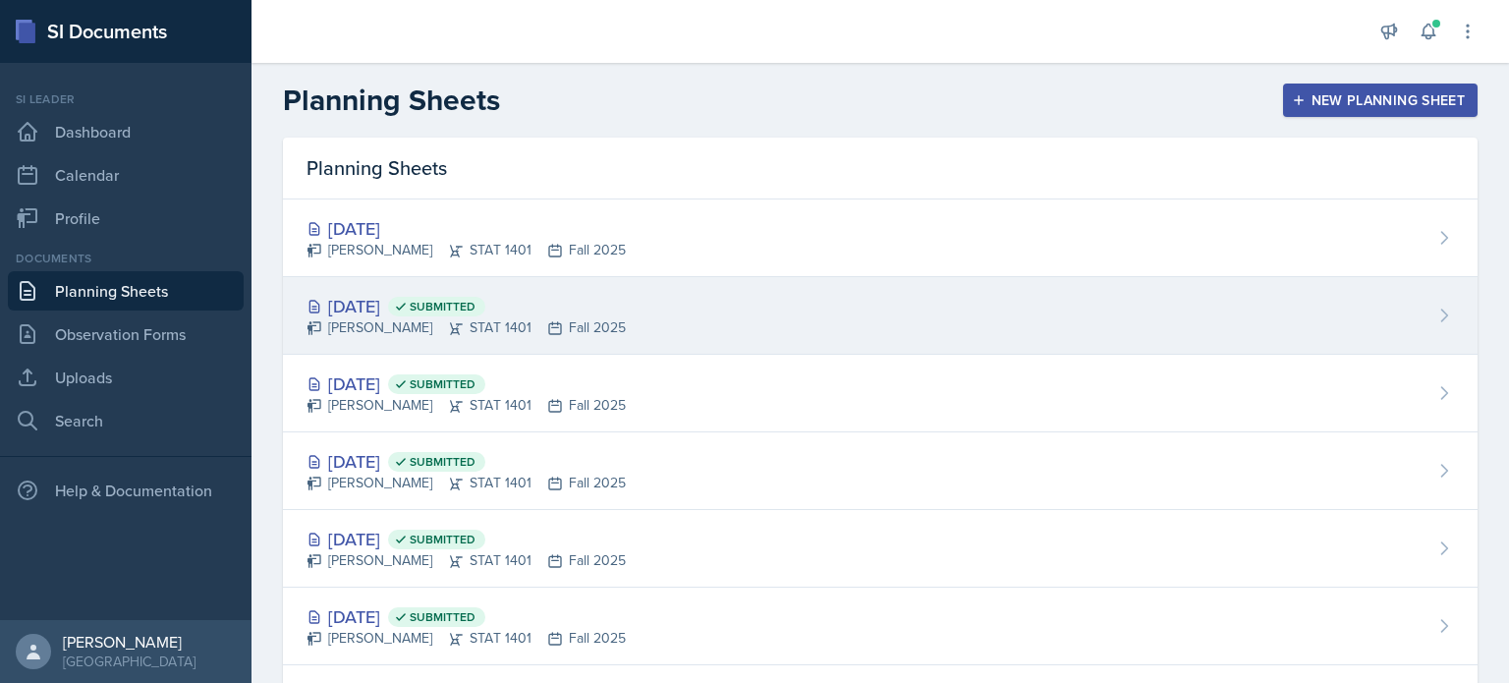
click at [448, 321] on icon at bounding box center [456, 328] width 16 height 16
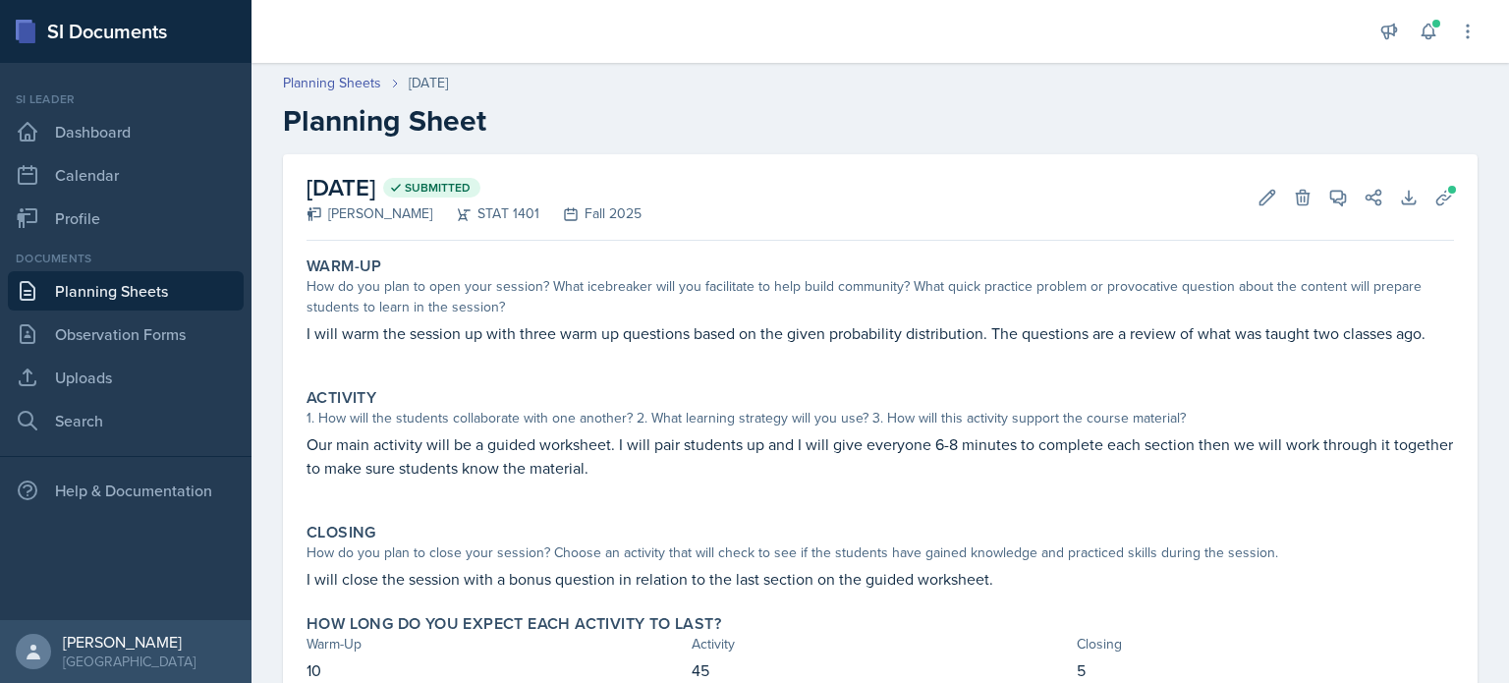
click at [304, 574] on div "Closing How do you plan to close your session? Choose an activity that will che…" at bounding box center [880, 557] width 1163 height 84
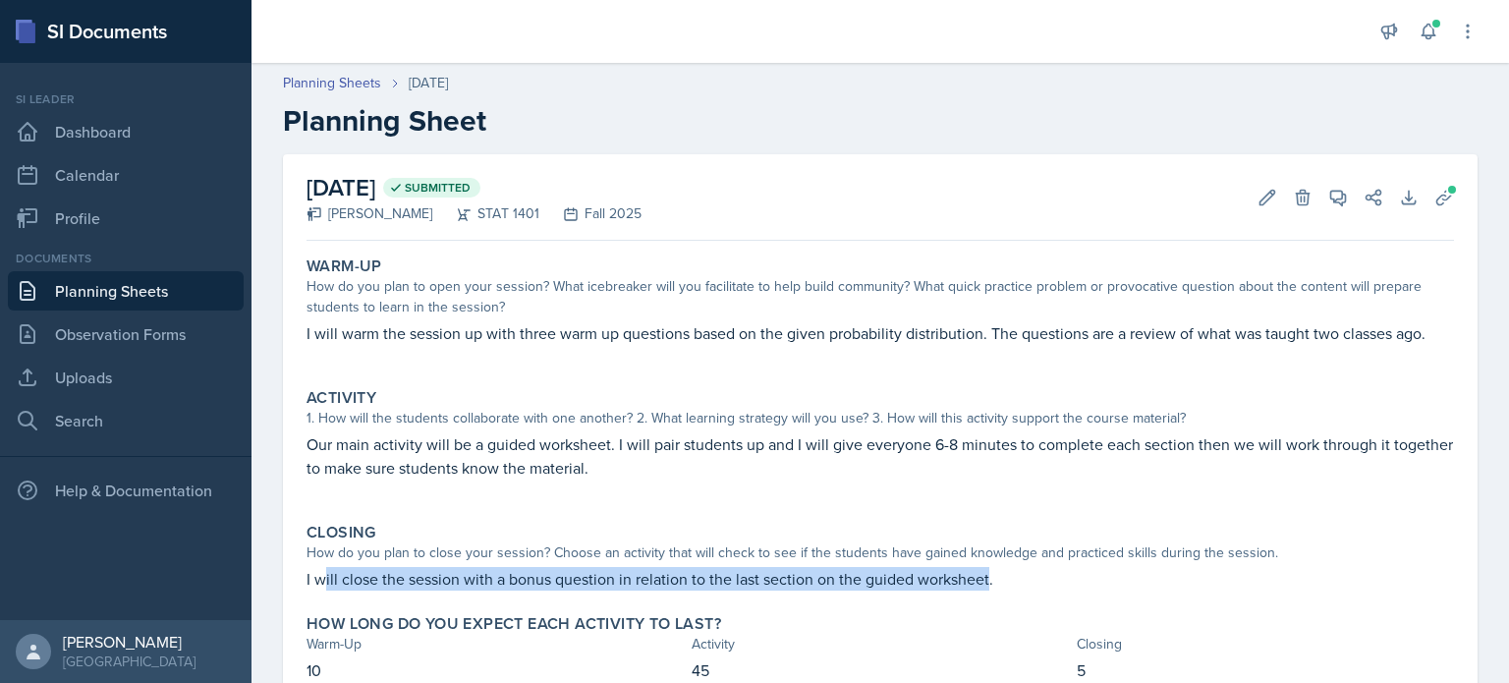
drag, startPoint x: 986, startPoint y: 580, endPoint x: 326, endPoint y: 568, distance: 660.2
click at [326, 568] on p "I will close the session with a bonus question in relation to the last section …" at bounding box center [879, 579] width 1147 height 24
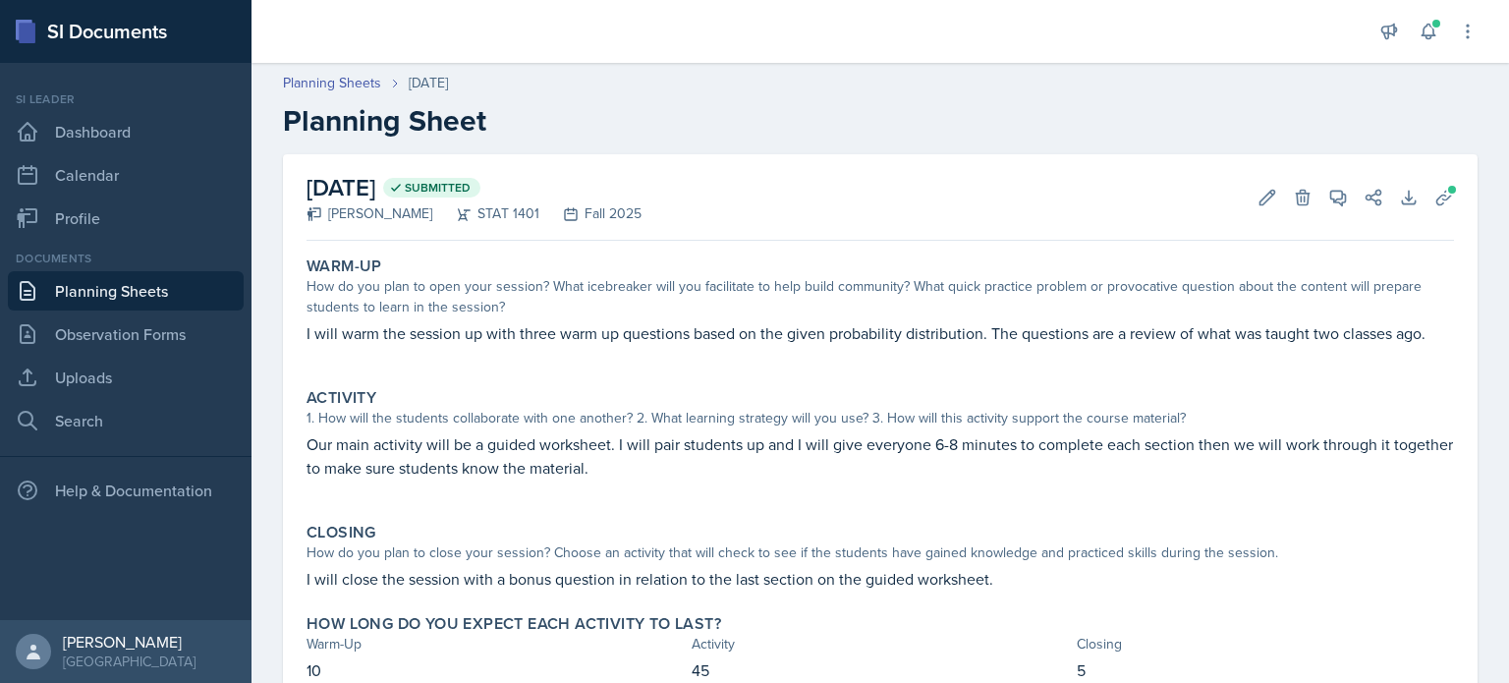
click at [1014, 572] on p "I will close the session with a bonus question in relation to the last section …" at bounding box center [879, 579] width 1147 height 24
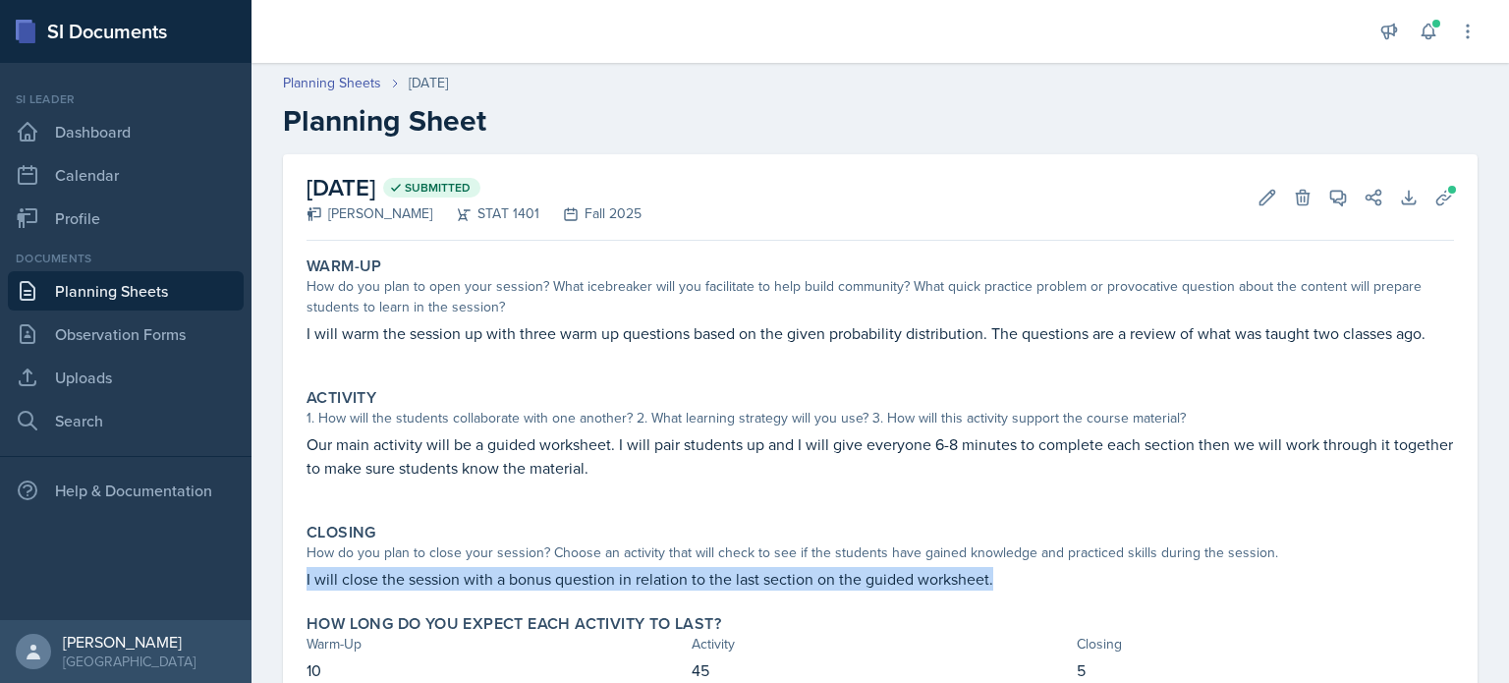
drag, startPoint x: 990, startPoint y: 577, endPoint x: 304, endPoint y: 573, distance: 686.7
click at [304, 573] on div "Closing How do you plan to close your session? Choose an activity that will che…" at bounding box center [880, 557] width 1163 height 84
copy p "I will close the session with a bonus question in relation to the last section …"
